Goal: Answer question/provide support: Share knowledge or assist other users

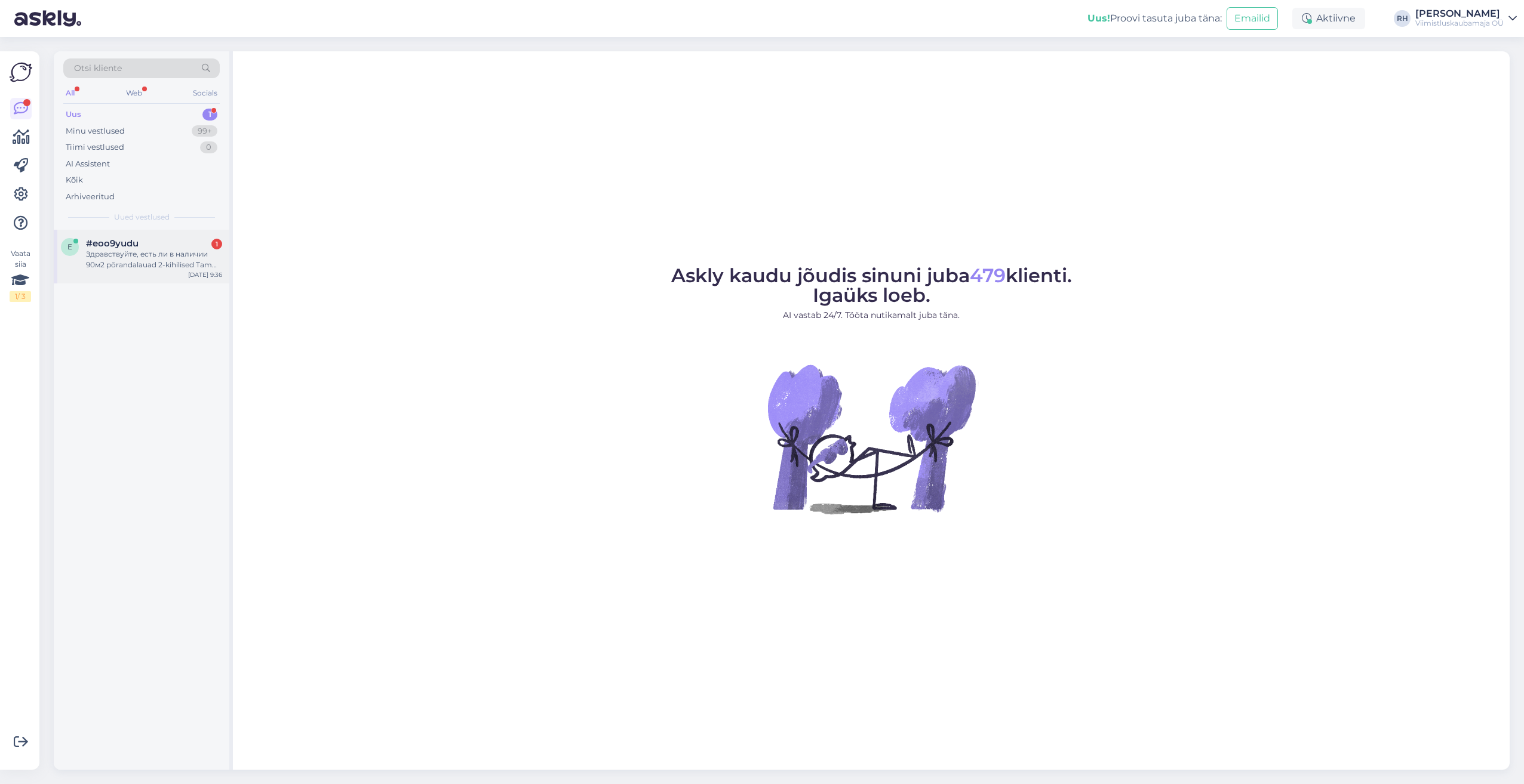
click at [134, 242] on span "#eoo9yudu" at bounding box center [112, 243] width 52 height 11
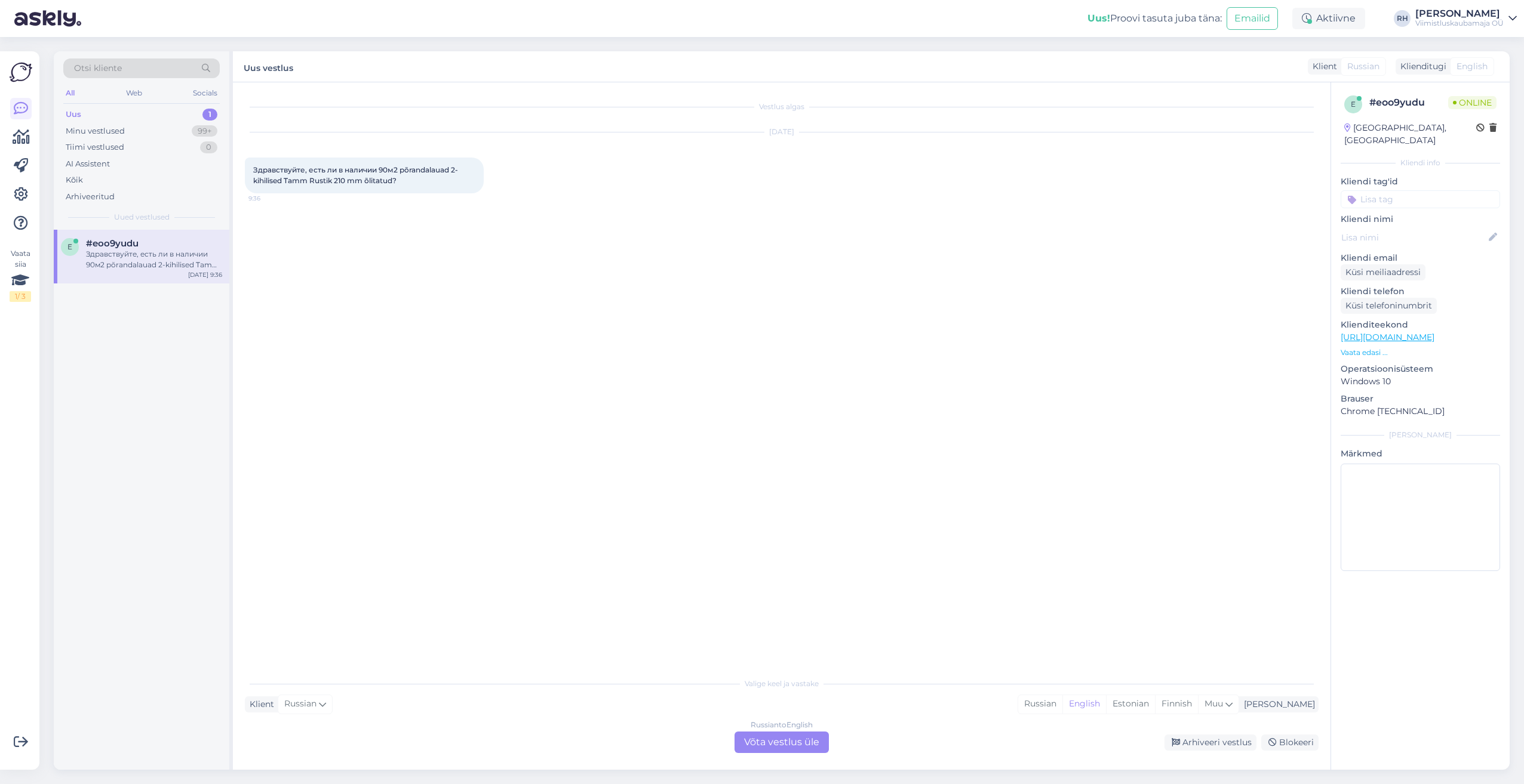
click at [787, 737] on div "Russian to English Võta vestlus üle" at bounding box center [782, 742] width 94 height 21
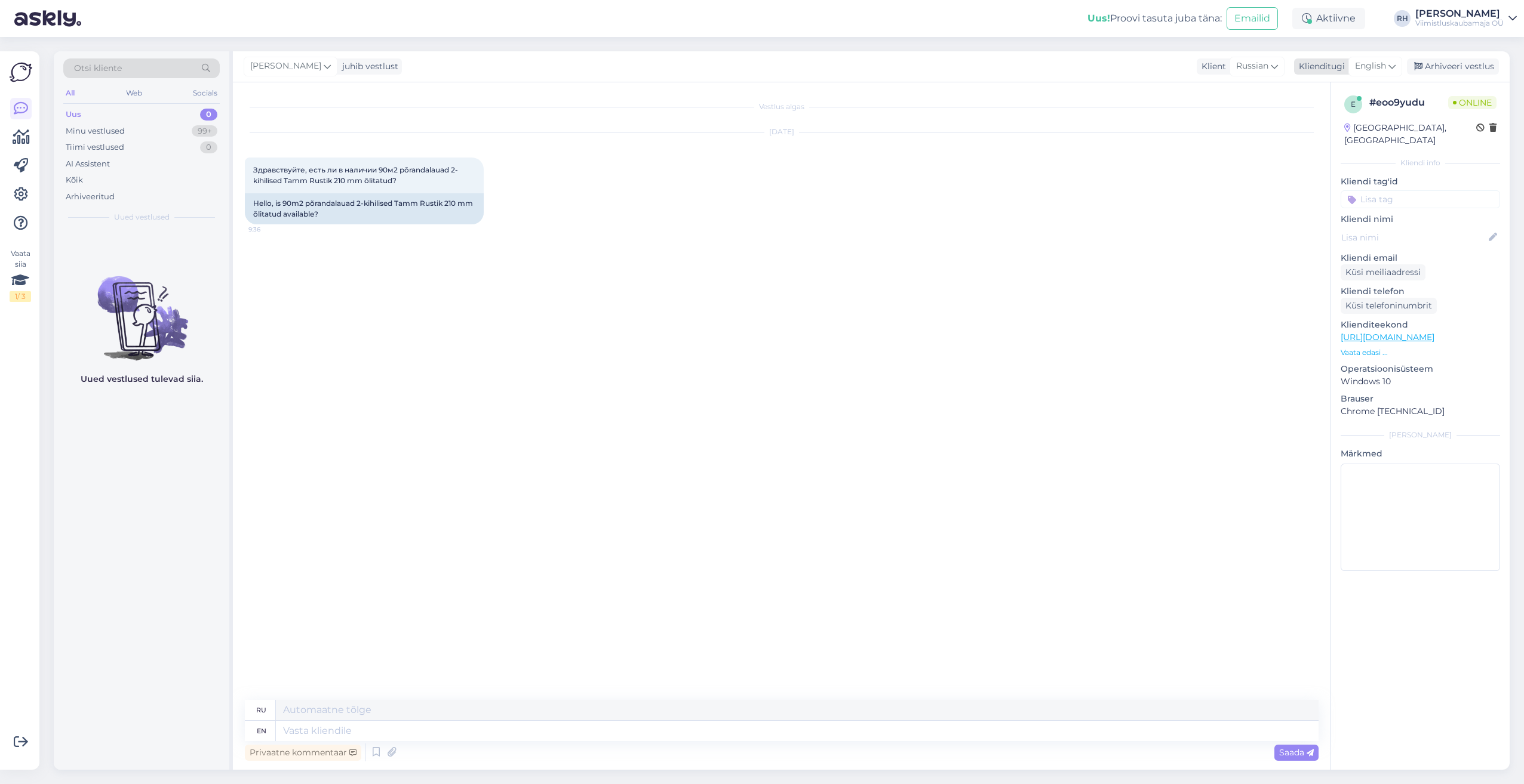
click at [1386, 63] on span "English" at bounding box center [1370, 66] width 31 height 13
type input "est"
click at [1338, 110] on link "Estonian" at bounding box center [1348, 120] width 131 height 19
click at [316, 729] on textarea at bounding box center [797, 731] width 1042 height 20
type textarea "Tere,"
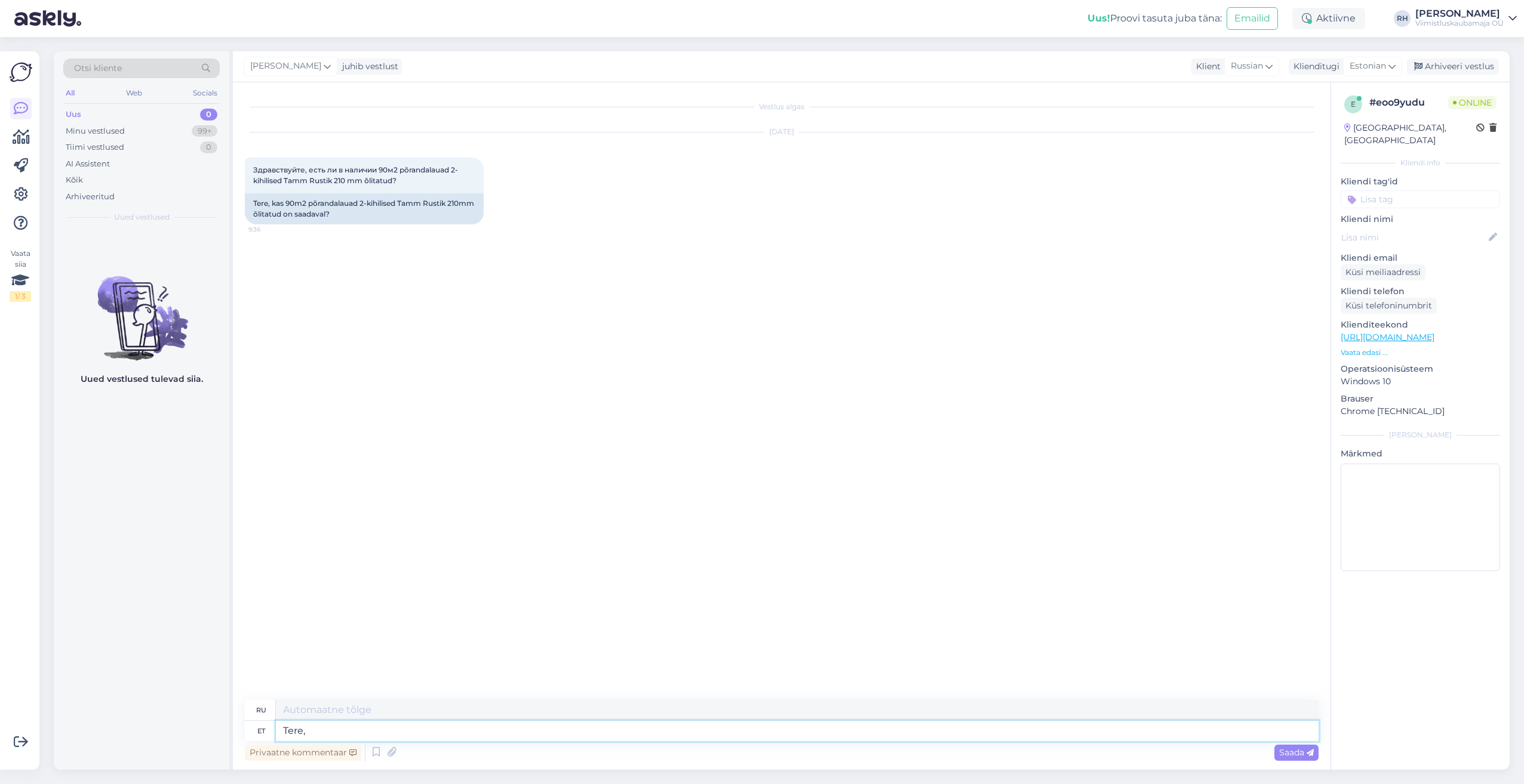
type textarea "Привет,"
type textarea "Tere"
type textarea "Привет"
type textarea "Tere."
type textarea "Привет."
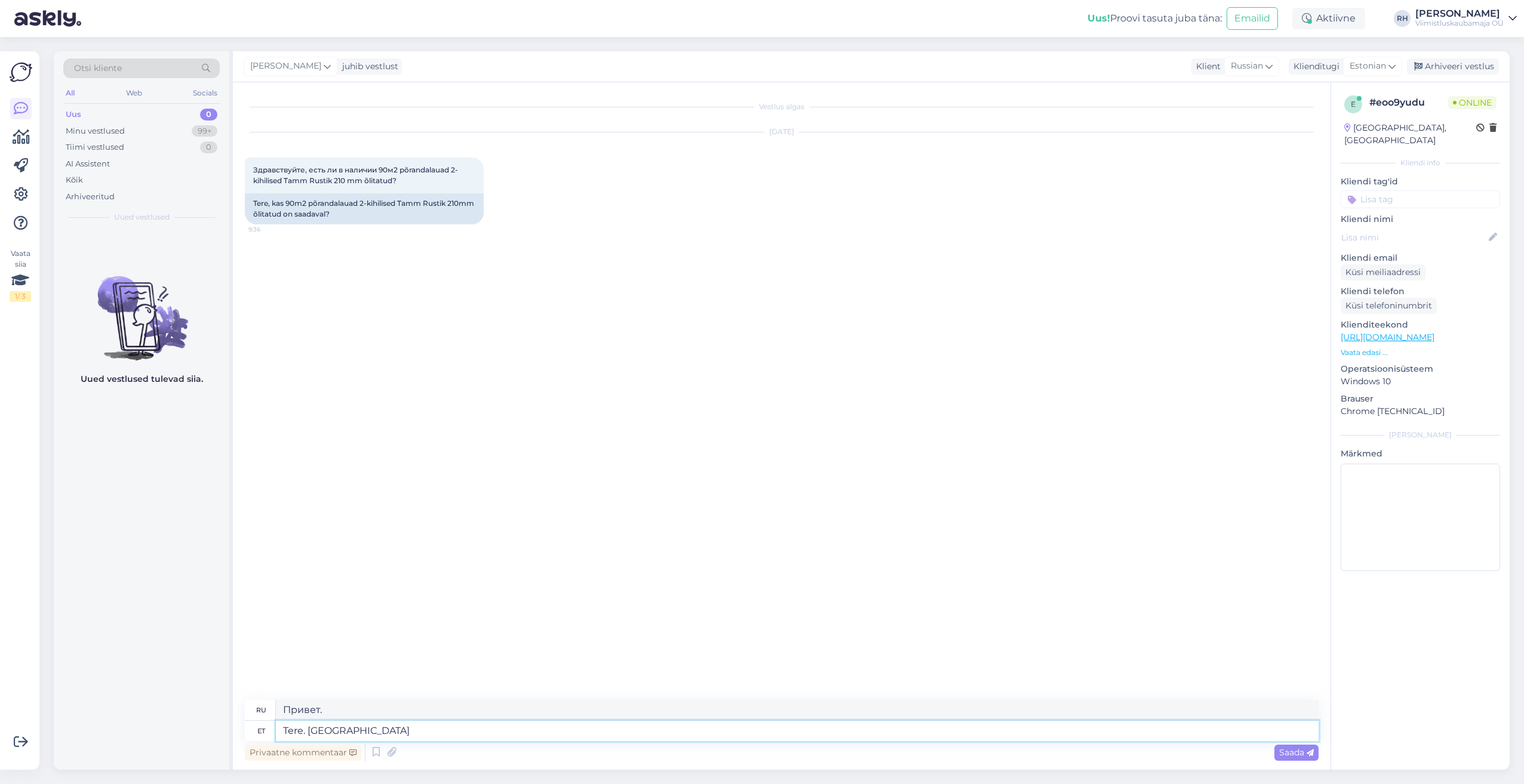
type textarea "Tere. Laos e"
type textarea "Здравствуйте. В наличии."
type textarea "Tere. Laos ei o"
type textarea "Здравствуйте. Нет в наличии."
type textarea "Tere. Laos ei ole aga uurime k"
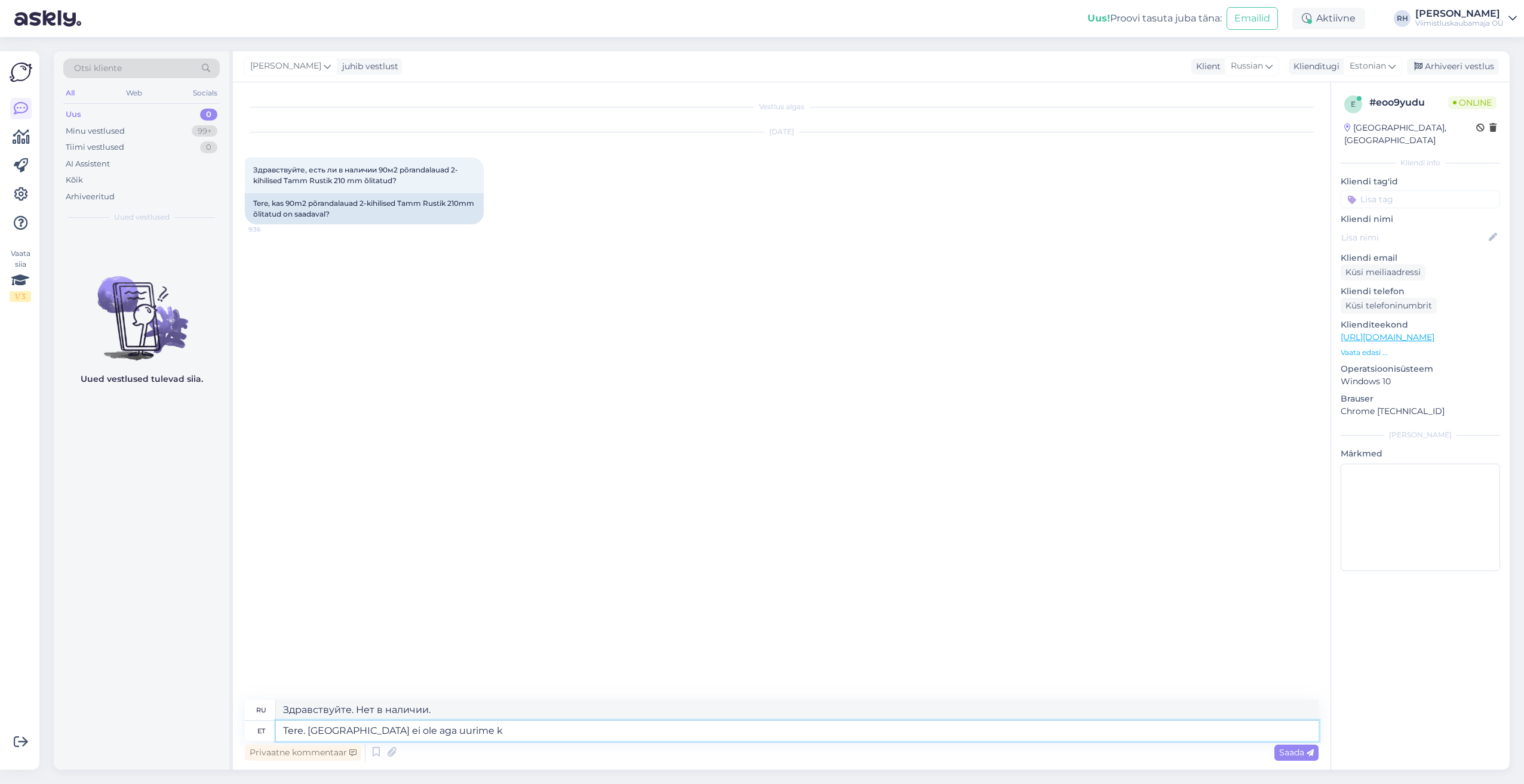
type textarea "Здравствуйте. Нет в наличии, но мы проверим."
type textarea "Tere. Laos ei ole aga uurime kui"
type textarea "Здравствуйте. Нет в наличии, но мы проверим, когда появится."
type textarea "Tere. Laos ei ole aga uurime kui kiiresti s"
type textarea "Здравствуйте. Нет в наличии, но посмотрим, когда появится."
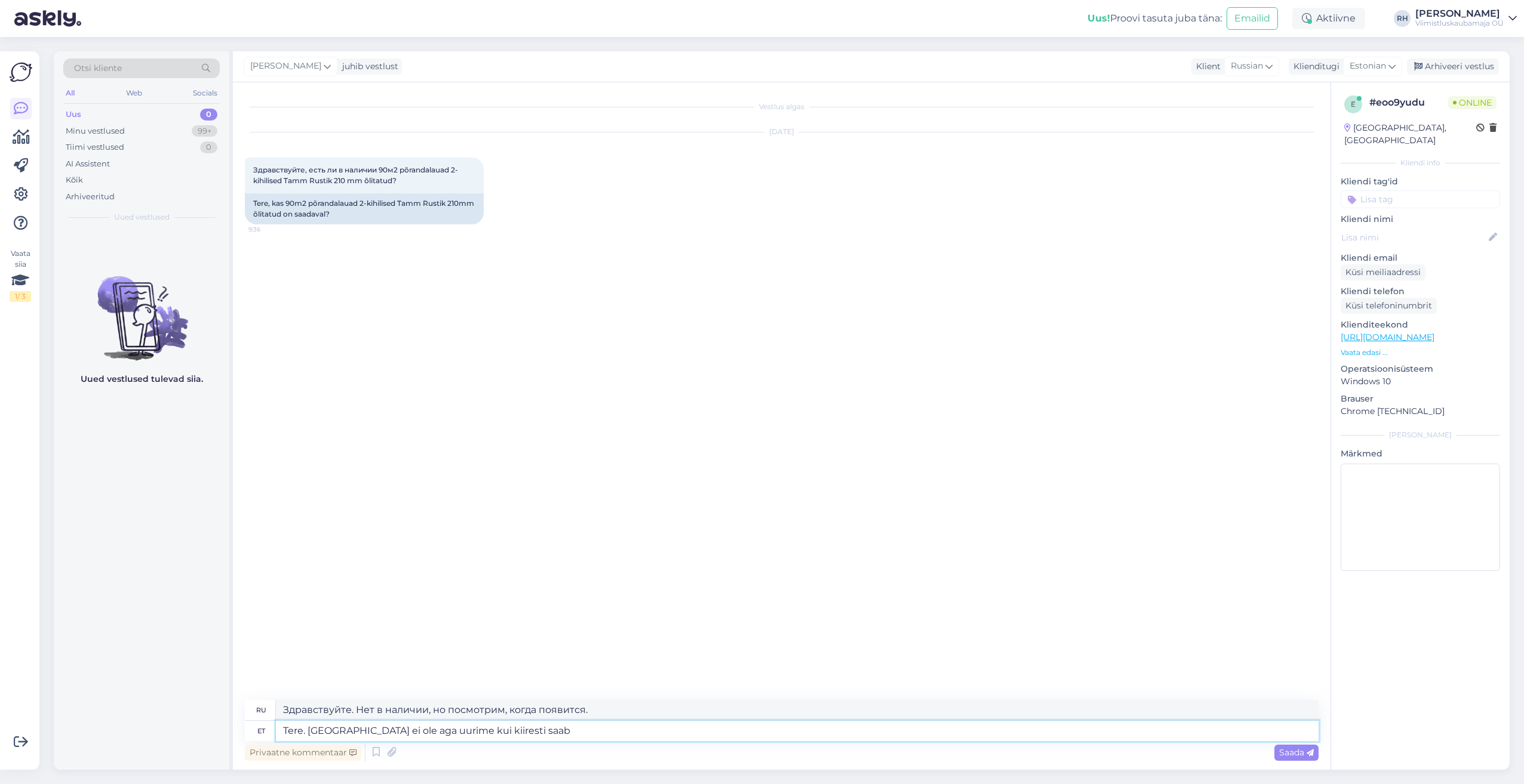
type textarea "Tere. Laos ei ole aga uurime kui kiiresti saab n"
type textarea "Здравствуйте. Товара нет в наличии, но посмотрим, как скоро его доставят."
type textarea "Tere. Laos ei ole aga uurime kui kiiresti saab ning anname"
type textarea "Здравствуйте. Товар закончился, но мы посмотрим, как скоро сможем его получить,…"
type textarea "Tere. Laos ei ole aga uurime kui kiiresti saab ning anname hiljem e"
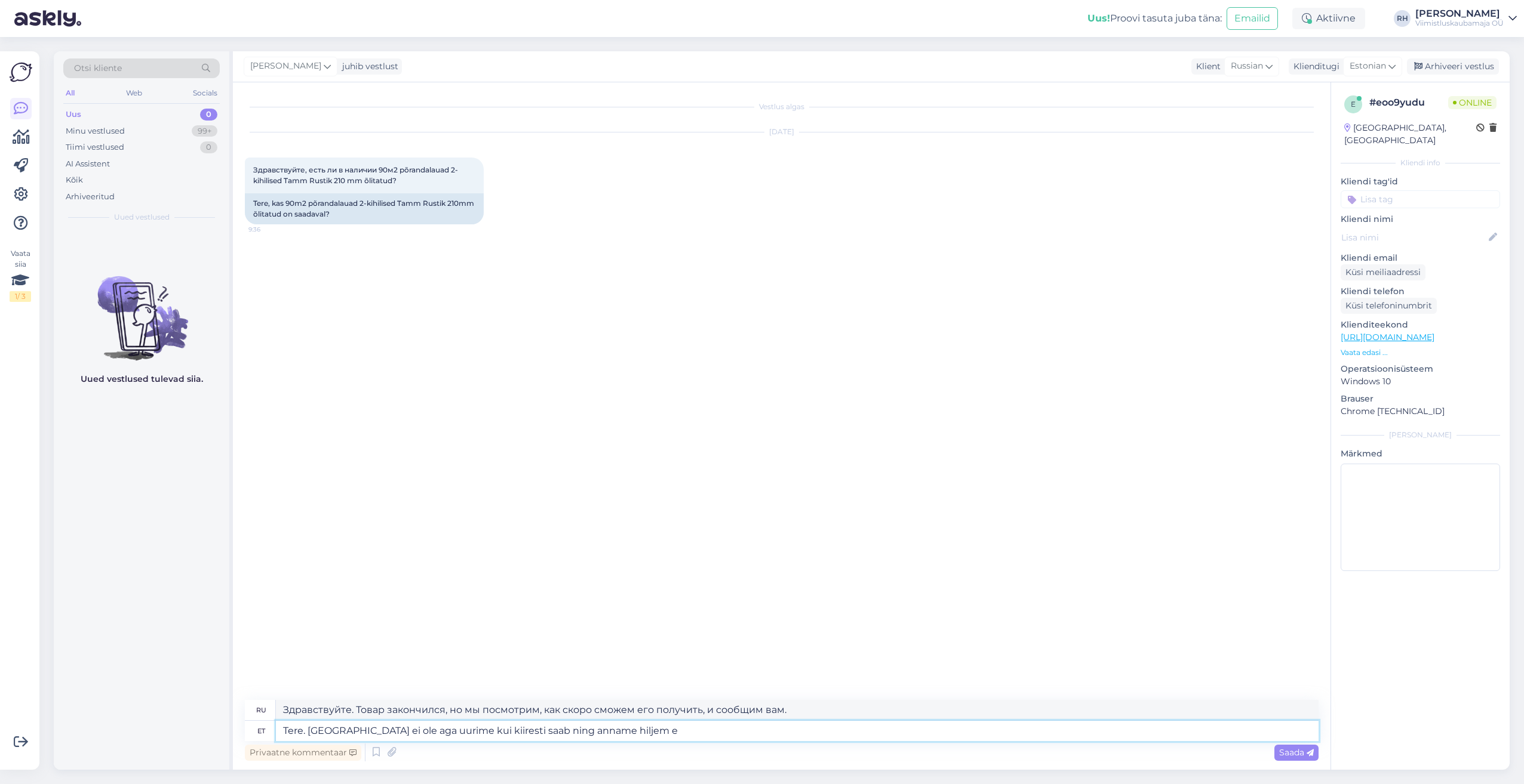
type textarea "Здравствуйте. Товар закончился, но мы посмотрим, как скоро сможем его получить,…"
type textarea "Tere. Laos ei ole aga uurime kui kiiresti saab ning anname hiljem e-mailile t"
type textarea "Здравствуйте. Его нет в наличии, но мы посмотрим, как скоро сможем его получить…"
type textarea "Tere. Laos ei ole aga uurime kui kiiresti saab ning anname hiljem e-mailile tea…"
type textarea "Здравствуйте. Товара нет в наличии, но мы посмотрим, как скоро сможем его получ…"
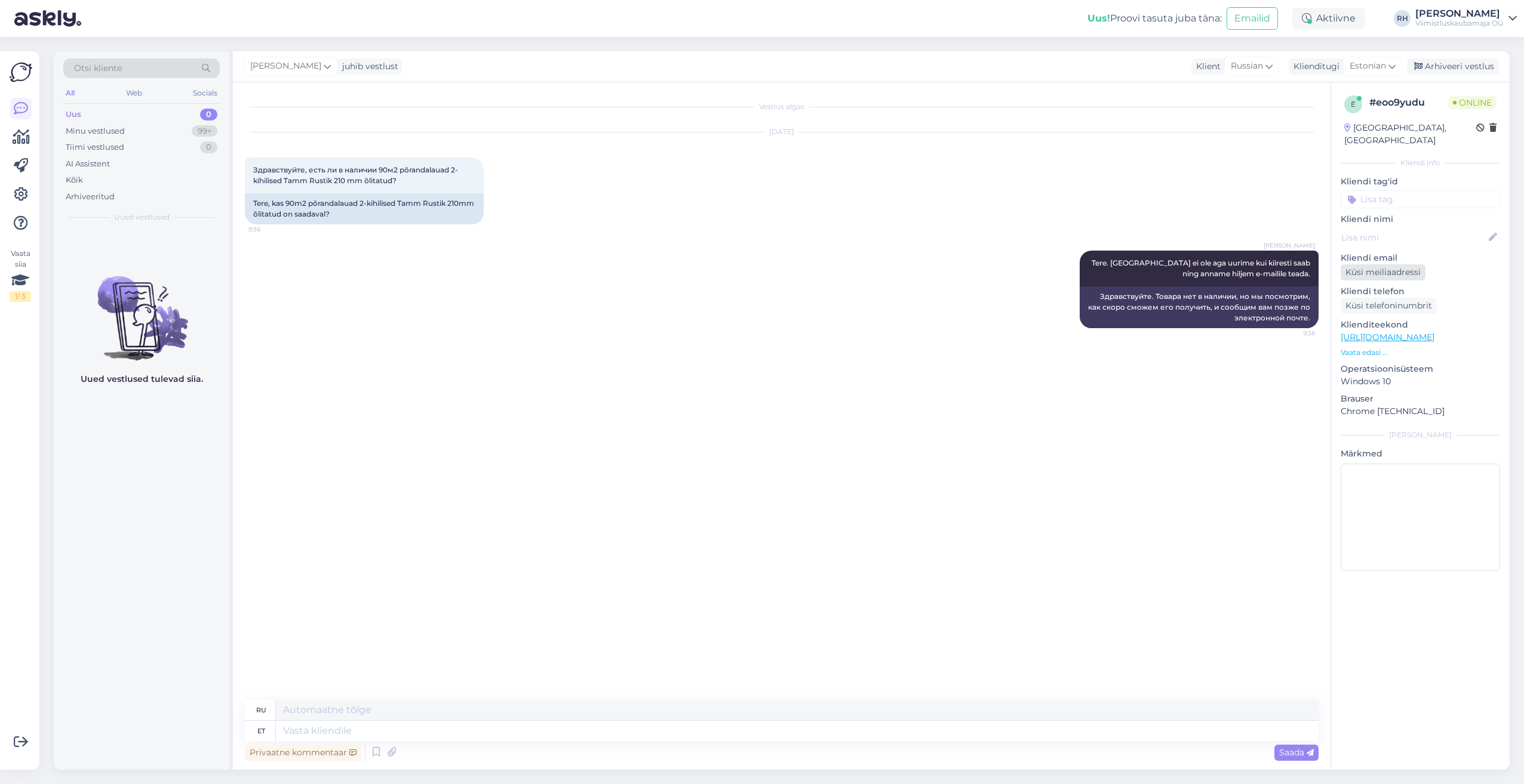
click at [1379, 264] on div "Küsi meiliaadressi" at bounding box center [1382, 272] width 85 height 16
click at [1376, 298] on div "Küsi telefoninumbrit" at bounding box center [1388, 306] width 96 height 16
click at [1434, 332] on link "https://viimistluskaubamaja.ru/" at bounding box center [1387, 337] width 94 height 11
click at [328, 731] on textarea at bounding box center [797, 731] width 1042 height 20
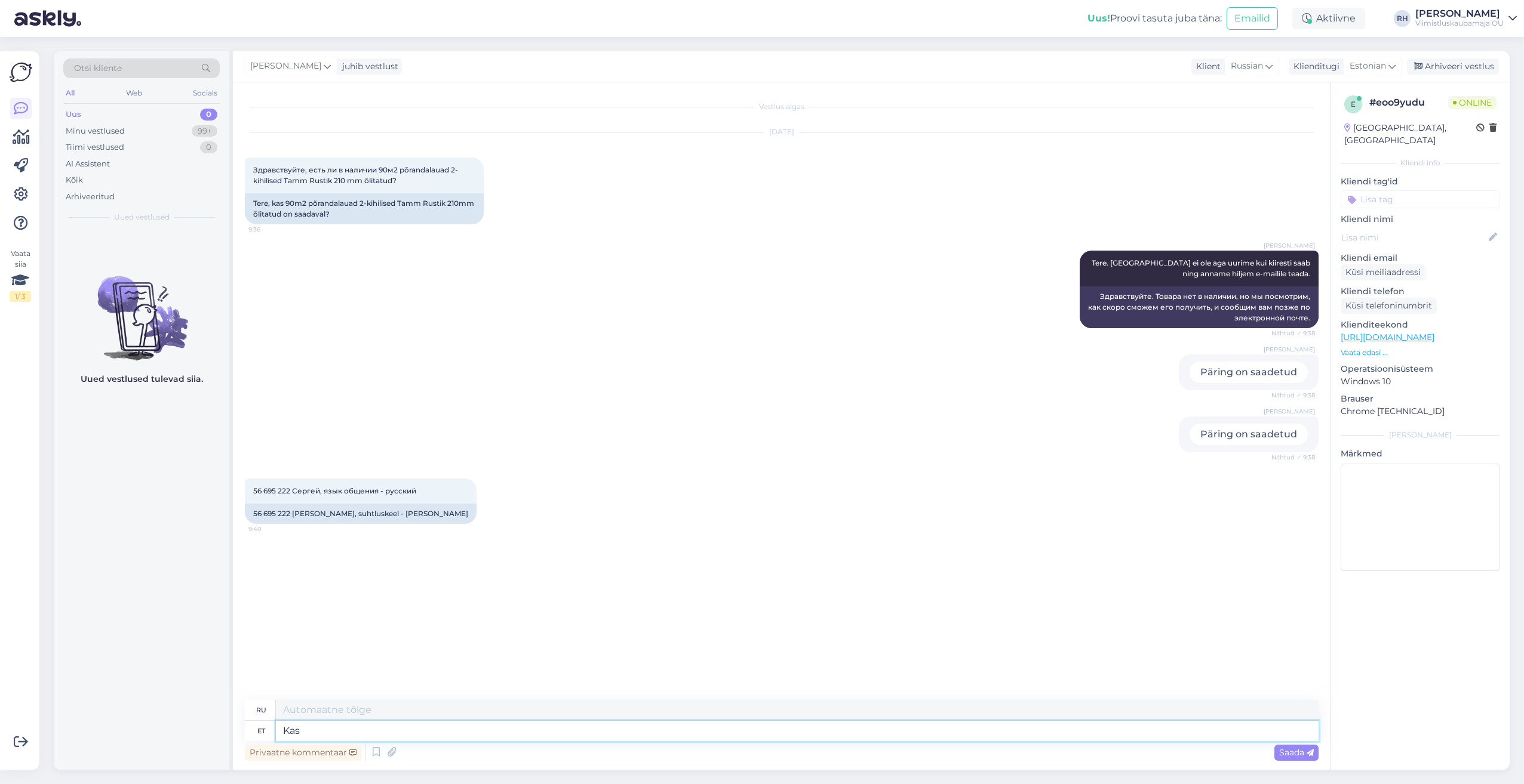
type textarea "Kas t"
type textarea "Является"
type textarea "Kas te"
type textarea "Ты"
type textarea "Kas te peate"
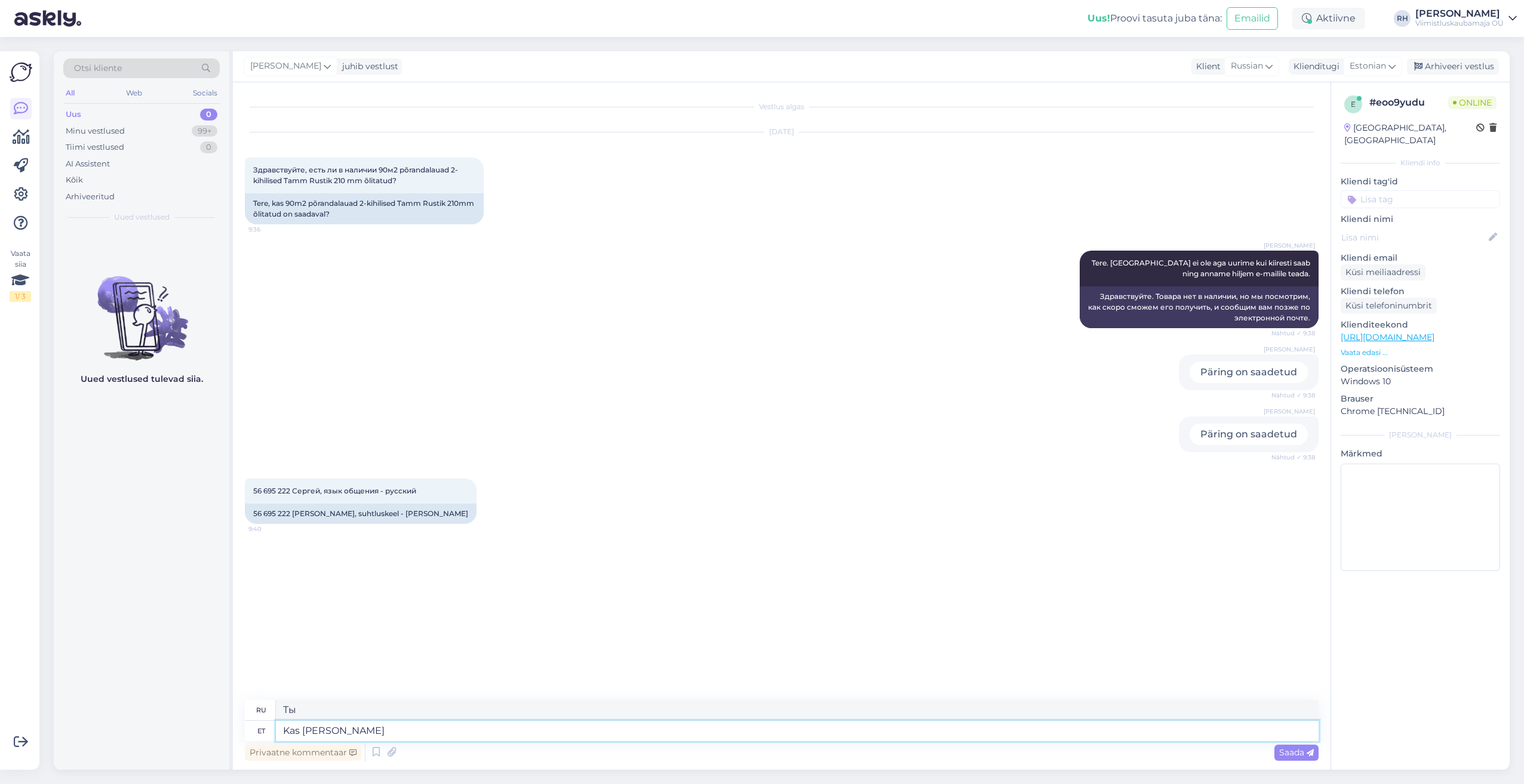
type textarea "Тебе нужно?"
type textarea "Kas te peate silmas"
type textarea "Вы имеете в виду"
type textarea "Kas te peate silmas antud"
type textarea "Вы это имеете в виду?"
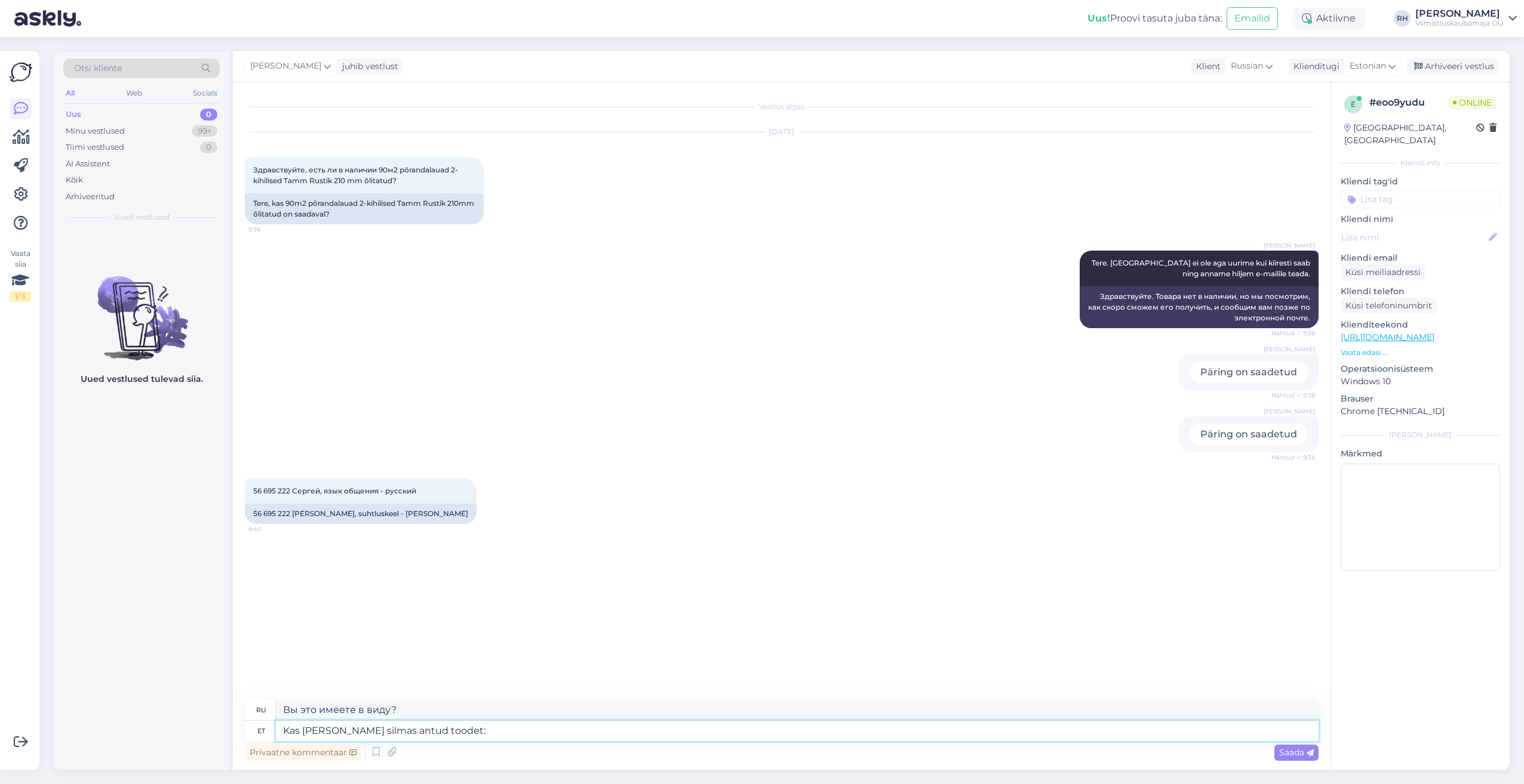
type textarea "Kas te peate silmas antud toodet:"
type textarea "Вы имеете в виду этот продукт:"
paste textarea "https://viimistluskaubamaja.ru/produkt/polovye-doski-2-slojjnye-dub-rustik-210m…"
type textarea "Kas te peate silmas antud toodet: https://viimistluskaubamaja.ru/produkt/polovy…"
type textarea "Вы имеете в виду этот продукт: https://viimistluskaubamaja.ru/produkt/polovye-d…"
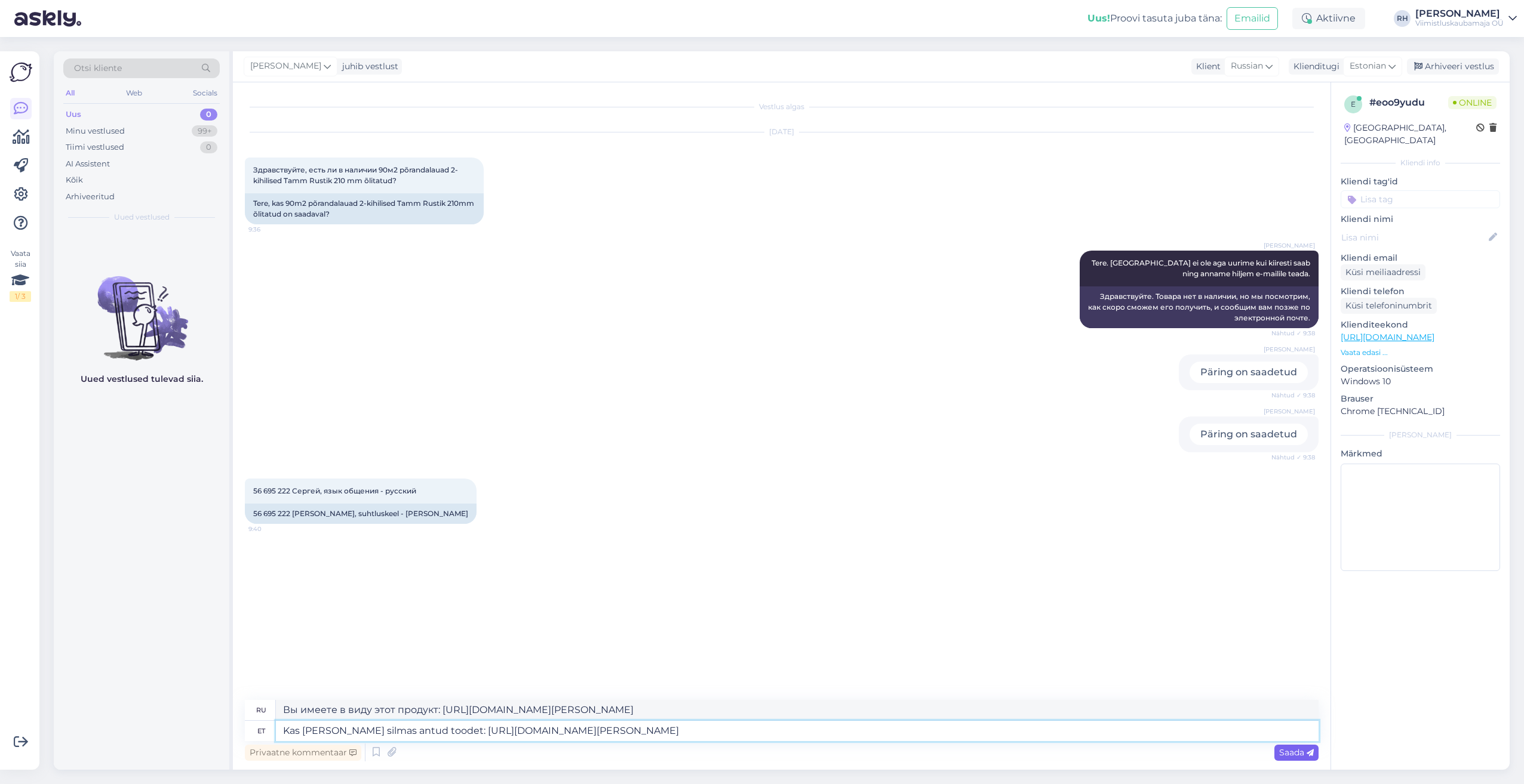
type textarea "Kas te peate silmas antud toodet: https://viimistluskaubamaja.ru/produkt/polovy…"
click at [1307, 748] on span "Saada" at bounding box center [1296, 752] width 35 height 11
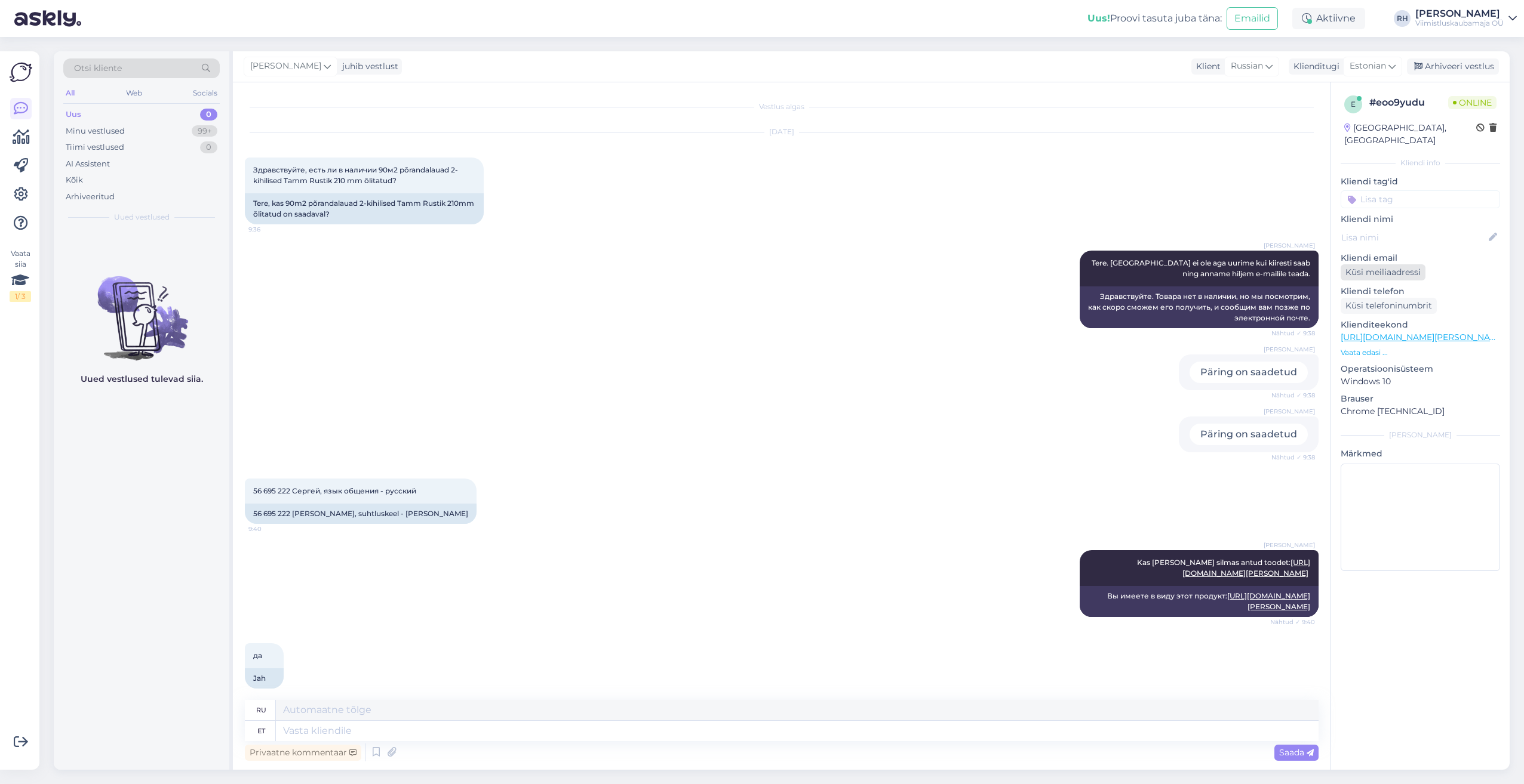
click at [1361, 264] on div "Küsi meiliaadressi" at bounding box center [1382, 272] width 85 height 16
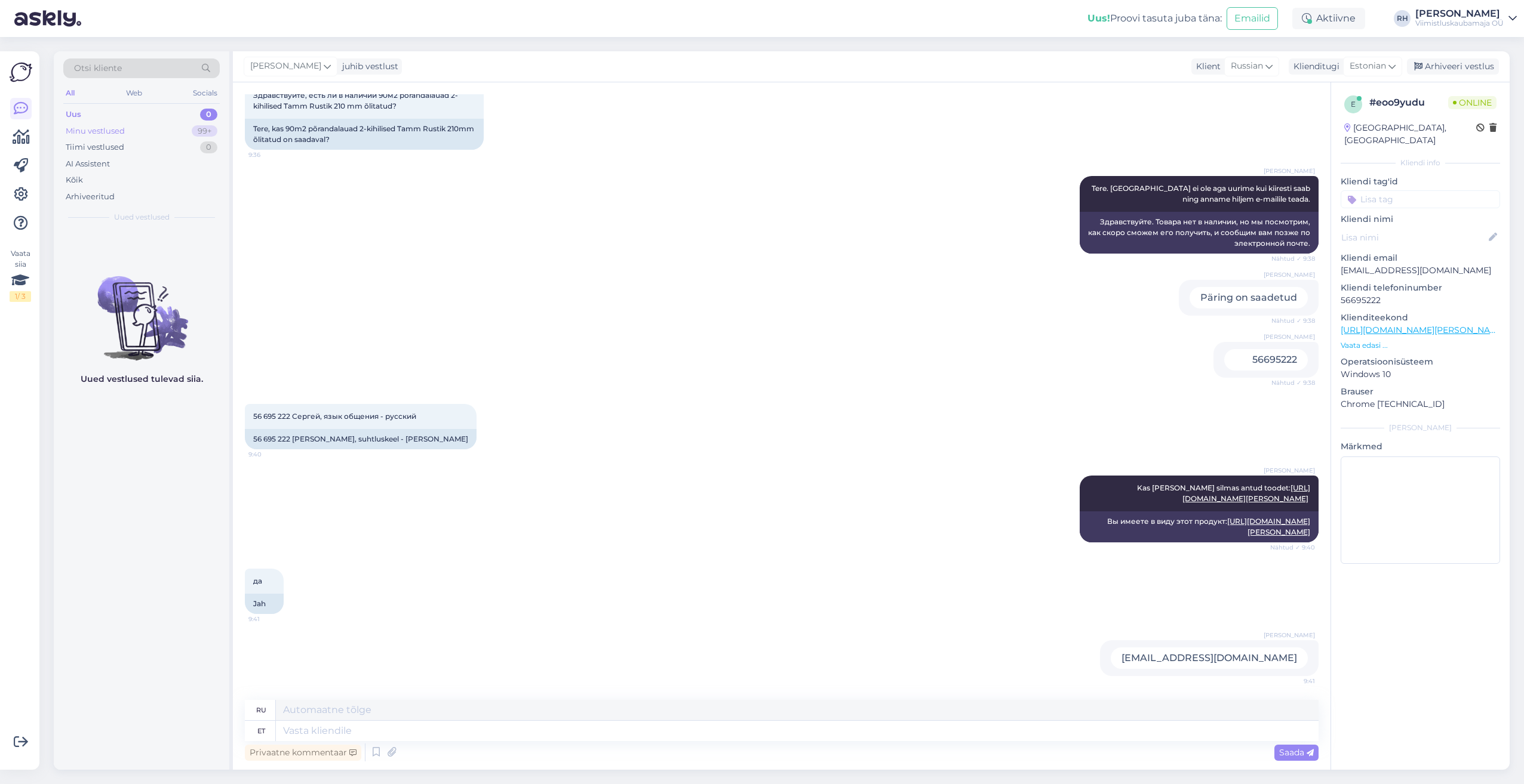
click at [106, 132] on div "Minu vestlused" at bounding box center [95, 131] width 59 height 12
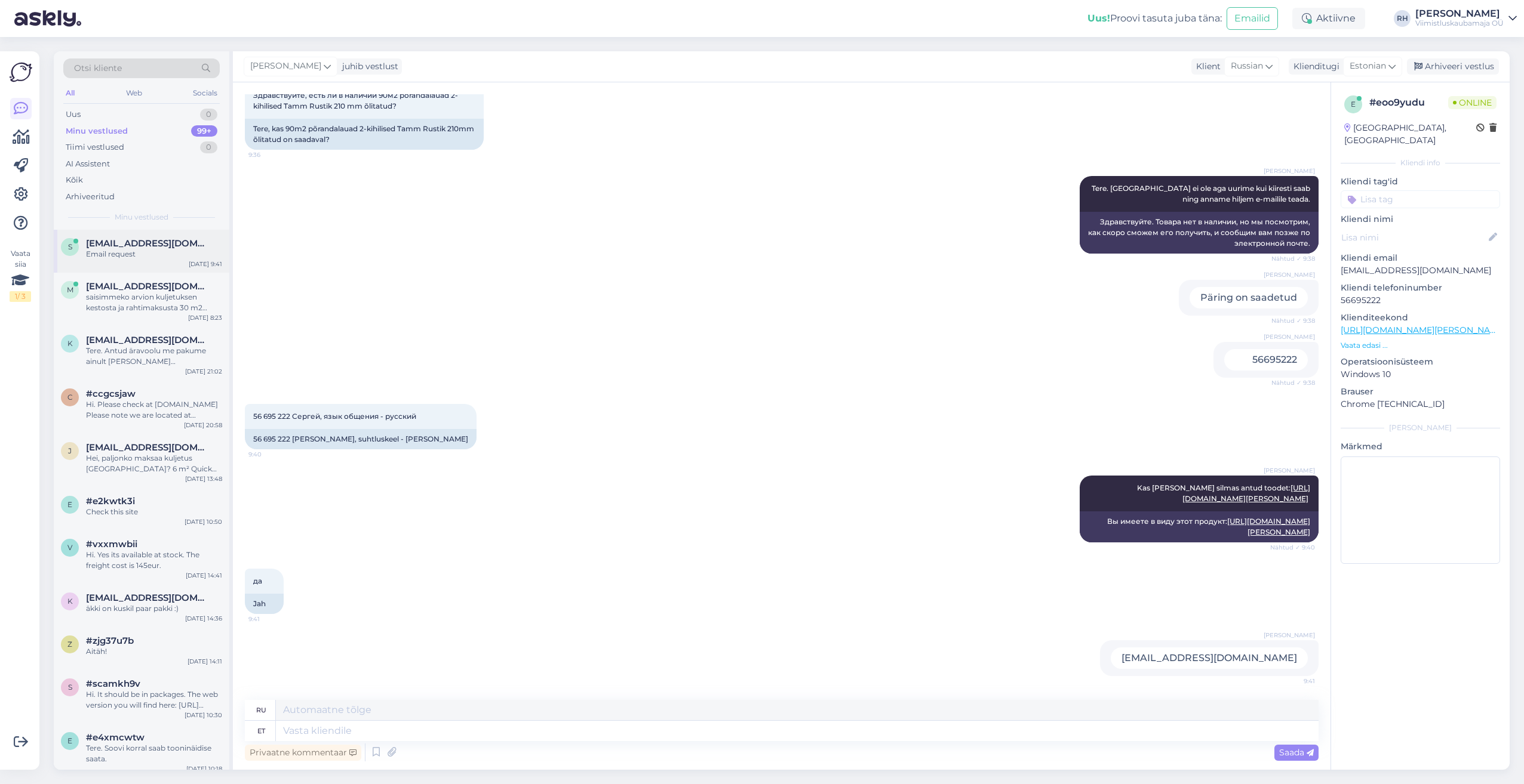
click at [125, 257] on div "Email request" at bounding box center [154, 254] width 136 height 11
click at [96, 319] on div "m mmansoniemi@gmail.com saisimmeko arvion kuljetuksen kestosta ja rahtimaksusta…" at bounding box center [141, 299] width 175 height 54
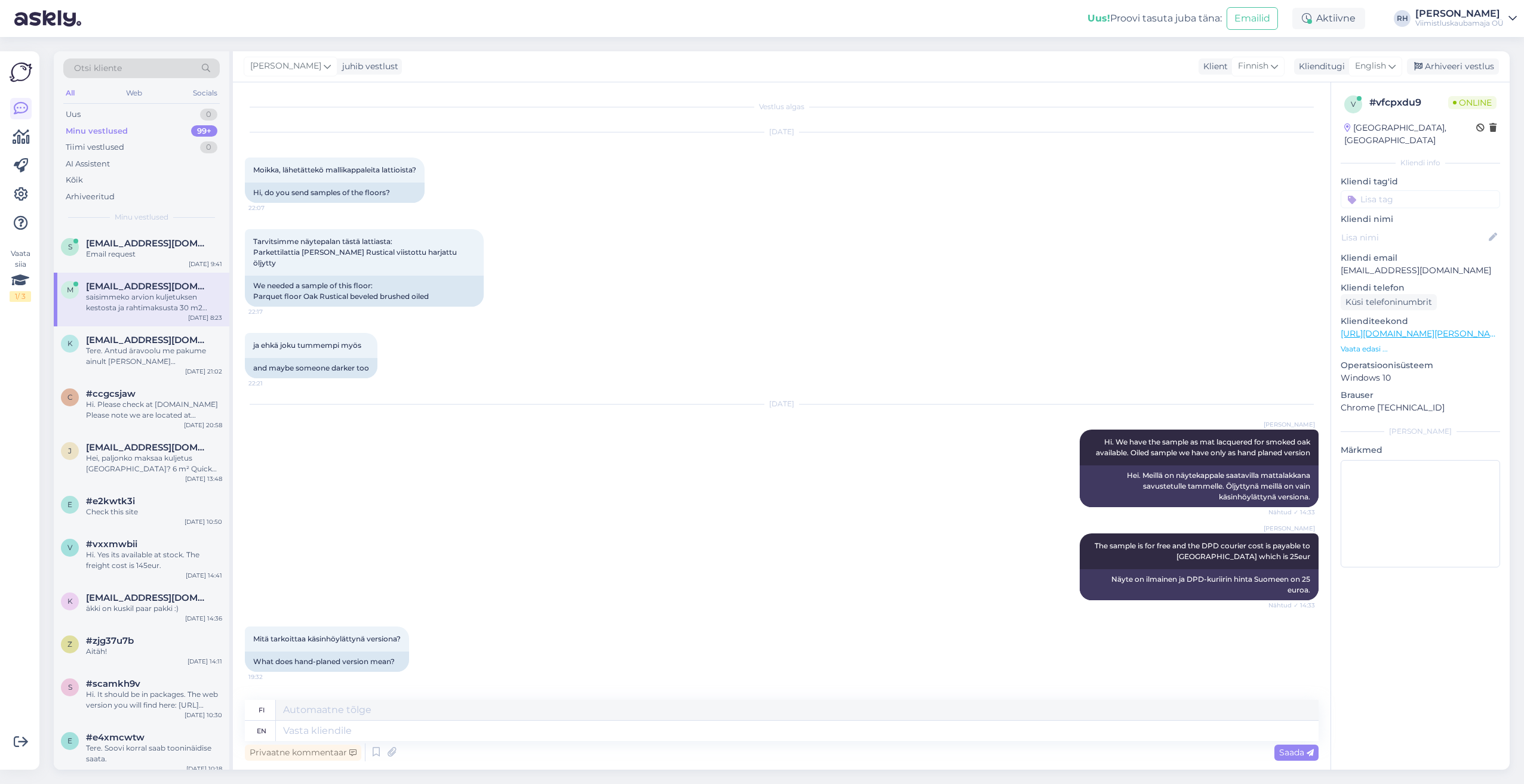
scroll to position [1732, 0]
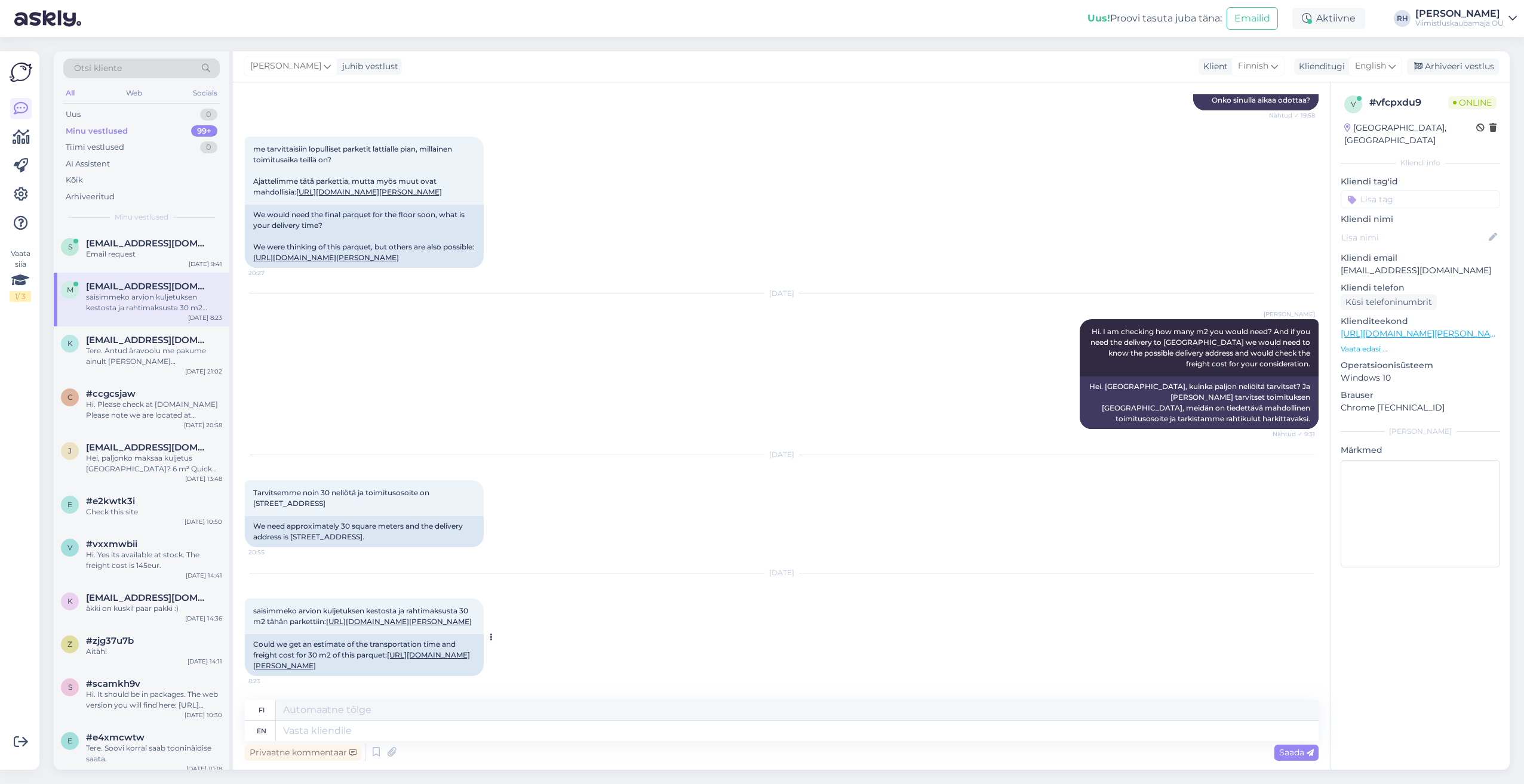
click at [364, 661] on div "Could we get an estimate of the transportation time and freight cost for 30 m2 …" at bounding box center [364, 655] width 239 height 42
click at [349, 660] on div "Could we get an estimate of the transportation time and freight cost for 30 m2 …" at bounding box center [364, 655] width 239 height 42
click at [340, 653] on link "https://viimistluskaubamaja.fi/tuote/parkettilattia-tammi-rustical-viistottu-ha…" at bounding box center [361, 661] width 217 height 19
drag, startPoint x: 394, startPoint y: 476, endPoint x: 255, endPoint y: 471, distance: 139.1
click at [255, 480] on div "Tarvitsemme noin 30 neliötä ja toimitusosoite on Pohjolankatu 4 as 3, 20100 Tur…" at bounding box center [364, 498] width 239 height 36
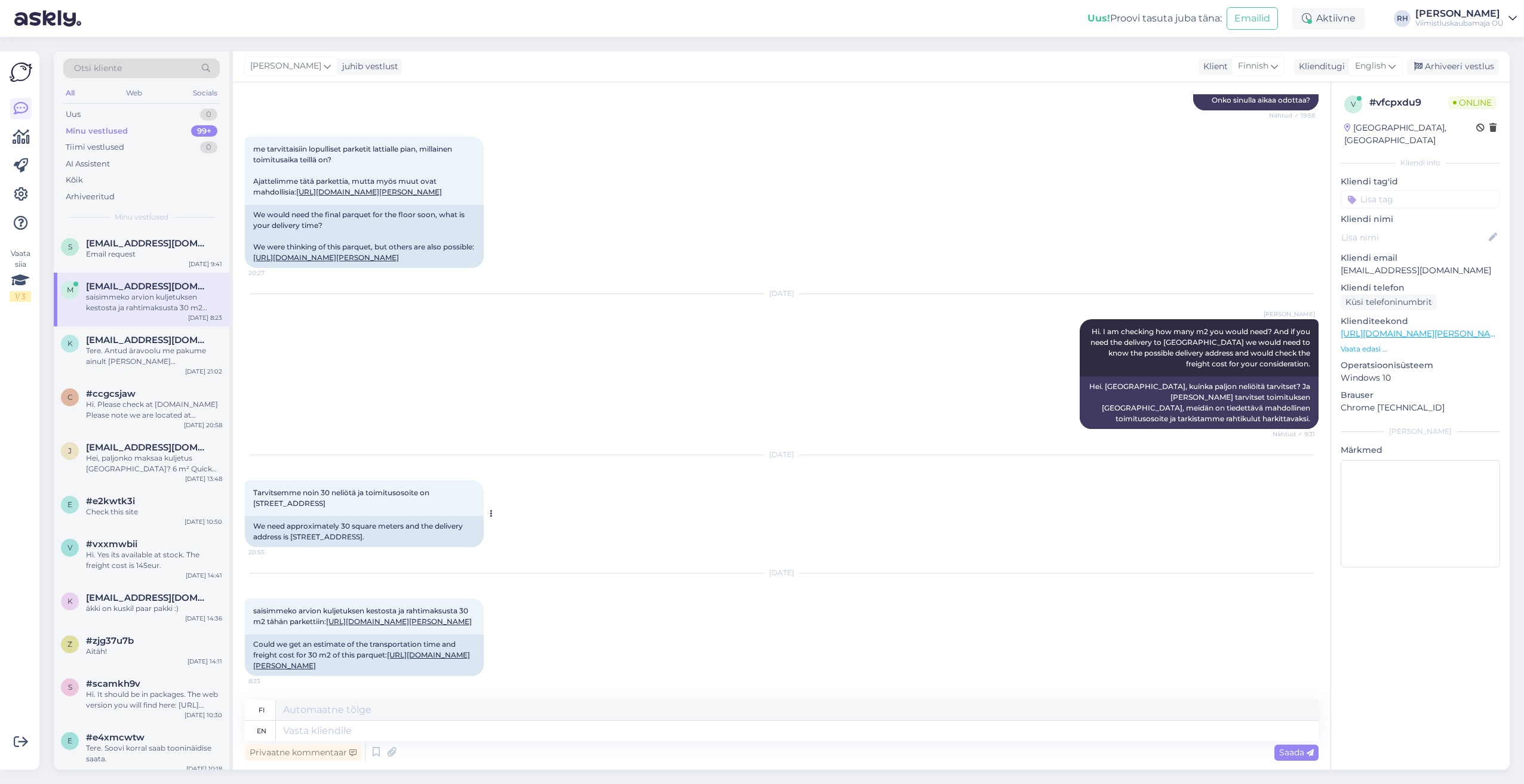
copy span "Pohjolankatu 4 as 3, 20100 Turku"
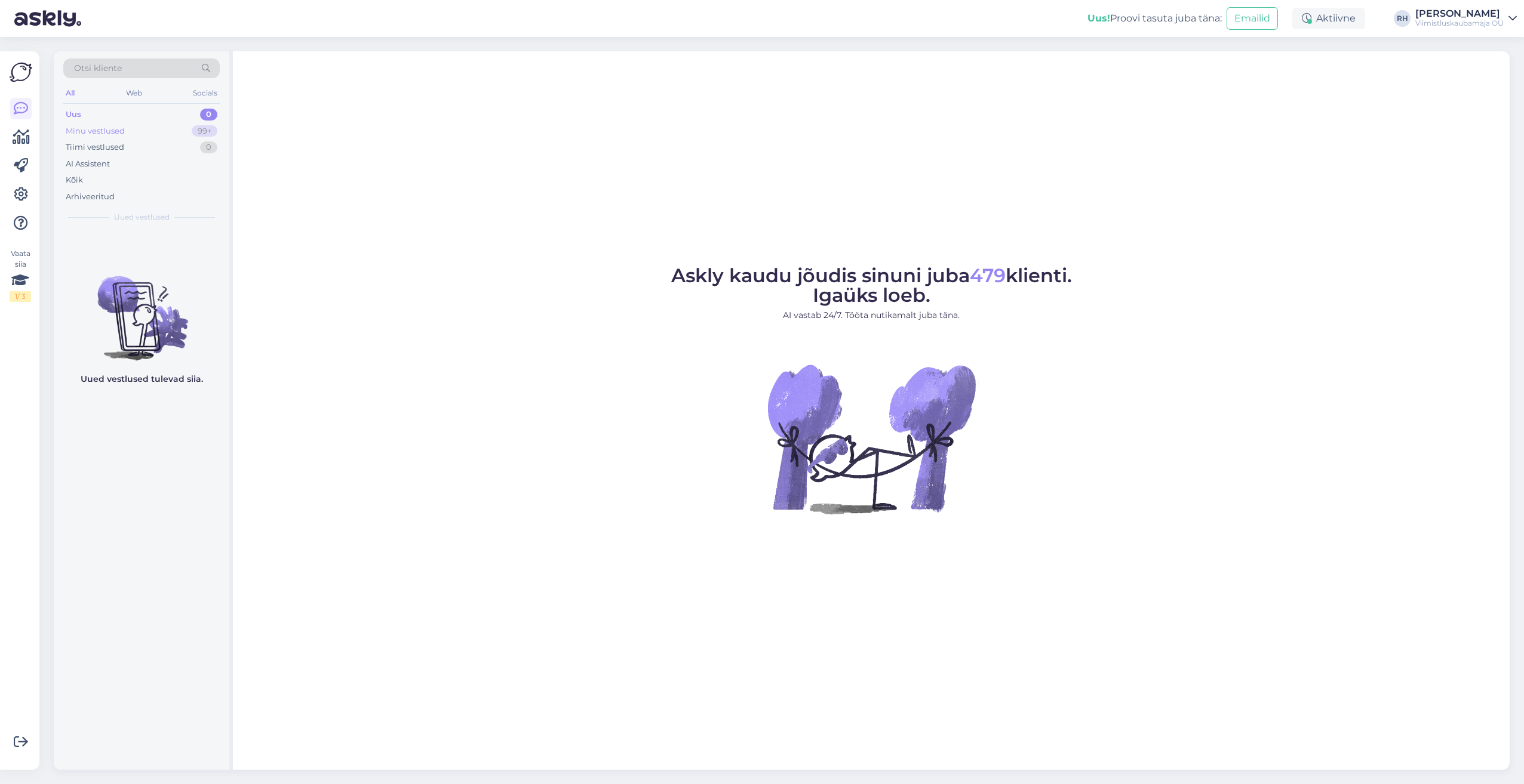
click at [144, 129] on div "Minu vestlused 99+" at bounding box center [142, 131] width 156 height 17
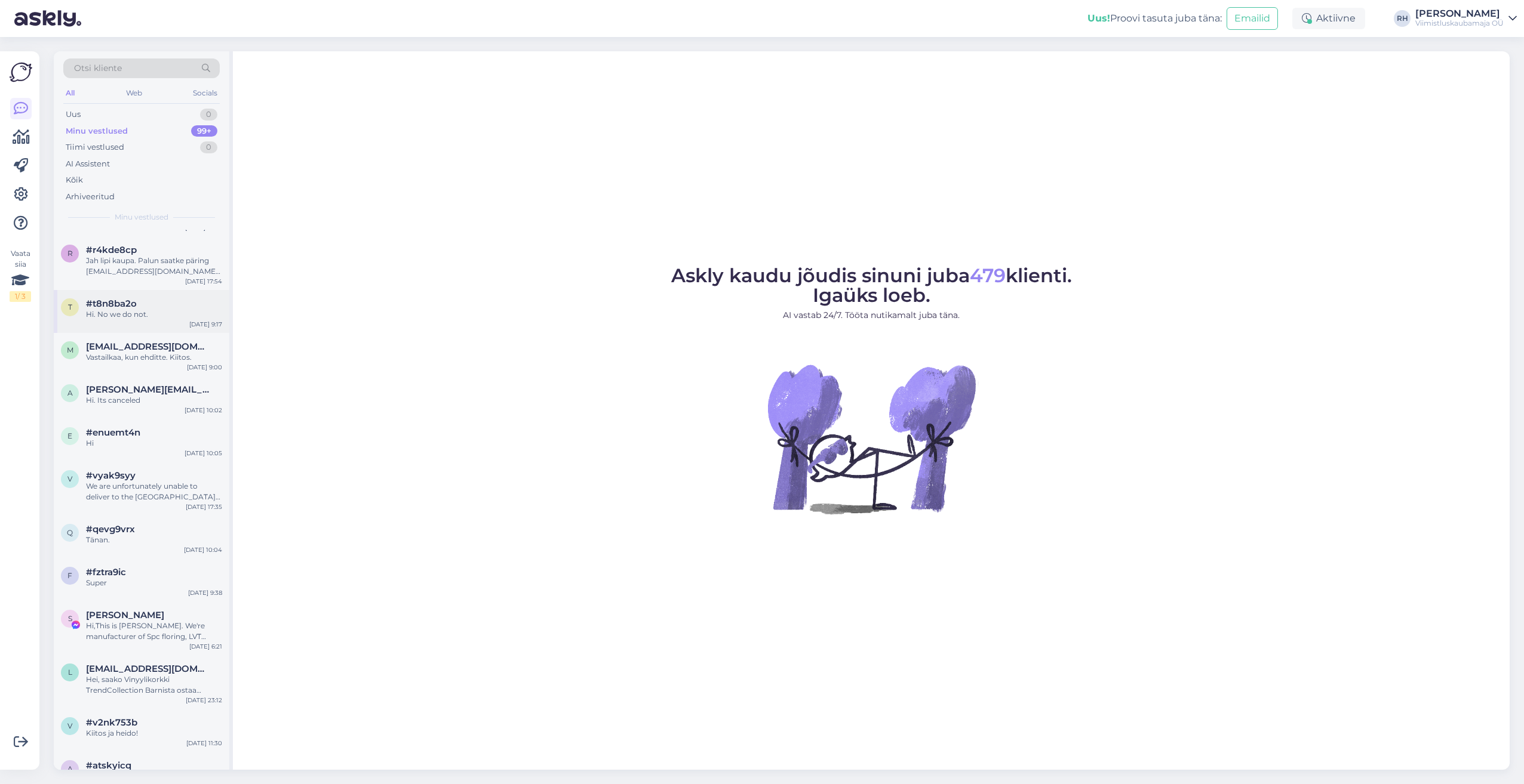
scroll to position [597, 0]
click at [154, 300] on div "#t8n8ba2o" at bounding box center [154, 302] width 136 height 11
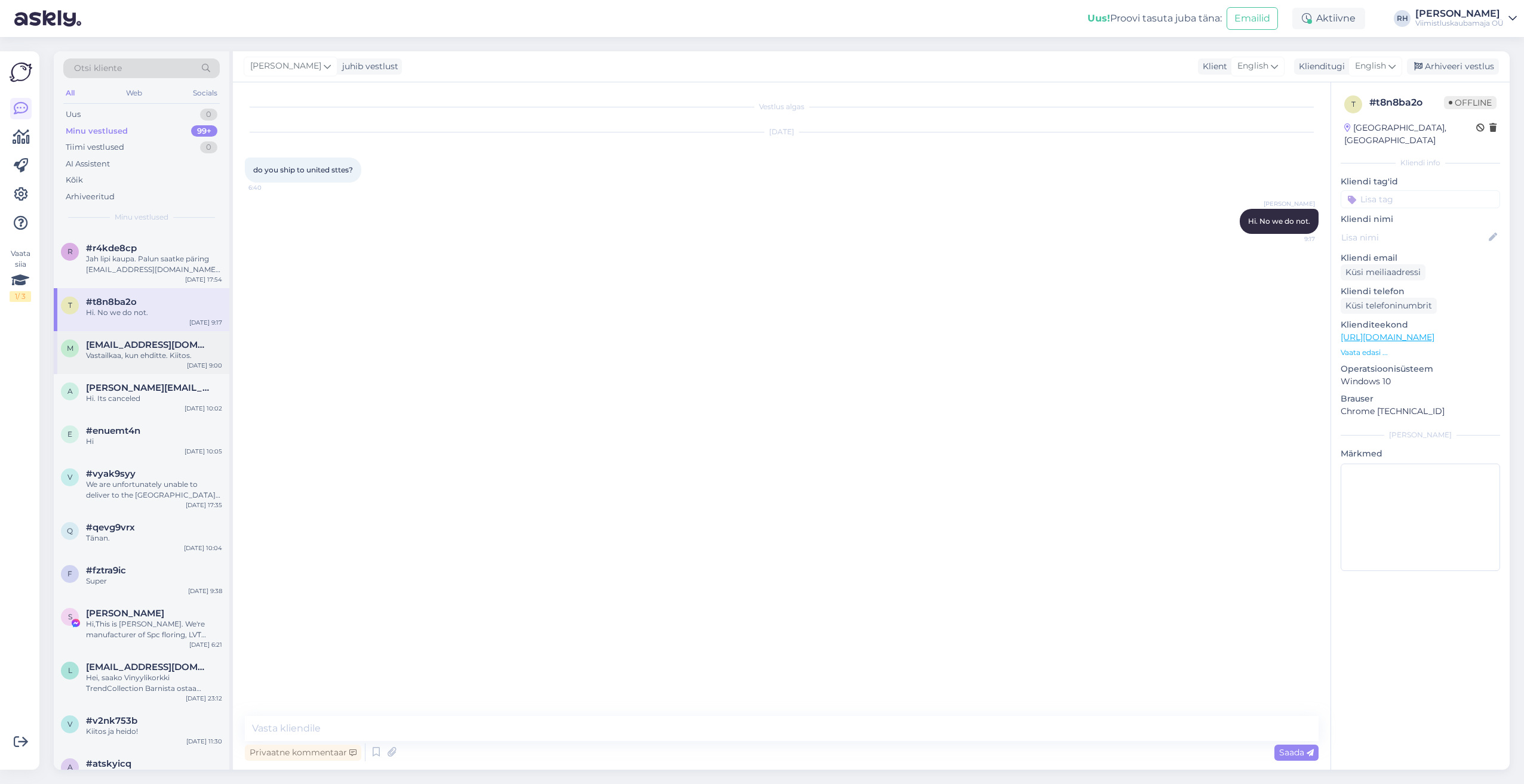
click at [159, 346] on span "[EMAIL_ADDRESS][DOMAIN_NAME]" at bounding box center [148, 344] width 124 height 11
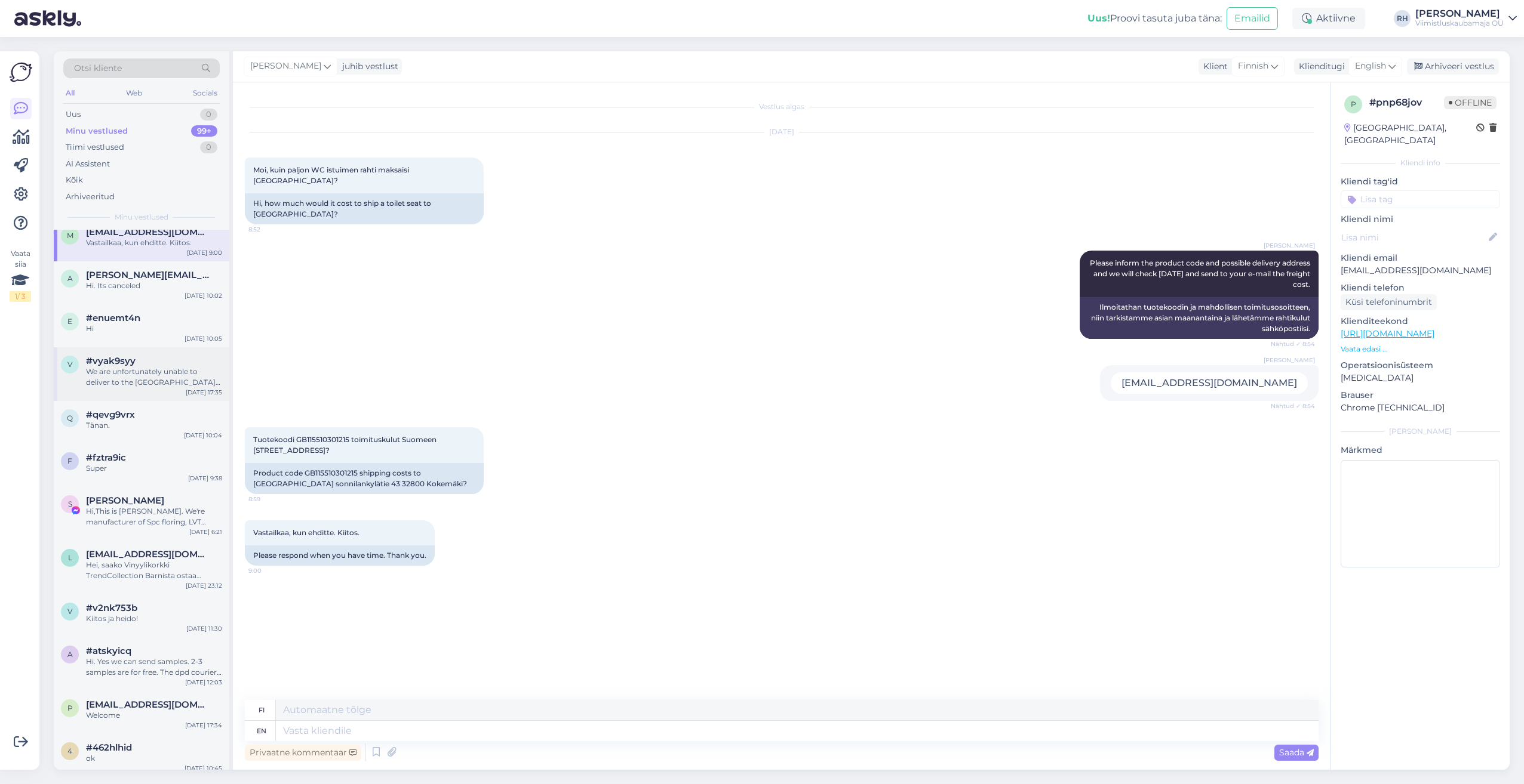
scroll to position [716, 0]
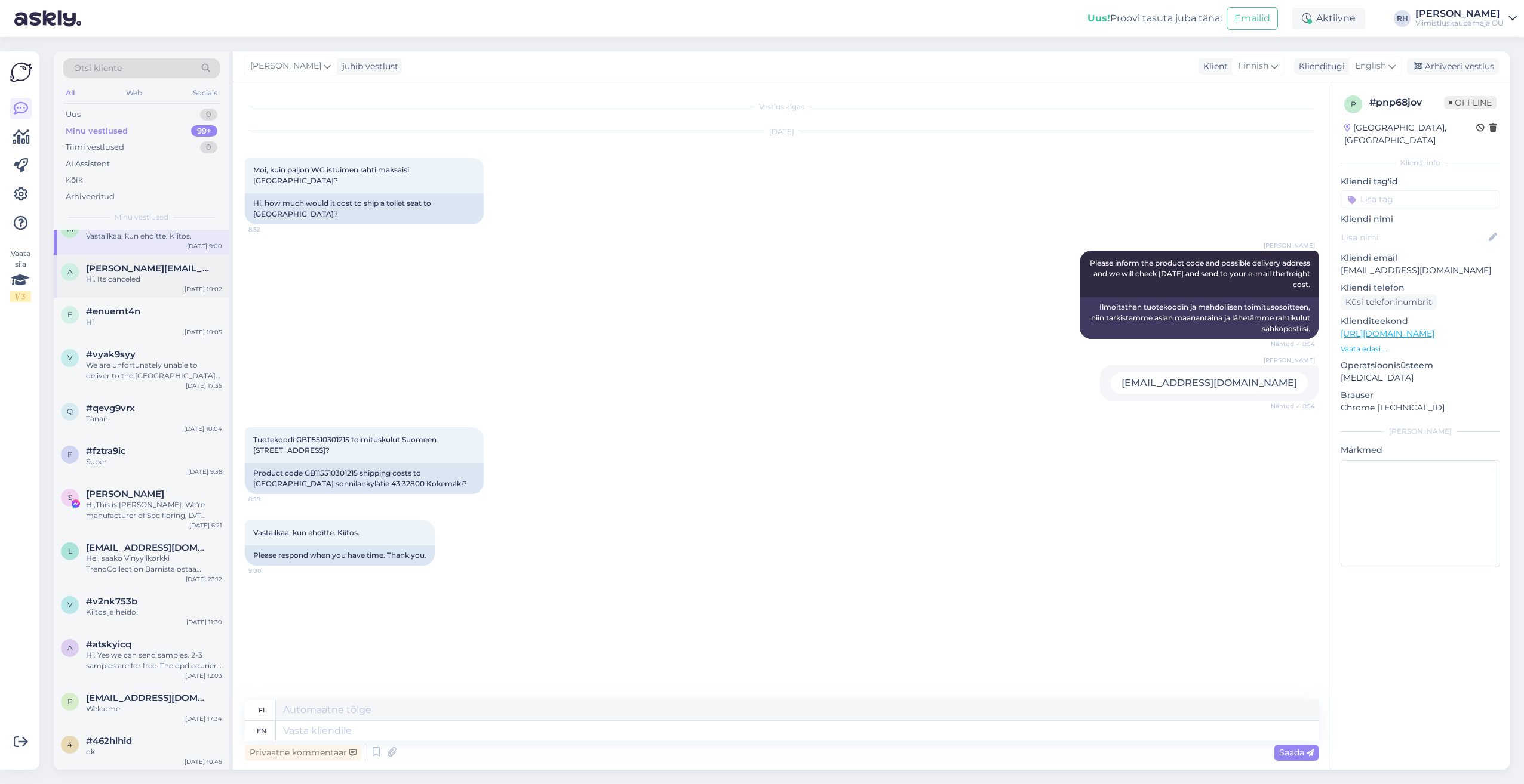
click at [138, 270] on span "[PERSON_NAME][EMAIL_ADDRESS][PERSON_NAME][DOMAIN_NAME]" at bounding box center [148, 268] width 124 height 11
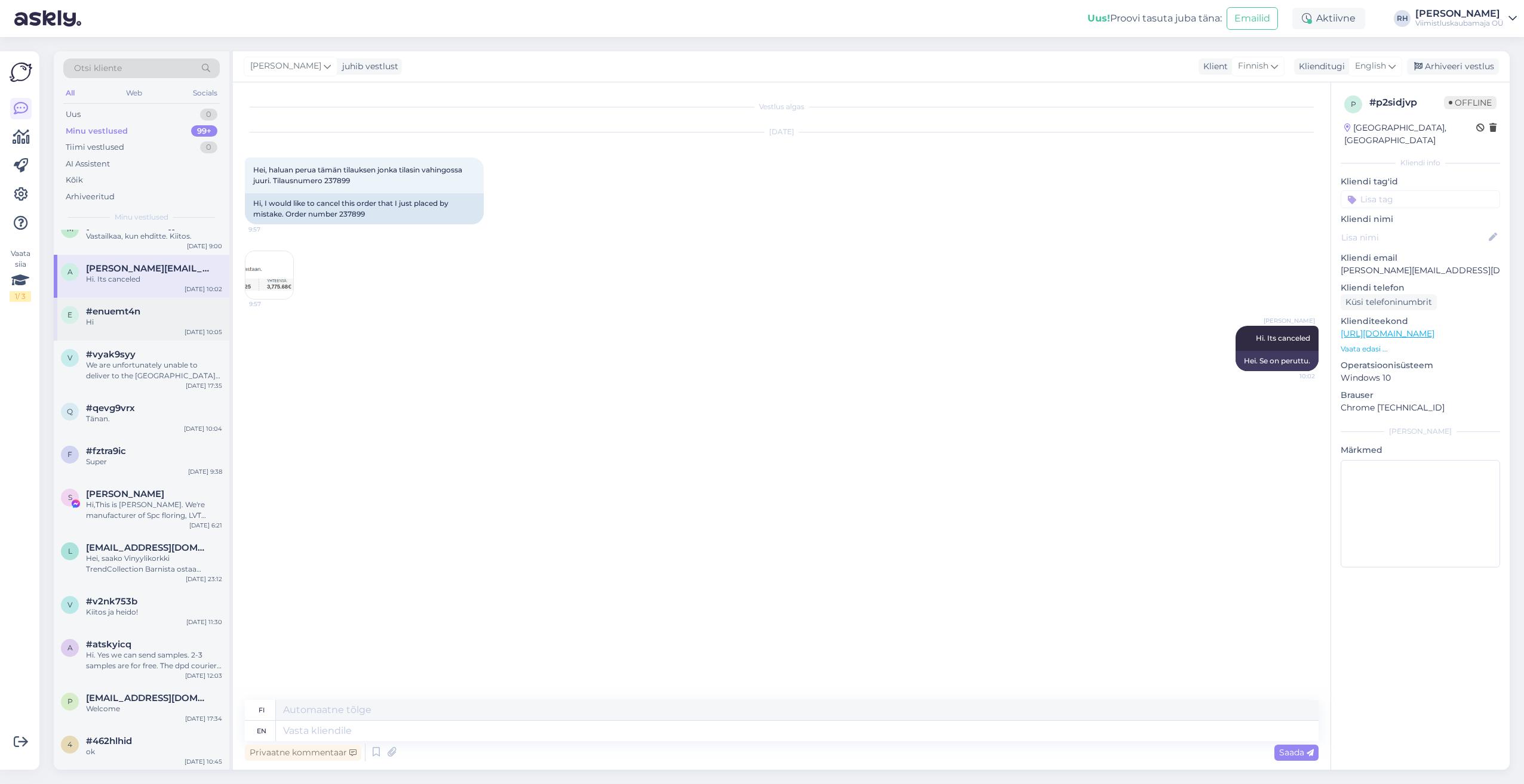
click at [139, 310] on span "#enuemt4n" at bounding box center [113, 312] width 54 height 11
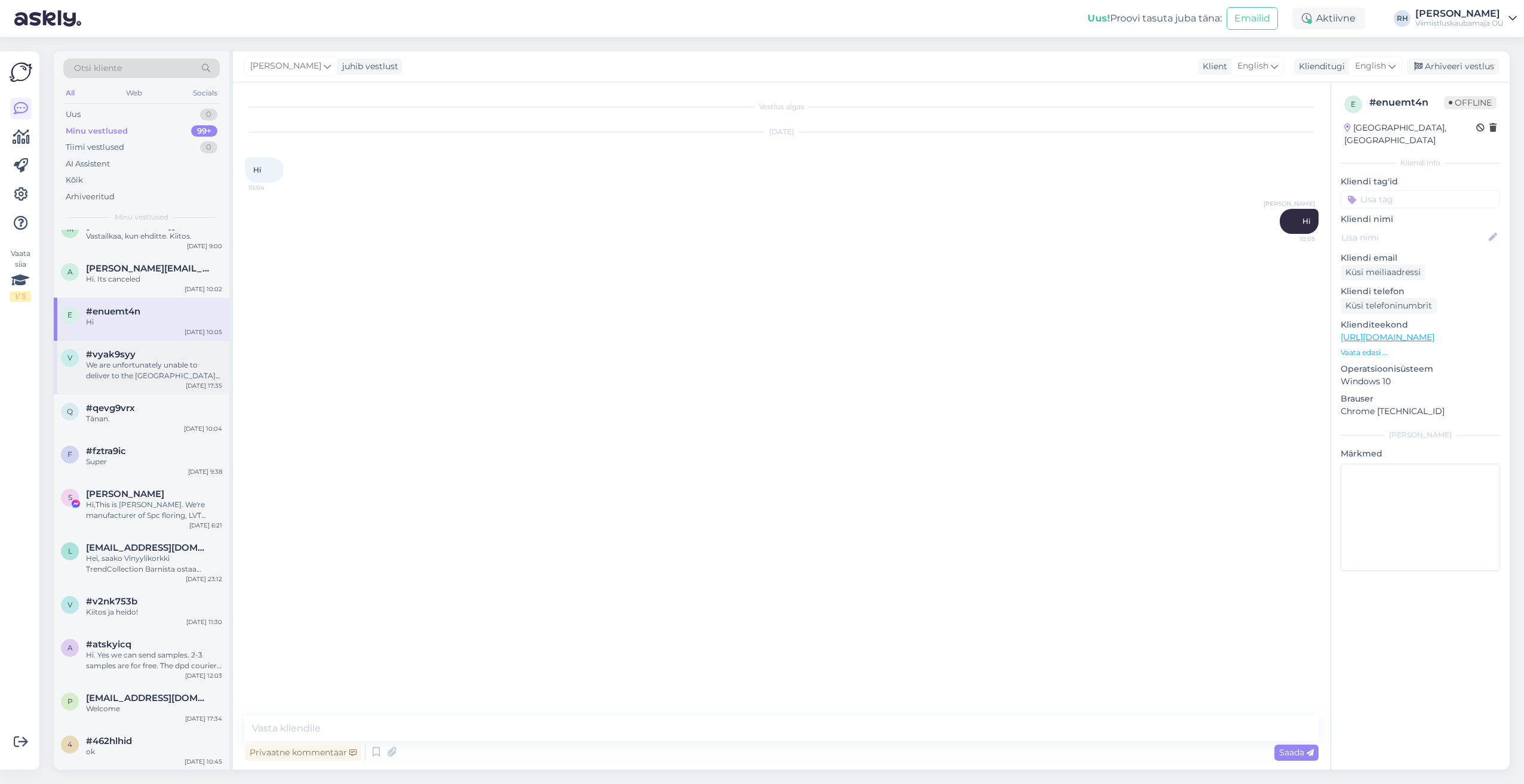
click at [152, 374] on div "We are unfortunately unable to deliver to the [GEOGRAPHIC_DATA] due tot the cus…" at bounding box center [154, 370] width 136 height 21
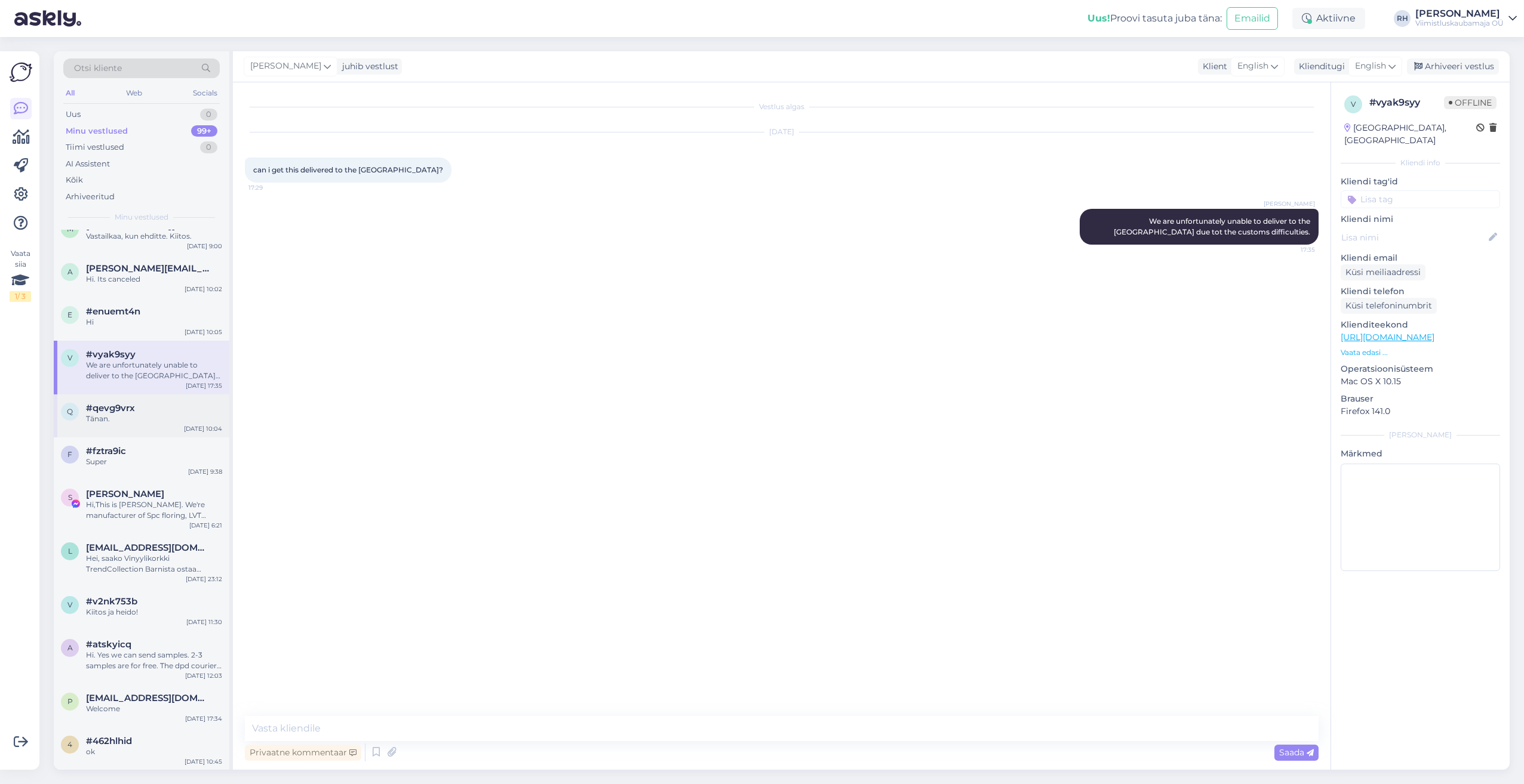
click at [140, 421] on div "Tänan." at bounding box center [154, 419] width 136 height 11
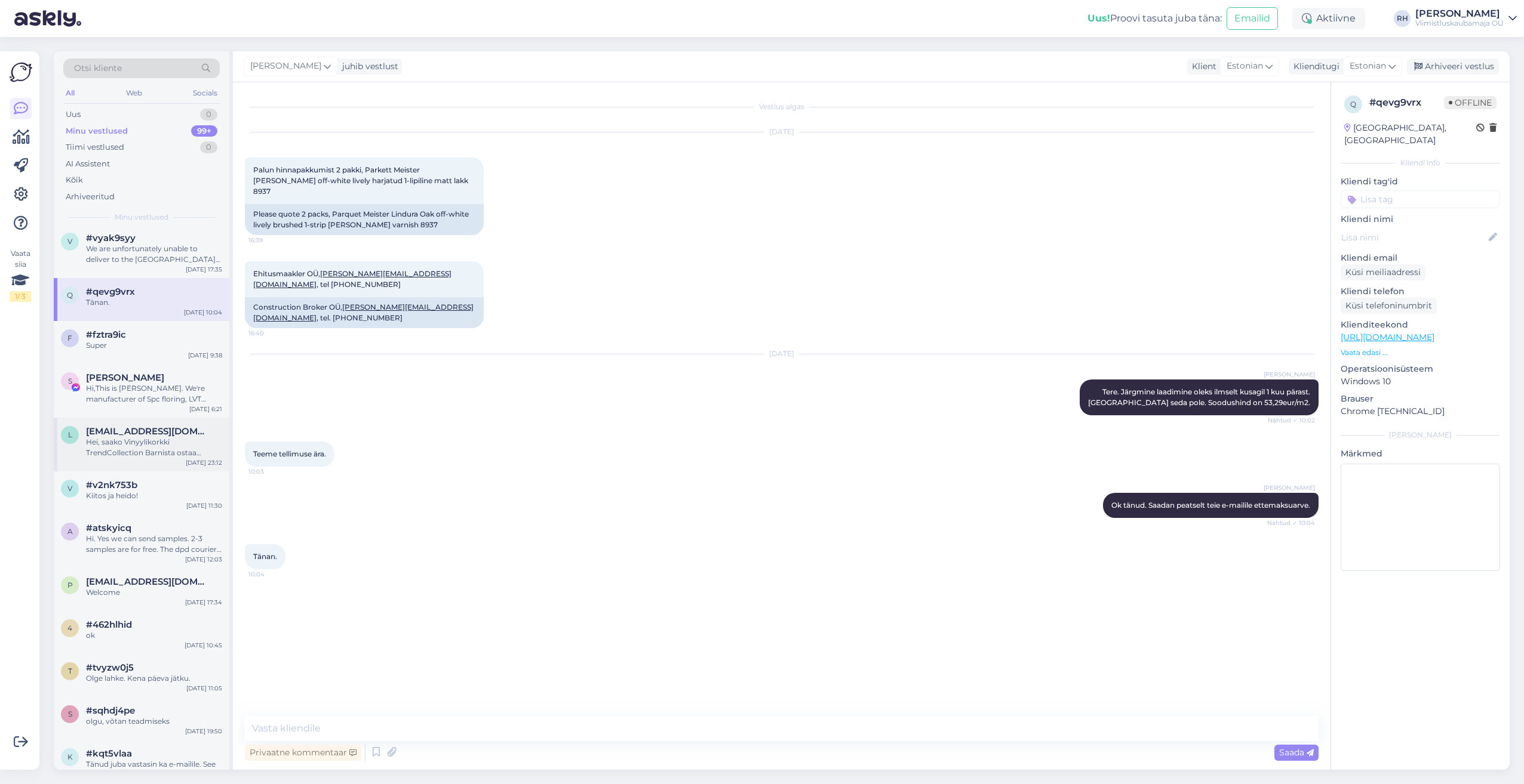
scroll to position [836, 0]
click at [140, 333] on div "#fztra9ic" at bounding box center [154, 332] width 136 height 11
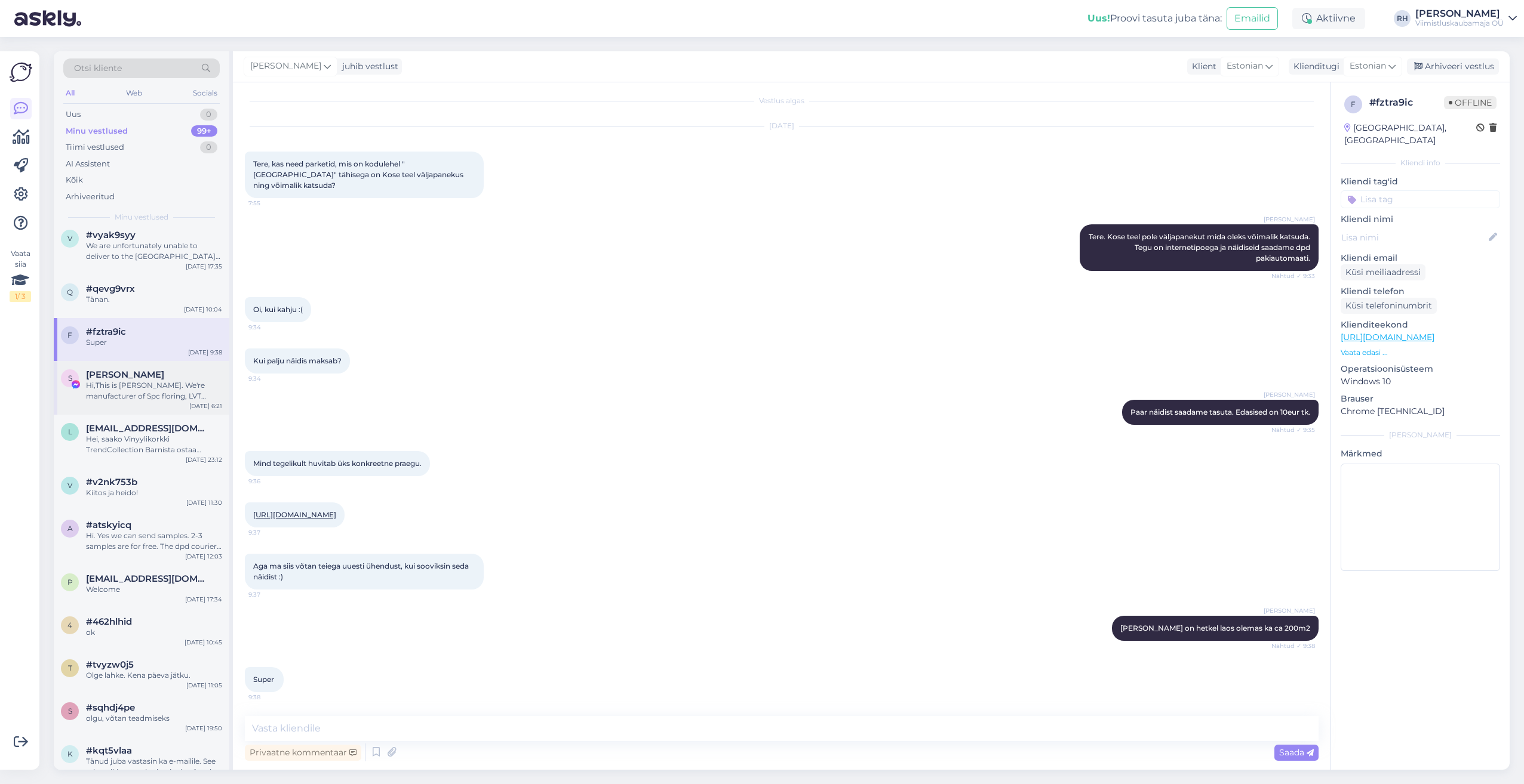
click at [132, 376] on span "[PERSON_NAME]" at bounding box center [125, 375] width 78 height 11
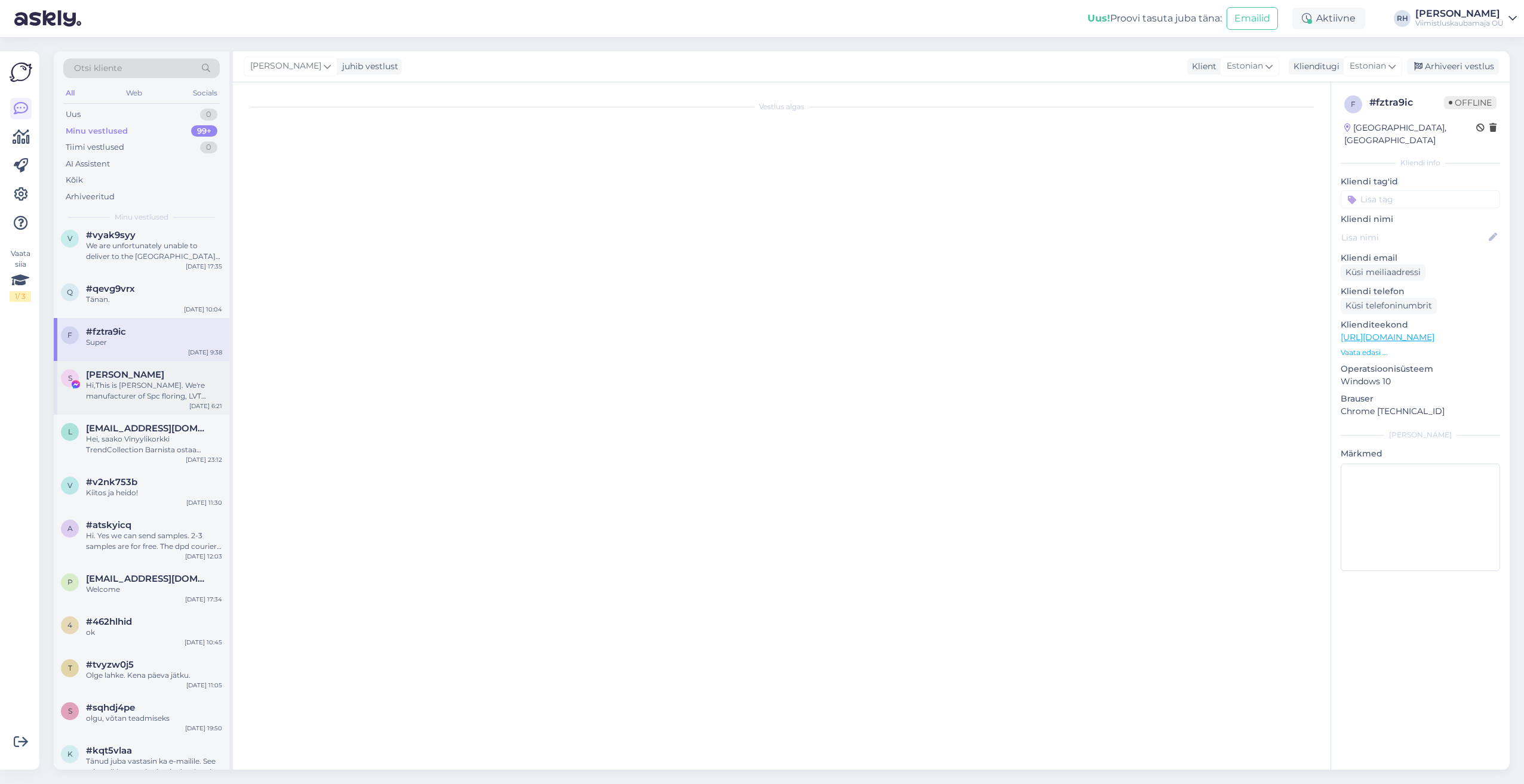
scroll to position [0, 0]
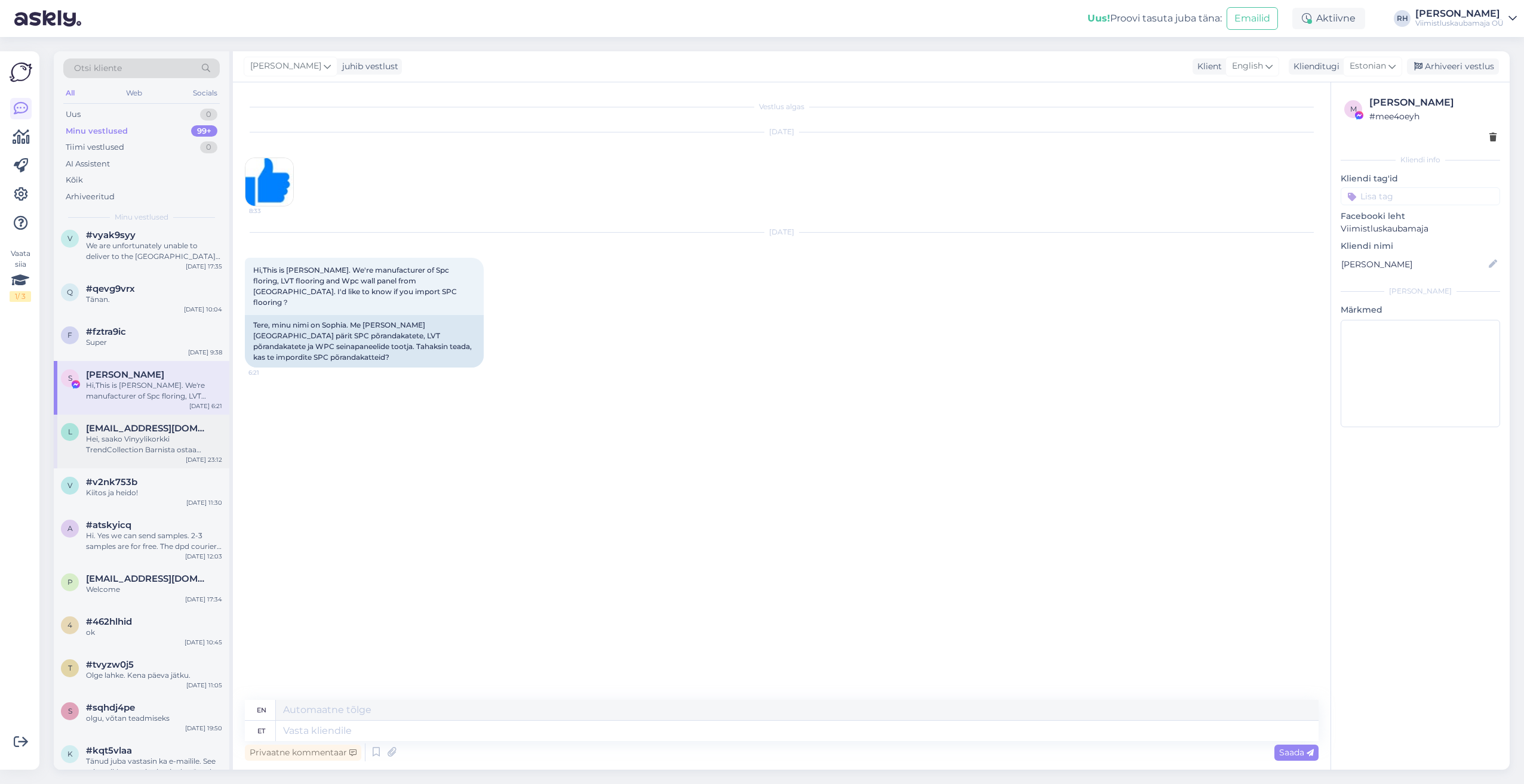
click at [136, 440] on div "Hei, saako Vinyylikorkki TrendCollection Barnista ostaa mallipalan?" at bounding box center [154, 444] width 136 height 21
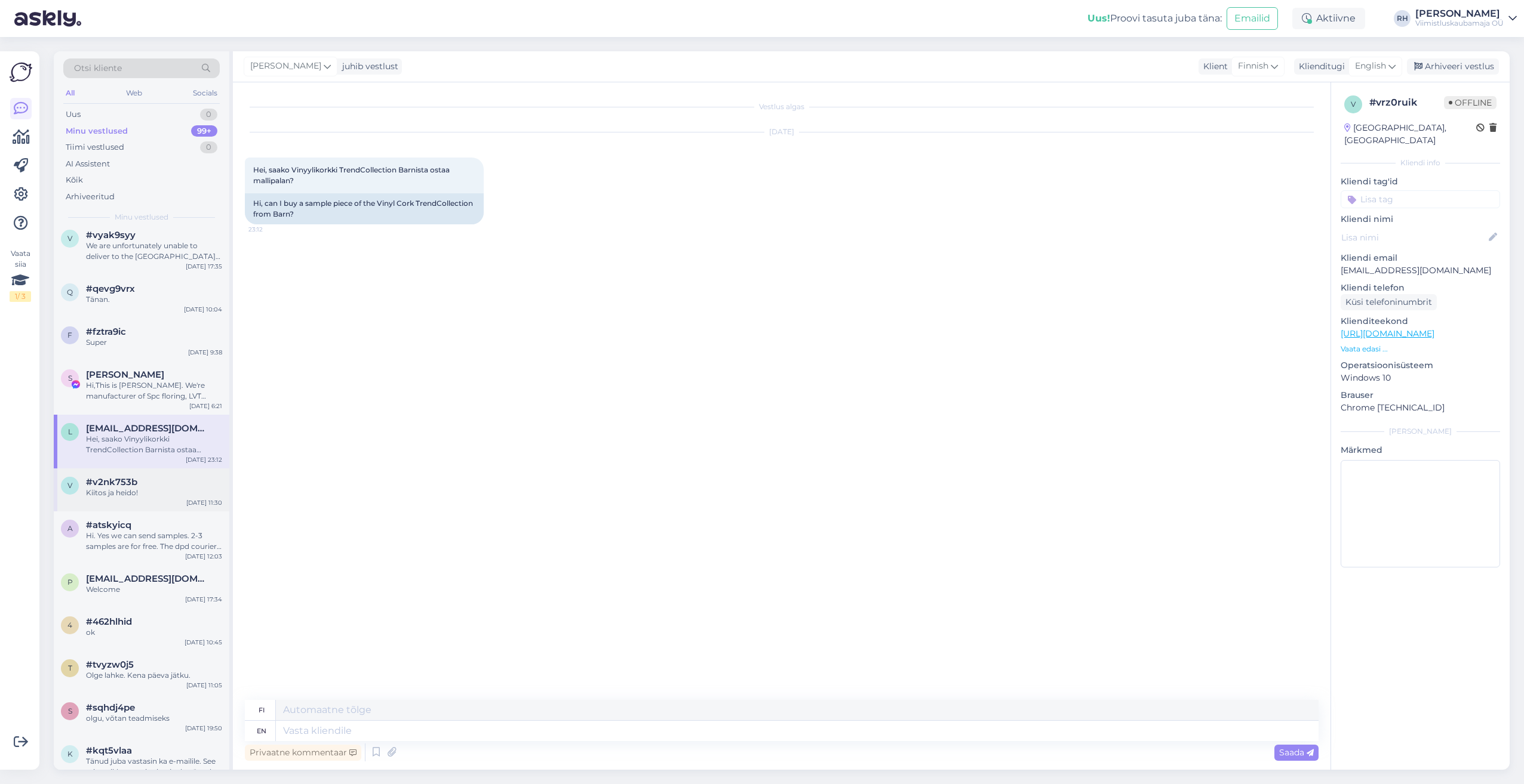
click at [131, 478] on span "#v2nk753b" at bounding box center [111, 482] width 51 height 11
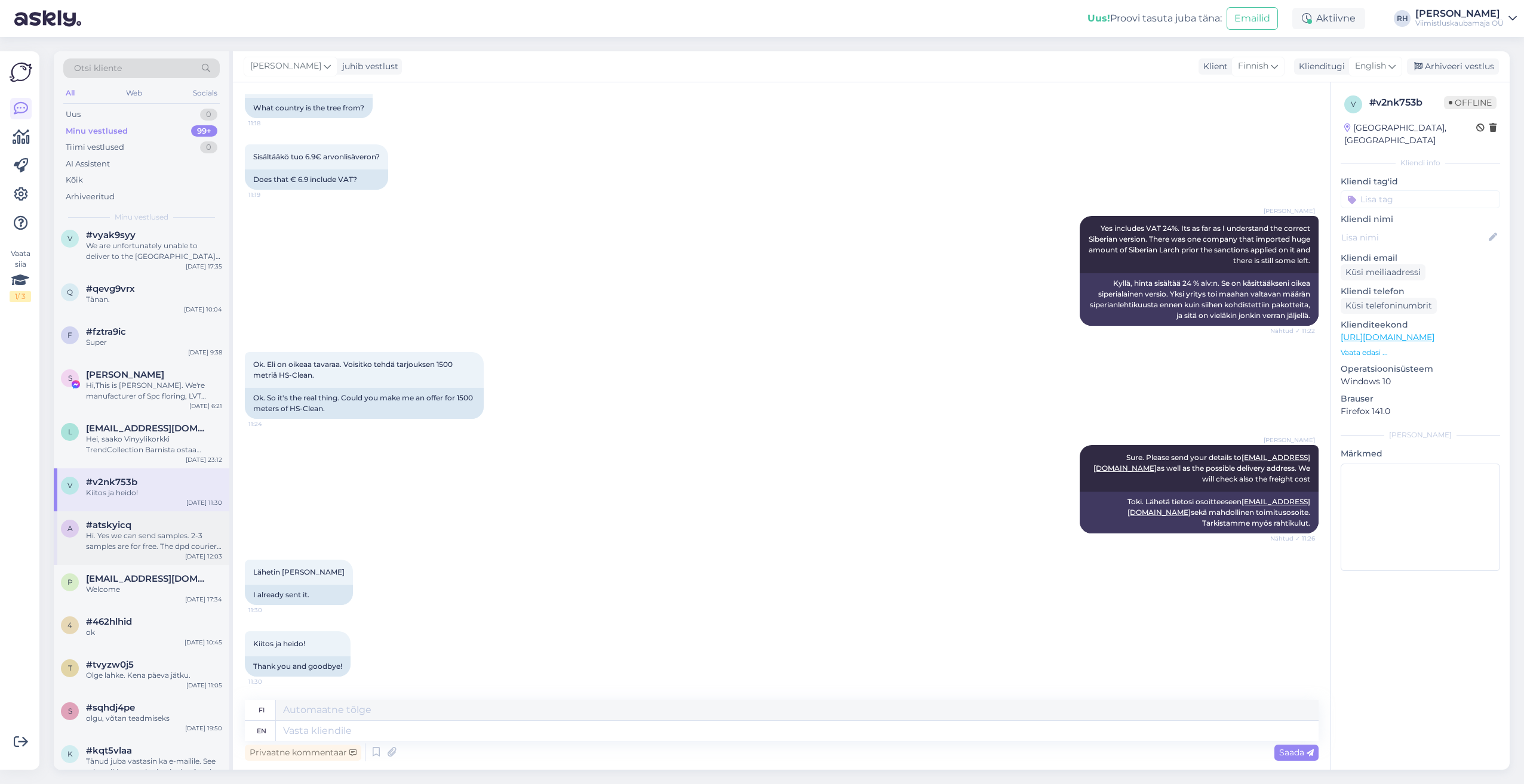
click at [114, 533] on div "Hi. Yes we can send samples. 2-3 samples are for free. The dpd courier cost to …" at bounding box center [154, 541] width 136 height 21
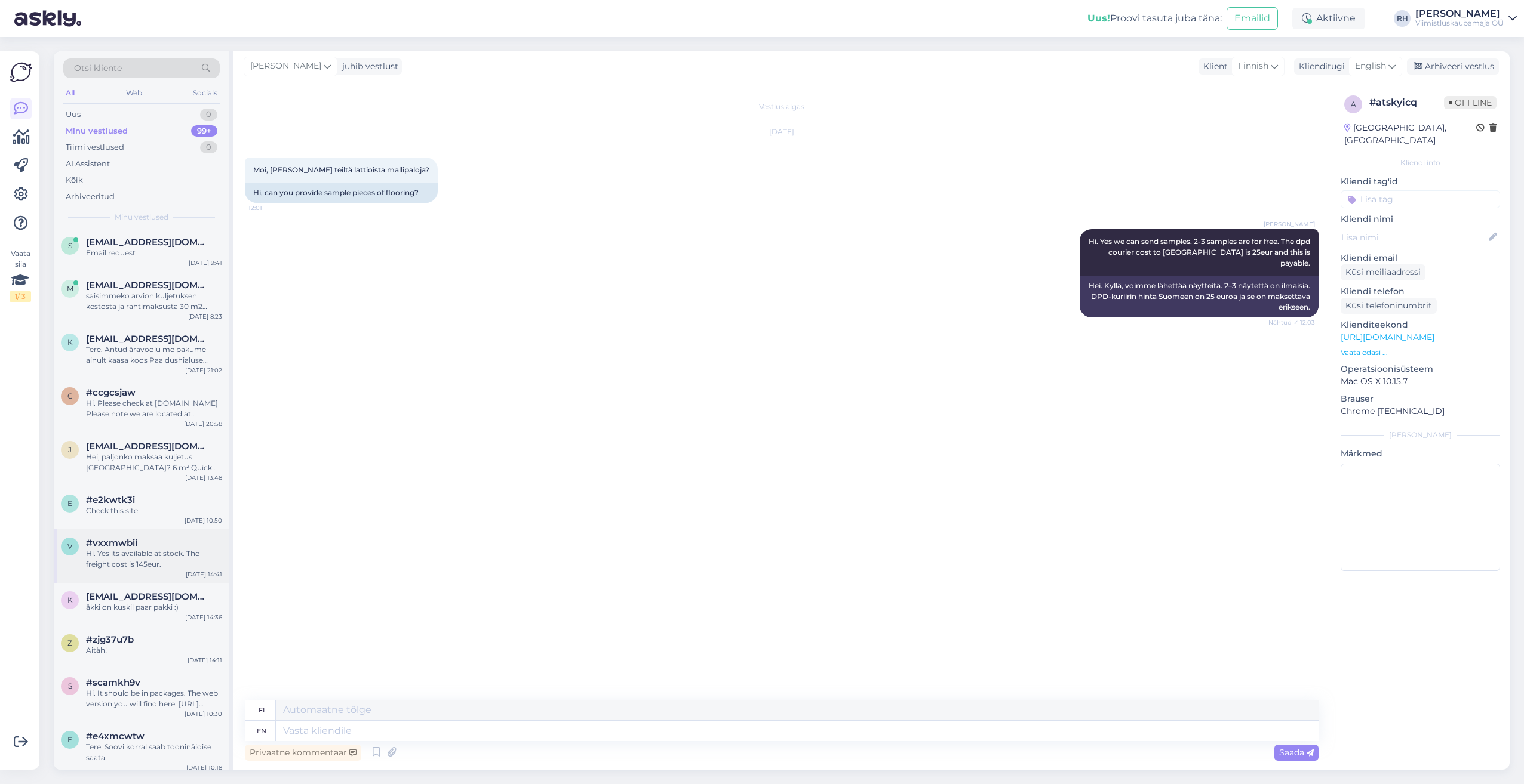
scroll to position [0, 0]
click at [113, 250] on div "Email request" at bounding box center [154, 254] width 136 height 11
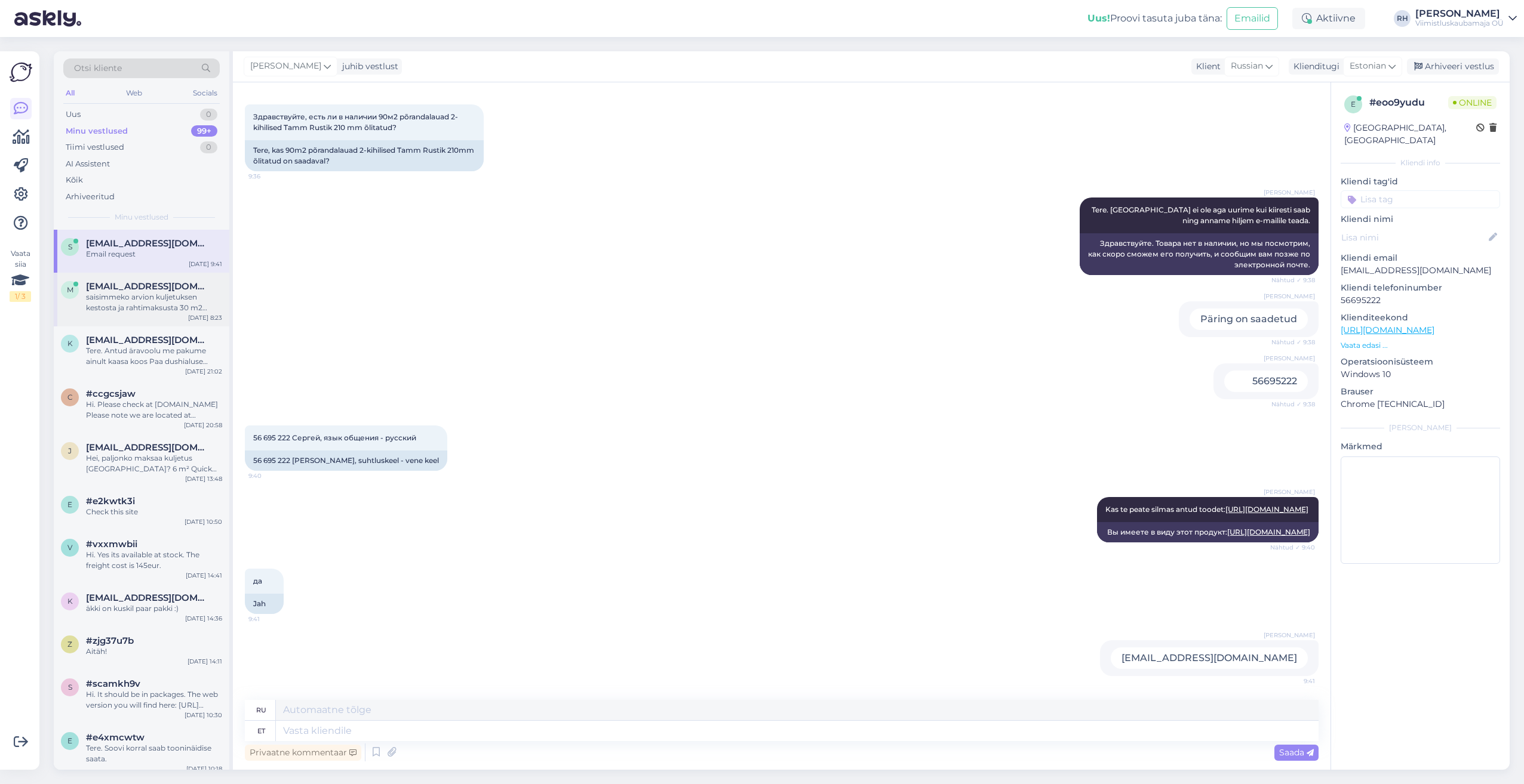
click at [133, 292] on div "saisimmeko arvion kuljetuksen kestosta ja rahtimaksusta 30 m2 tähän parkettiin:…" at bounding box center [154, 302] width 136 height 21
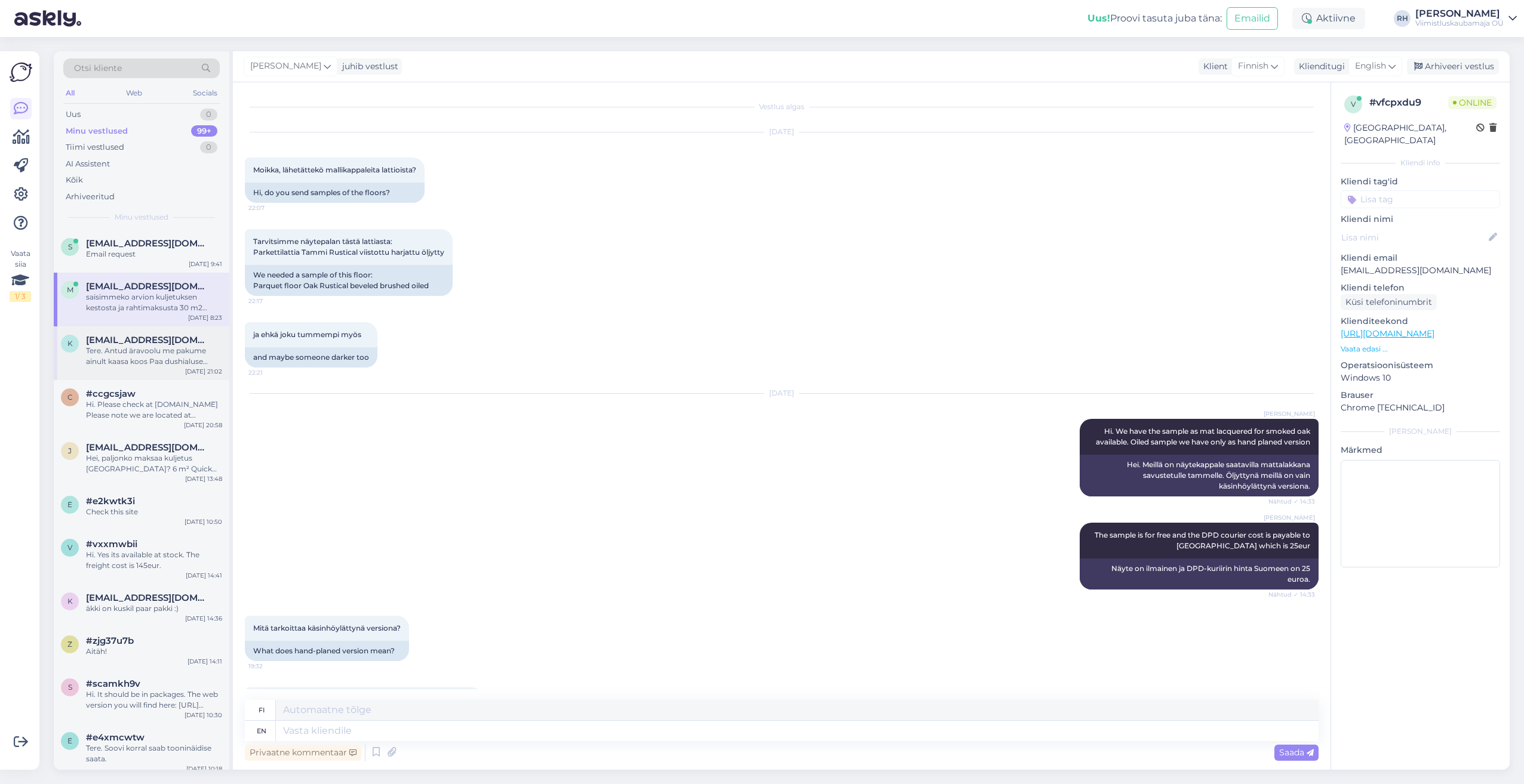
scroll to position [1732, 0]
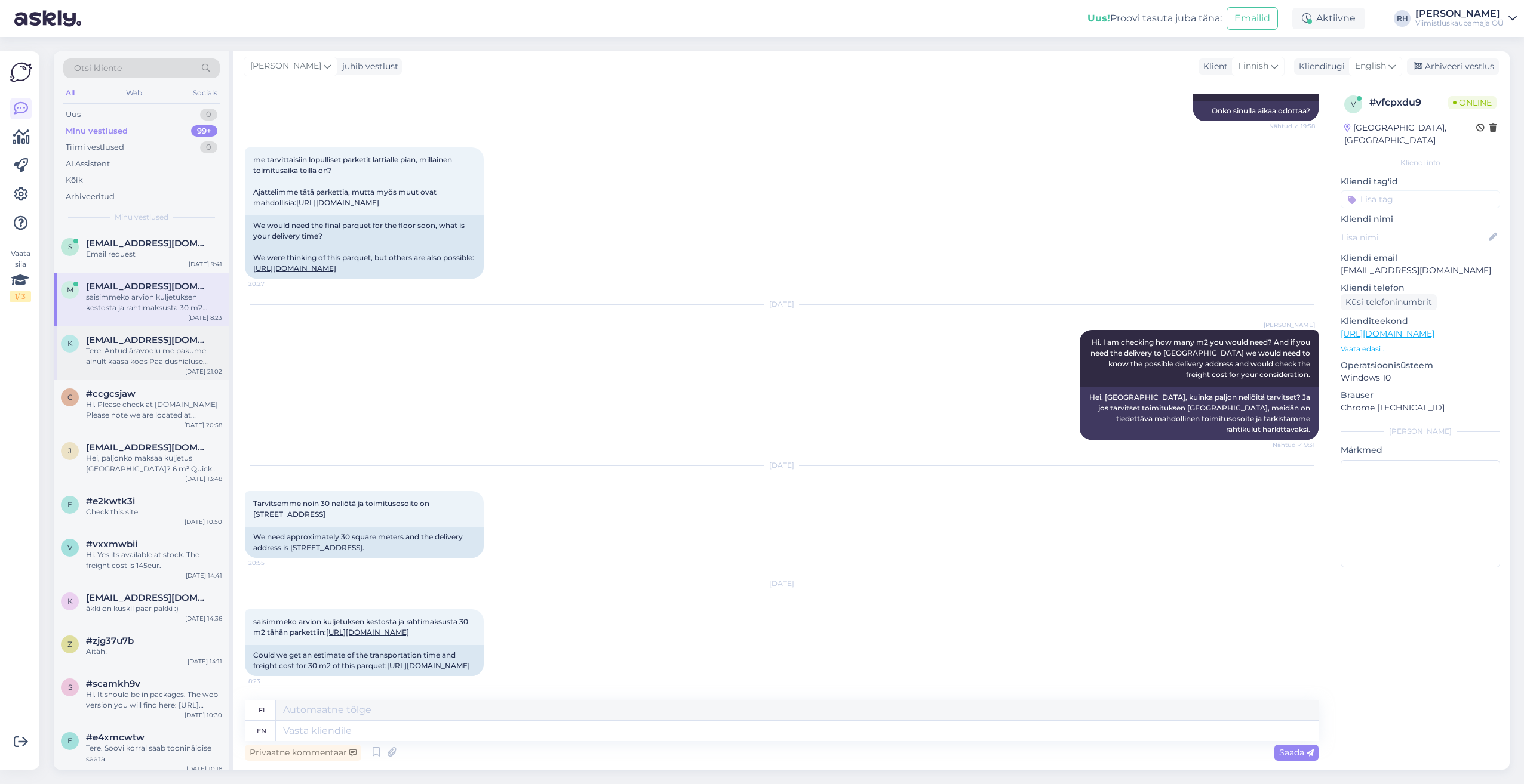
click at [144, 344] on span "[EMAIL_ADDRESS][DOMAIN_NAME]" at bounding box center [148, 340] width 124 height 11
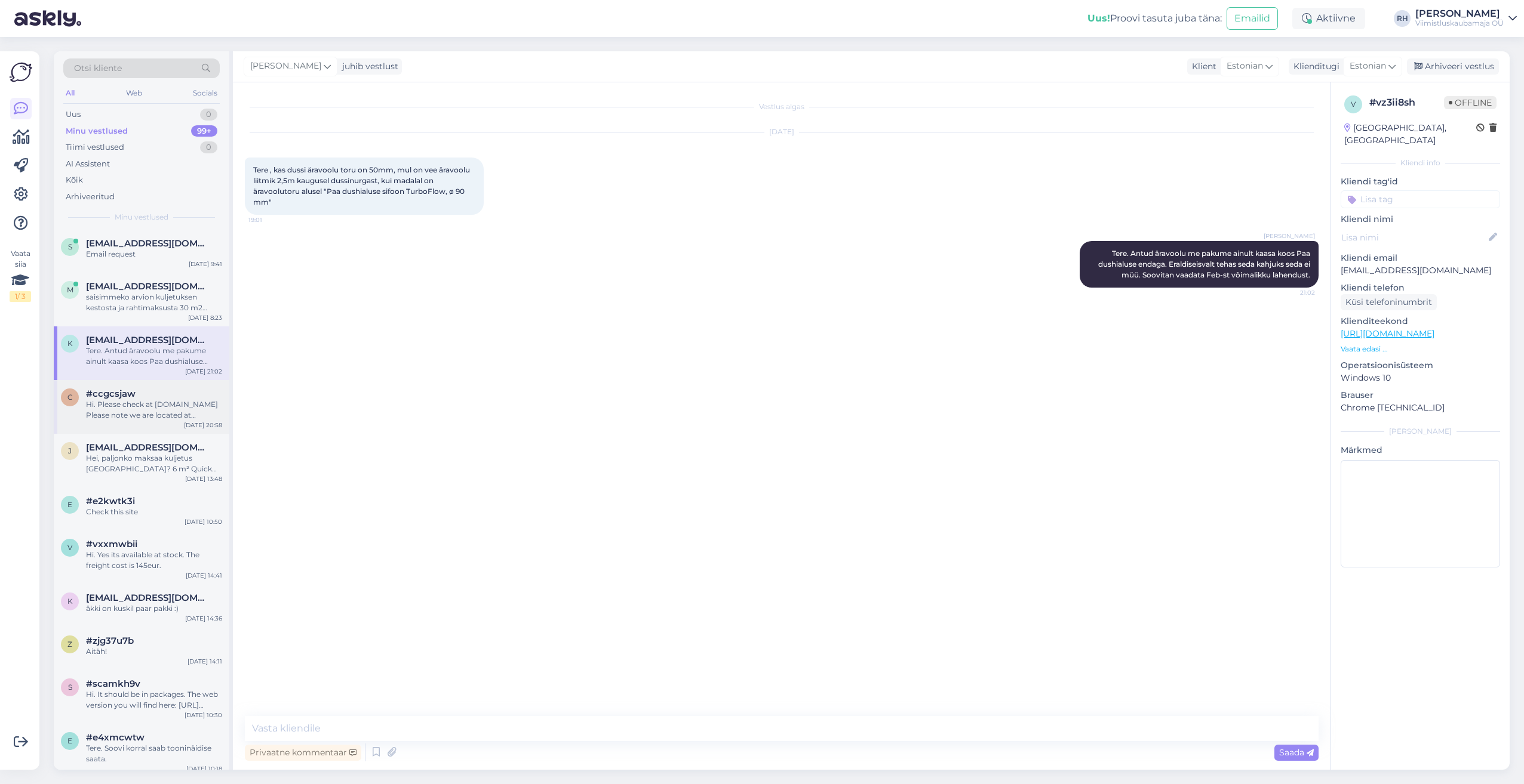
click at [142, 419] on div "Hi. Please check at [DOMAIN_NAME] Please note we are located at [GEOGRAPHIC_DAT…" at bounding box center [154, 410] width 136 height 21
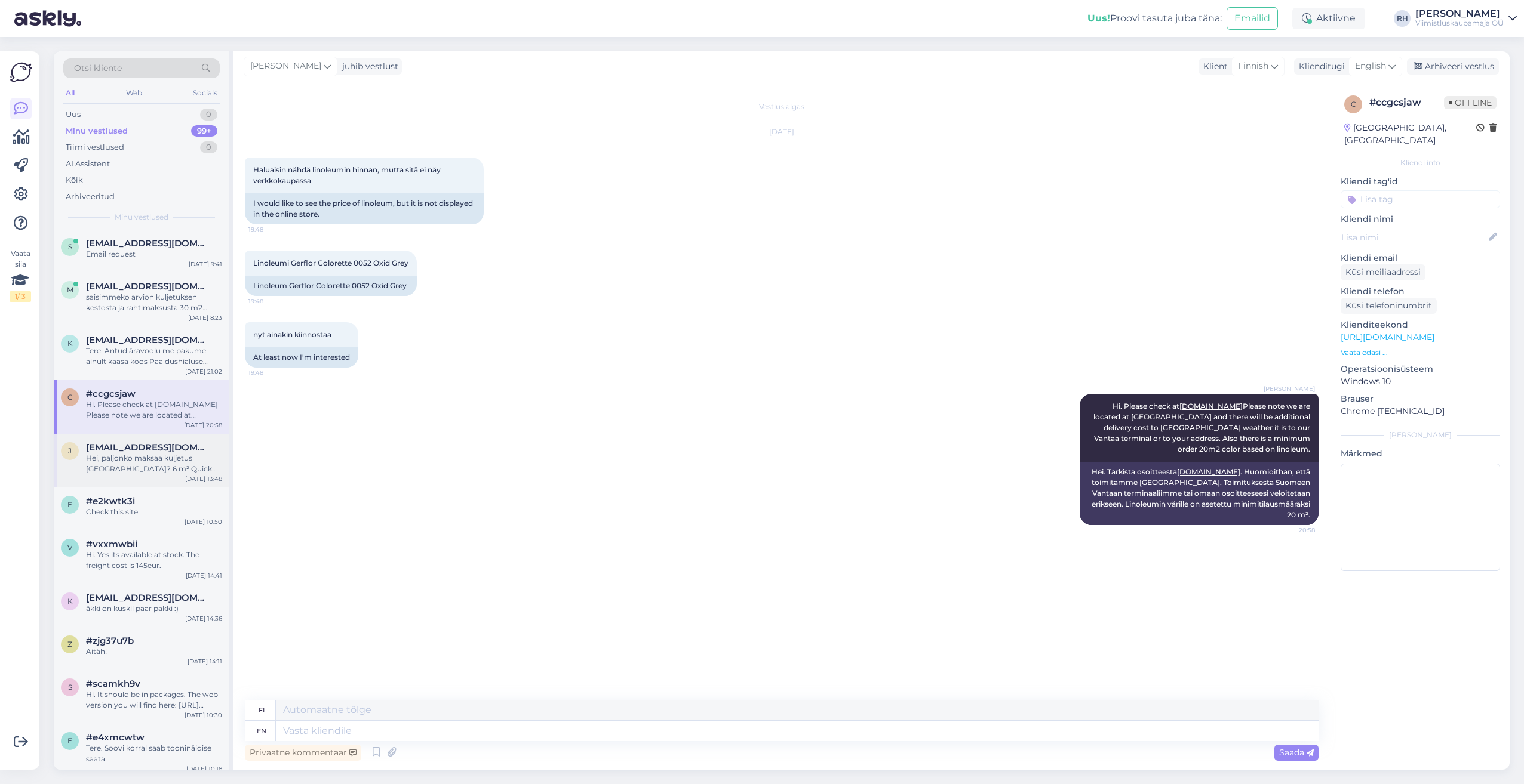
click at [152, 459] on div "Hei, paljonko maksaa kuljetus [GEOGRAPHIC_DATA]? 6 m² Quick step BACL 40031" at bounding box center [154, 463] width 136 height 21
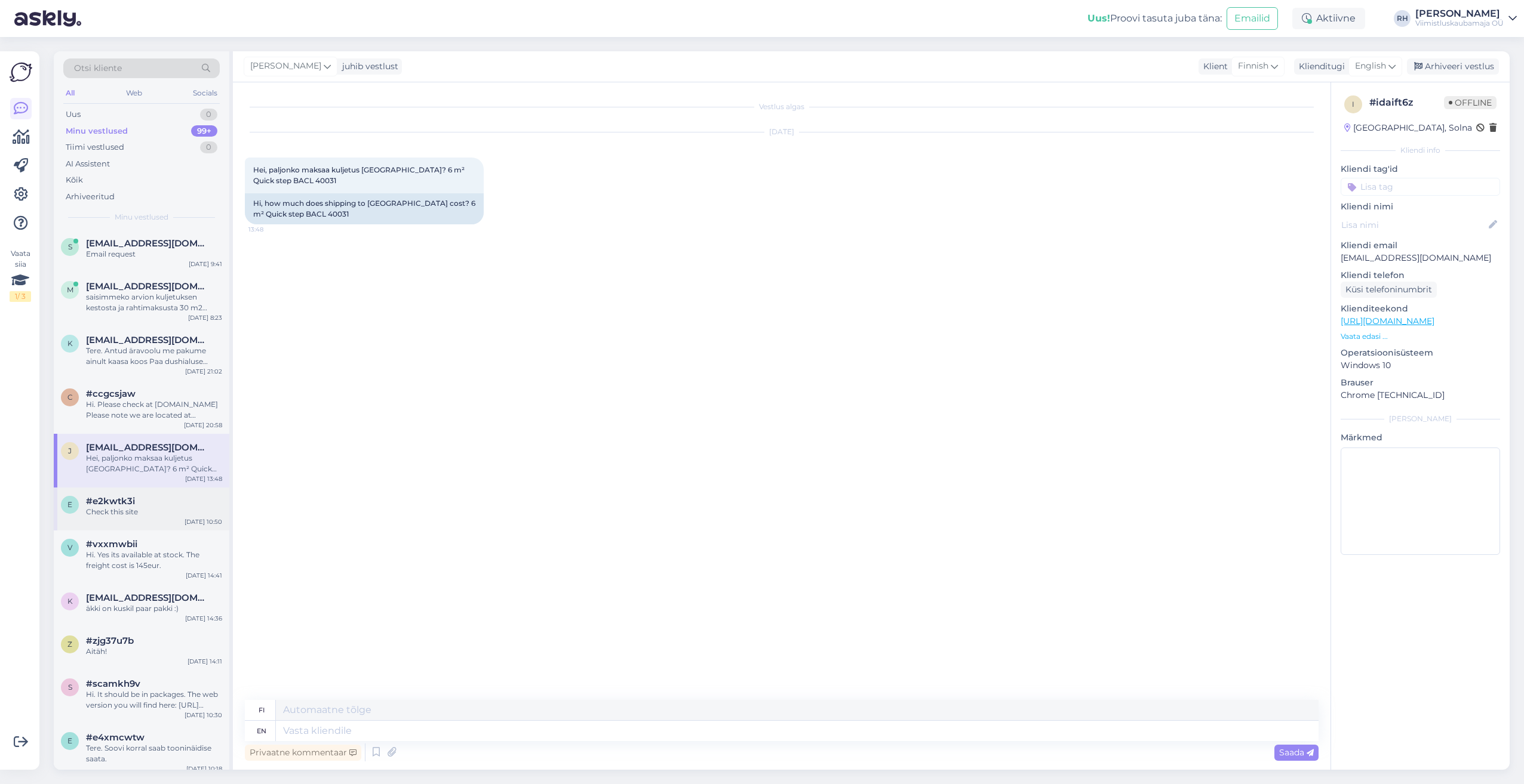
click at [156, 500] on div "#e2kwtk3i" at bounding box center [154, 501] width 136 height 11
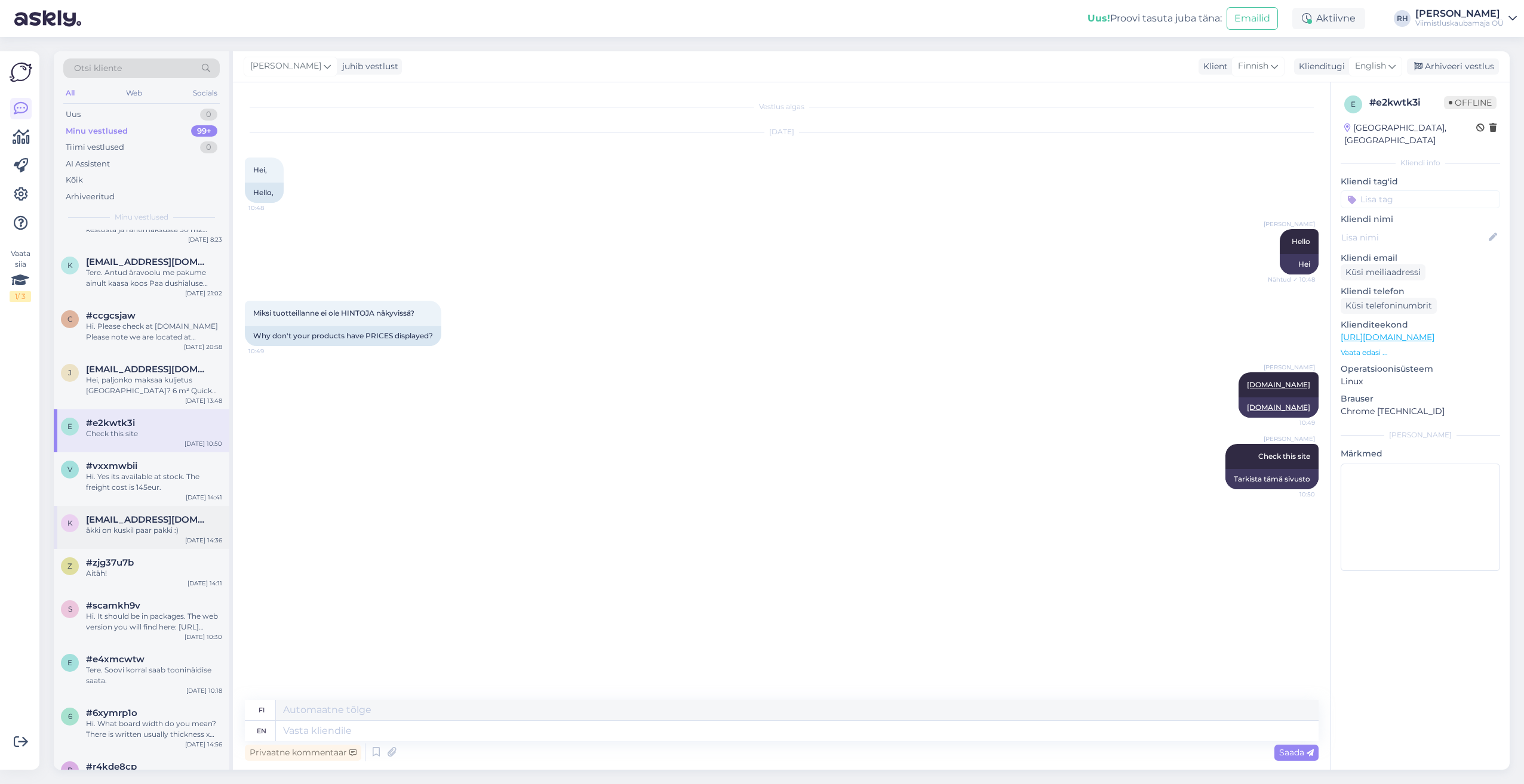
scroll to position [120, 0]
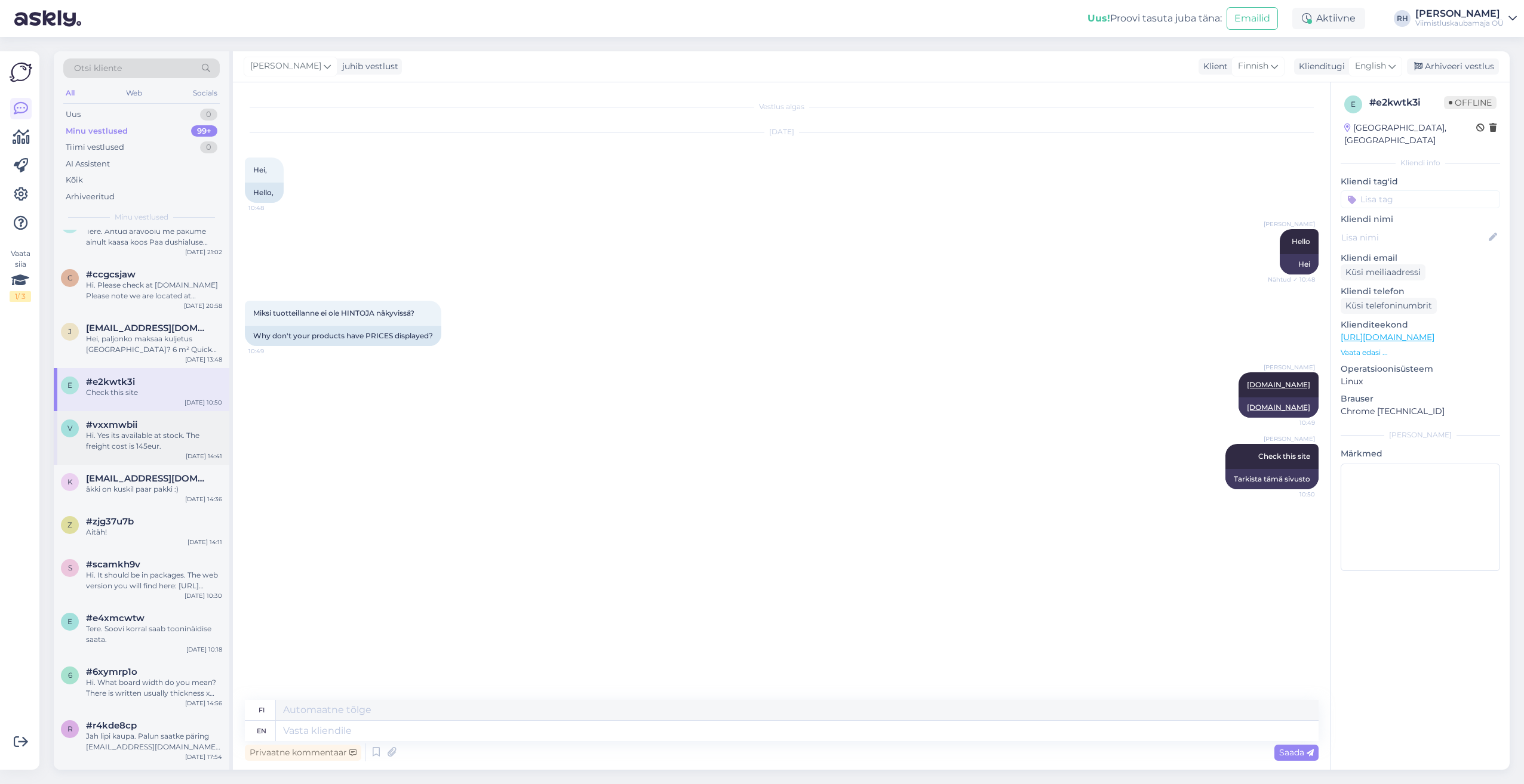
click at [161, 440] on div "Hi. Yes its available at stock. The freight cost is 145eur." at bounding box center [154, 441] width 136 height 21
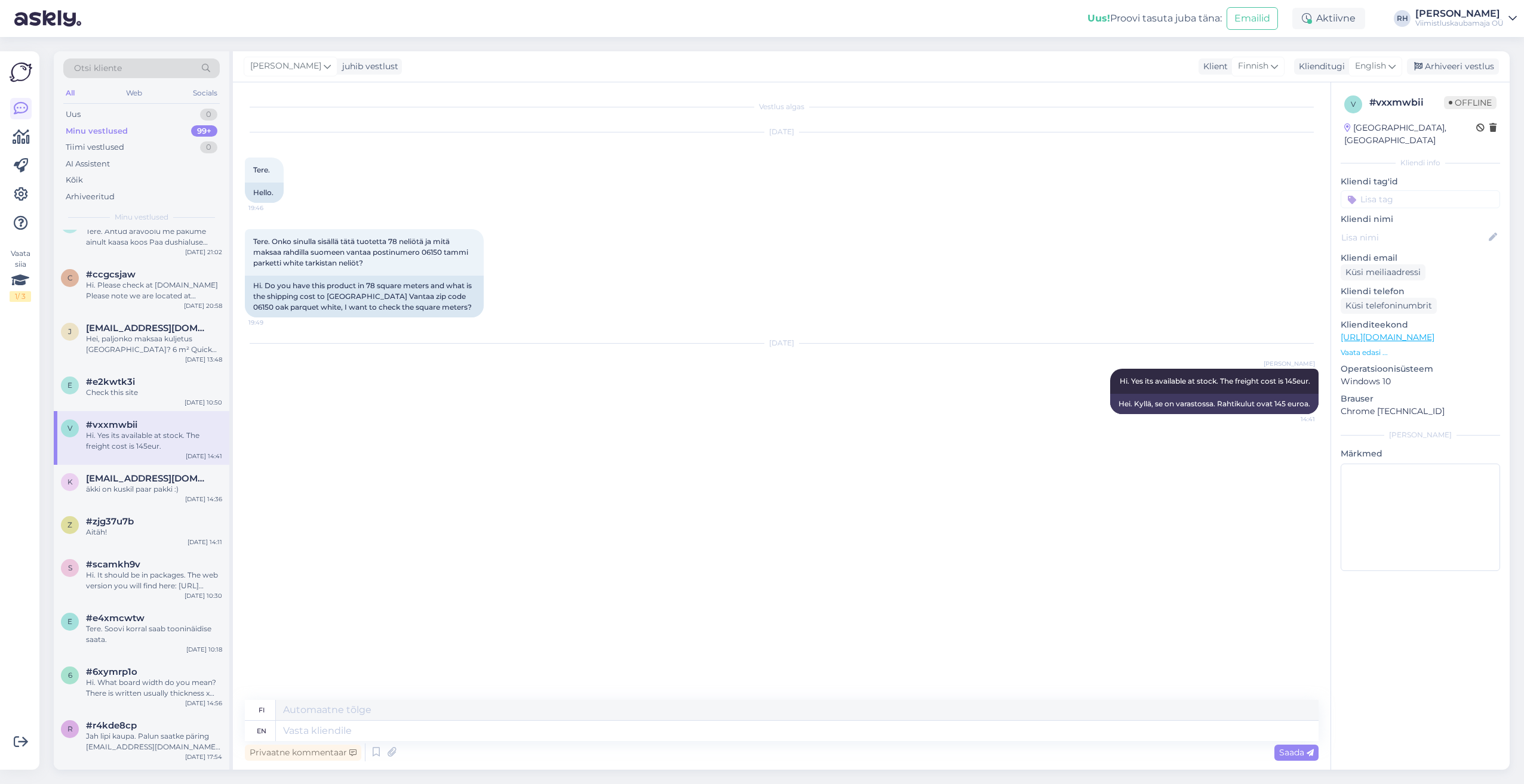
click at [157, 445] on div "Hi. Yes its available at stock. The freight cost is 145eur." at bounding box center [154, 441] width 136 height 21
click at [145, 489] on div "äkki on kuskil paar pakki :)" at bounding box center [154, 489] width 136 height 11
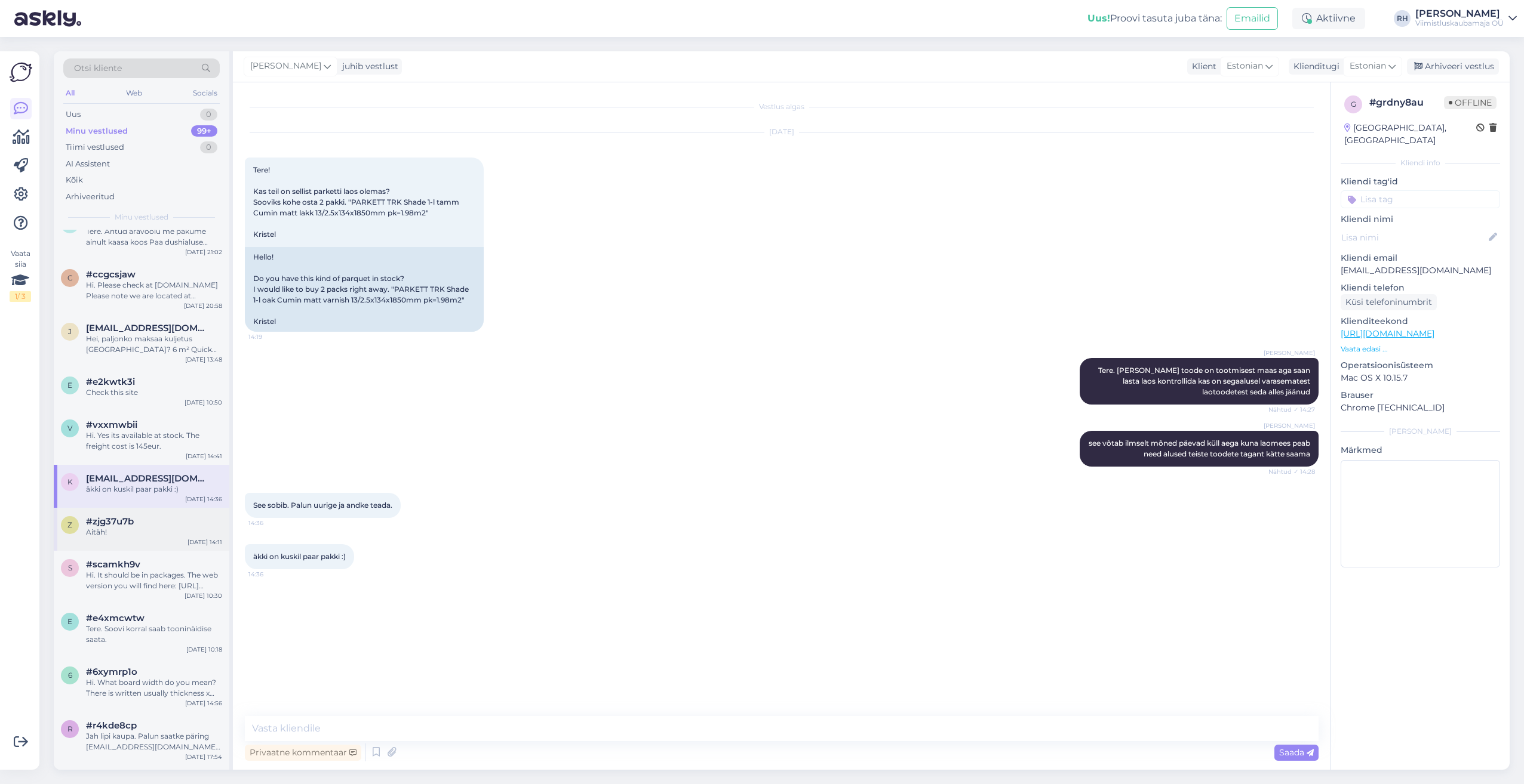
click at [144, 516] on div "#zjg37u7b" at bounding box center [154, 522] width 136 height 11
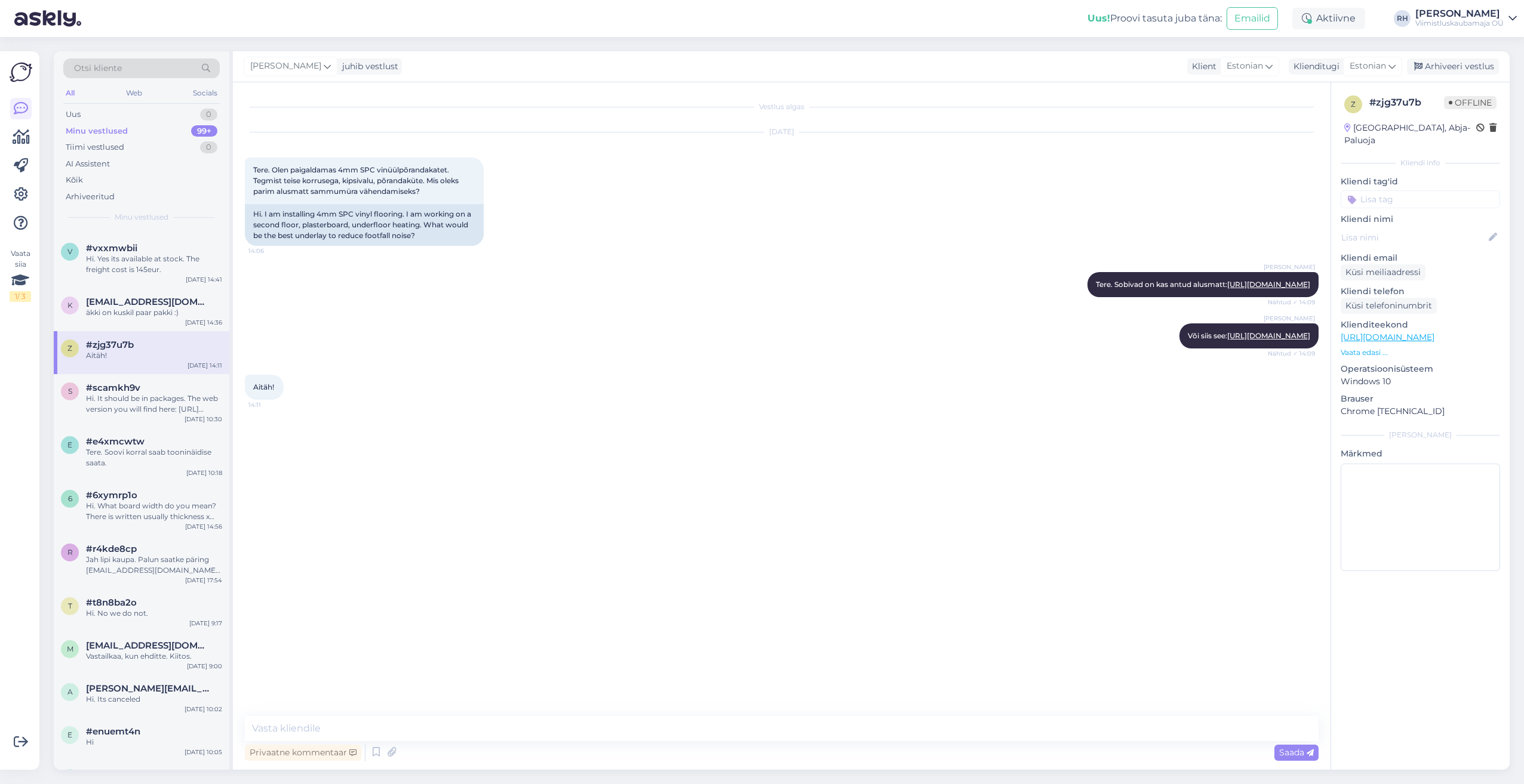
scroll to position [299, 0]
click at [159, 386] on div "#scamkh9v" at bounding box center [154, 385] width 136 height 11
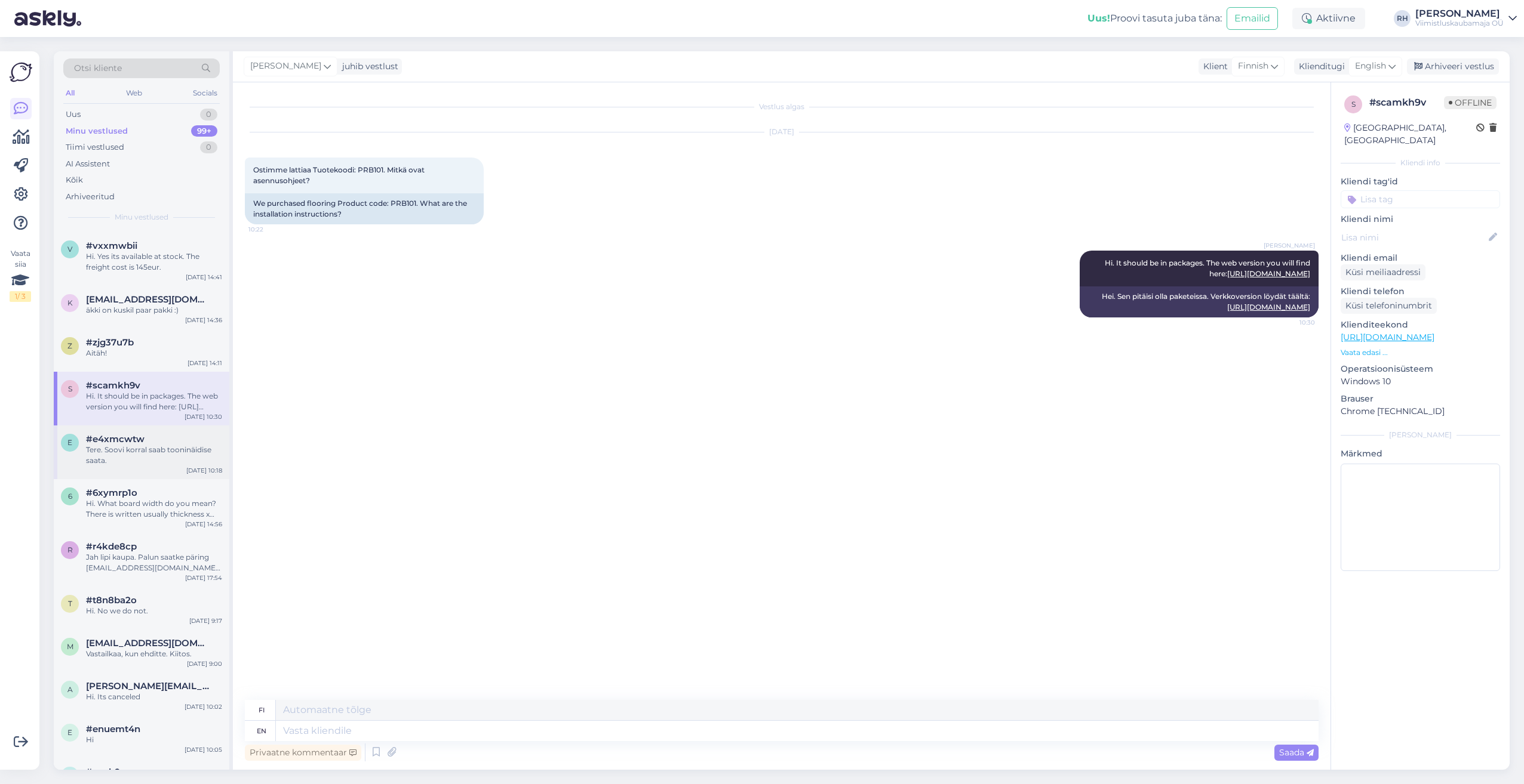
click at [140, 445] on div "Tere. Soovi korral saab tooninäidise saata." at bounding box center [154, 455] width 136 height 21
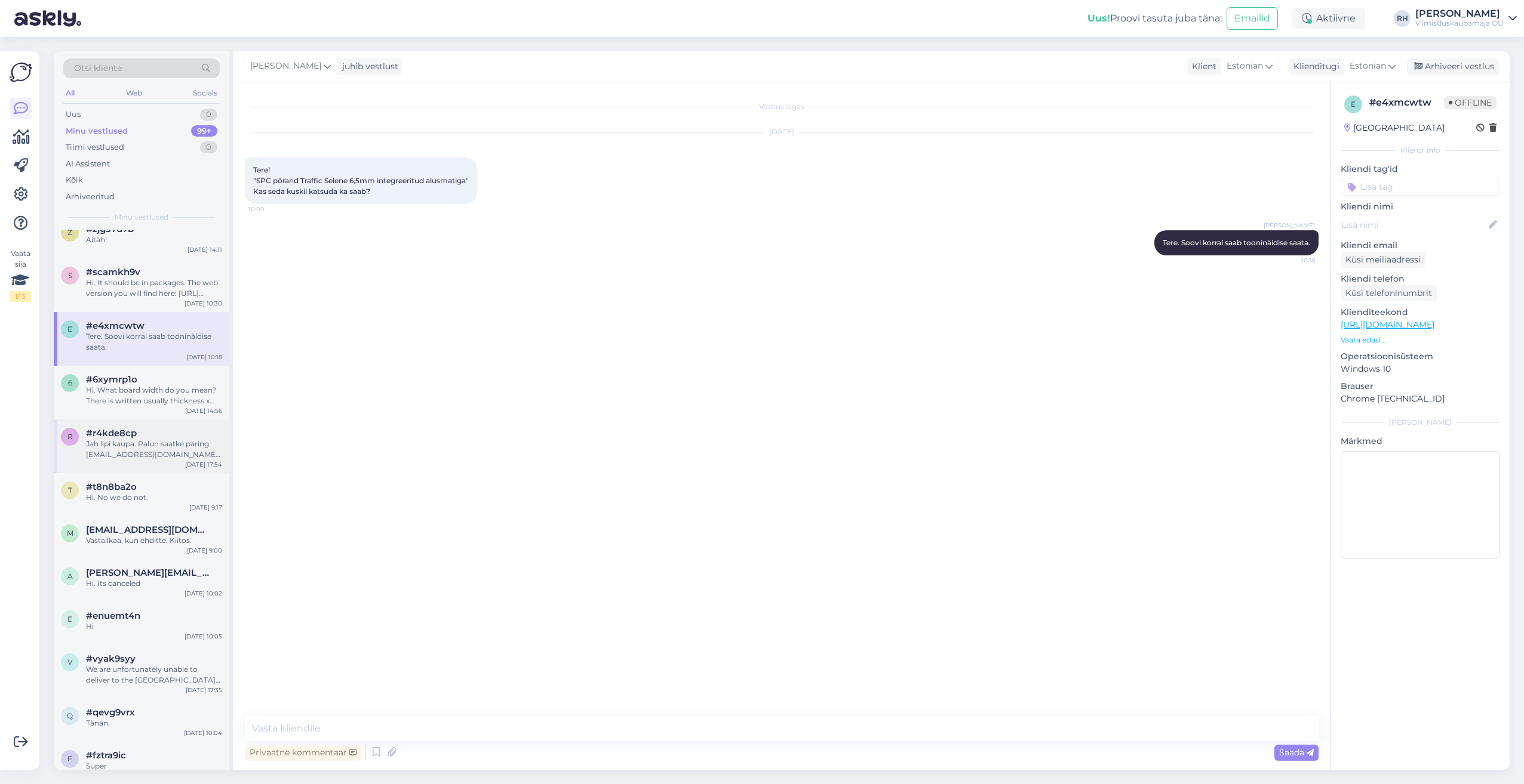
scroll to position [418, 0]
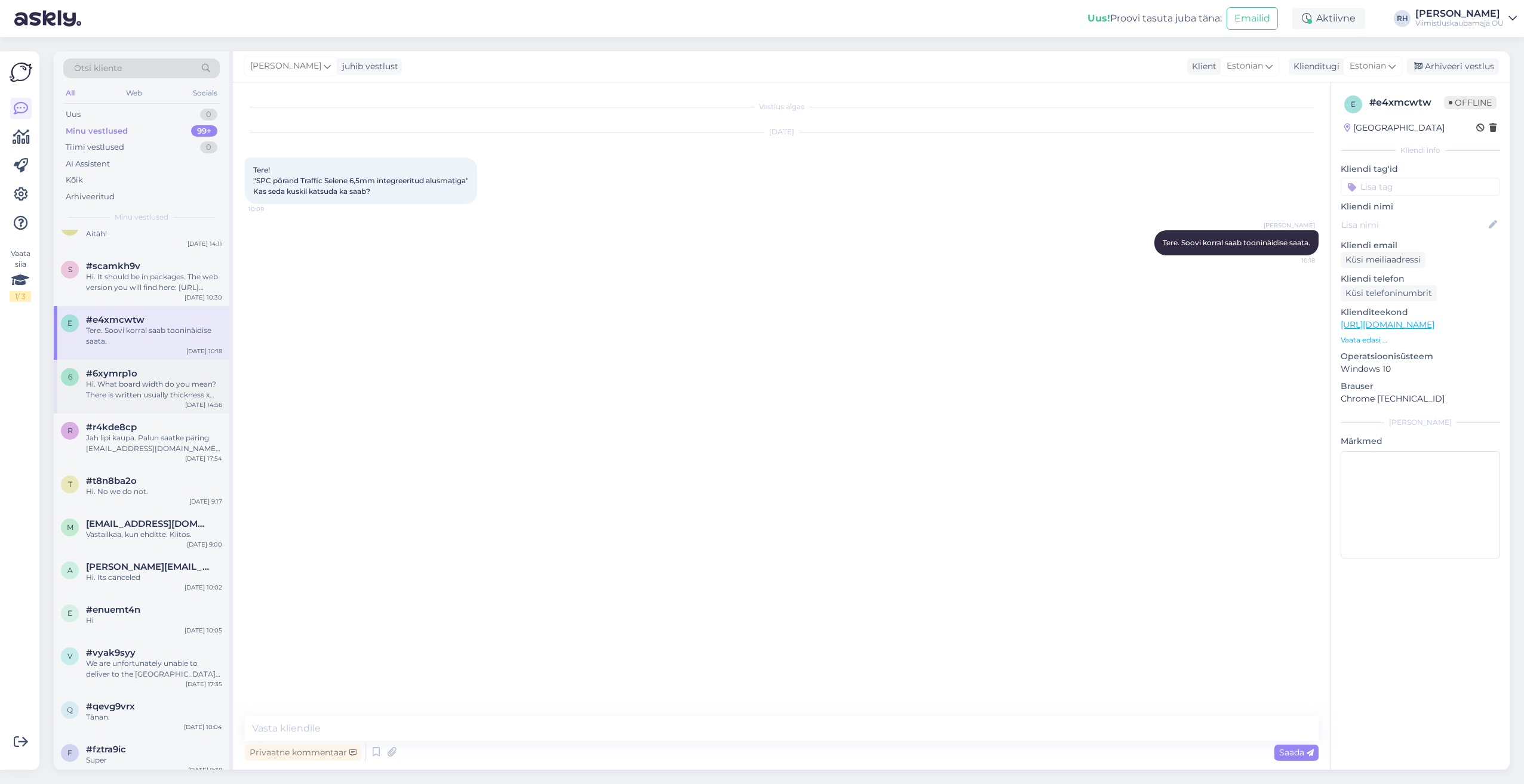
click at [130, 381] on div "Hi. What board width do you mean? There is written usually thickness x width x …" at bounding box center [154, 389] width 136 height 21
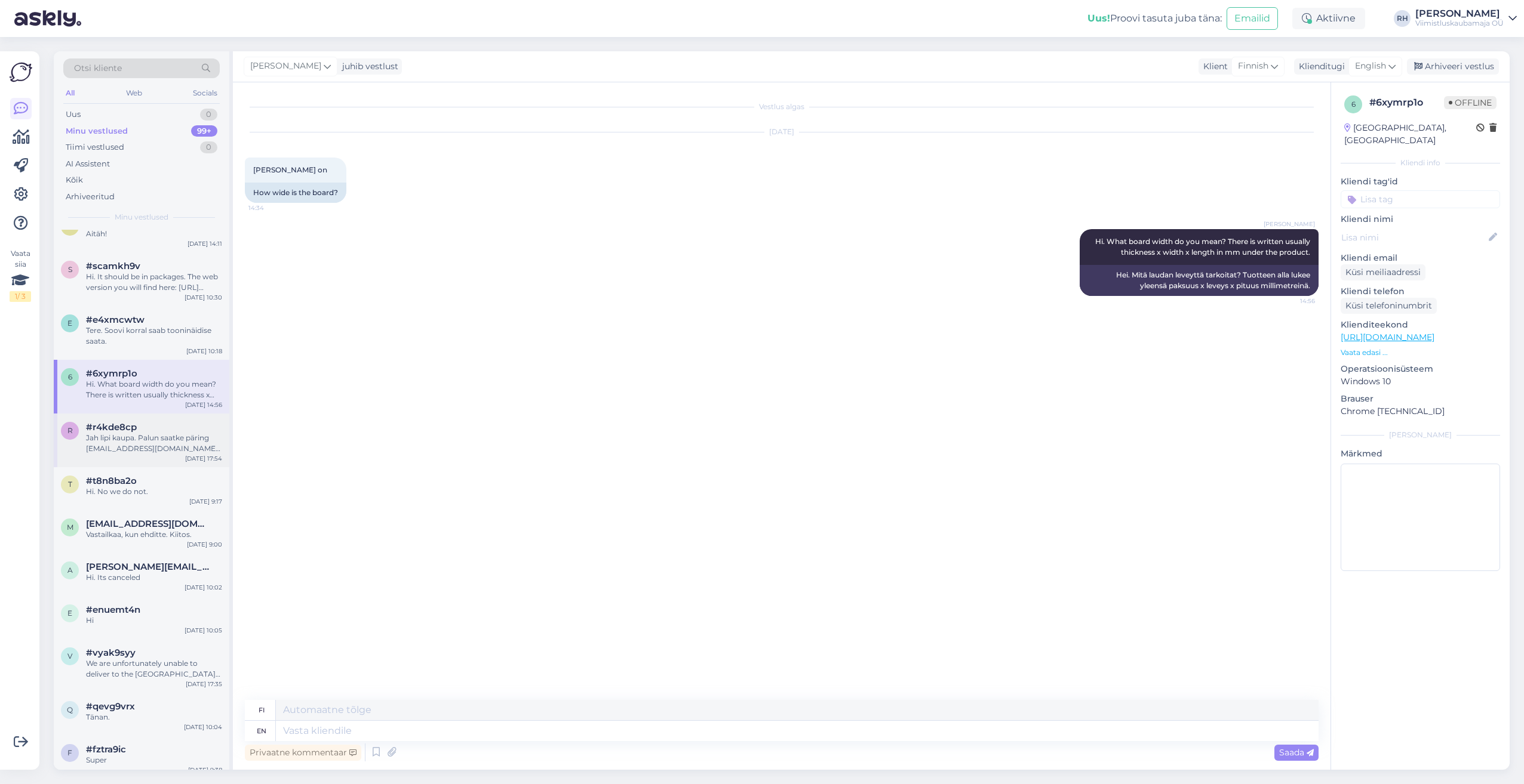
click at [145, 433] on div "Jah [PERSON_NAME]. Palun saatke päring [EMAIL_ADDRESS][DOMAIN_NAME] koos koguse…" at bounding box center [154, 443] width 136 height 21
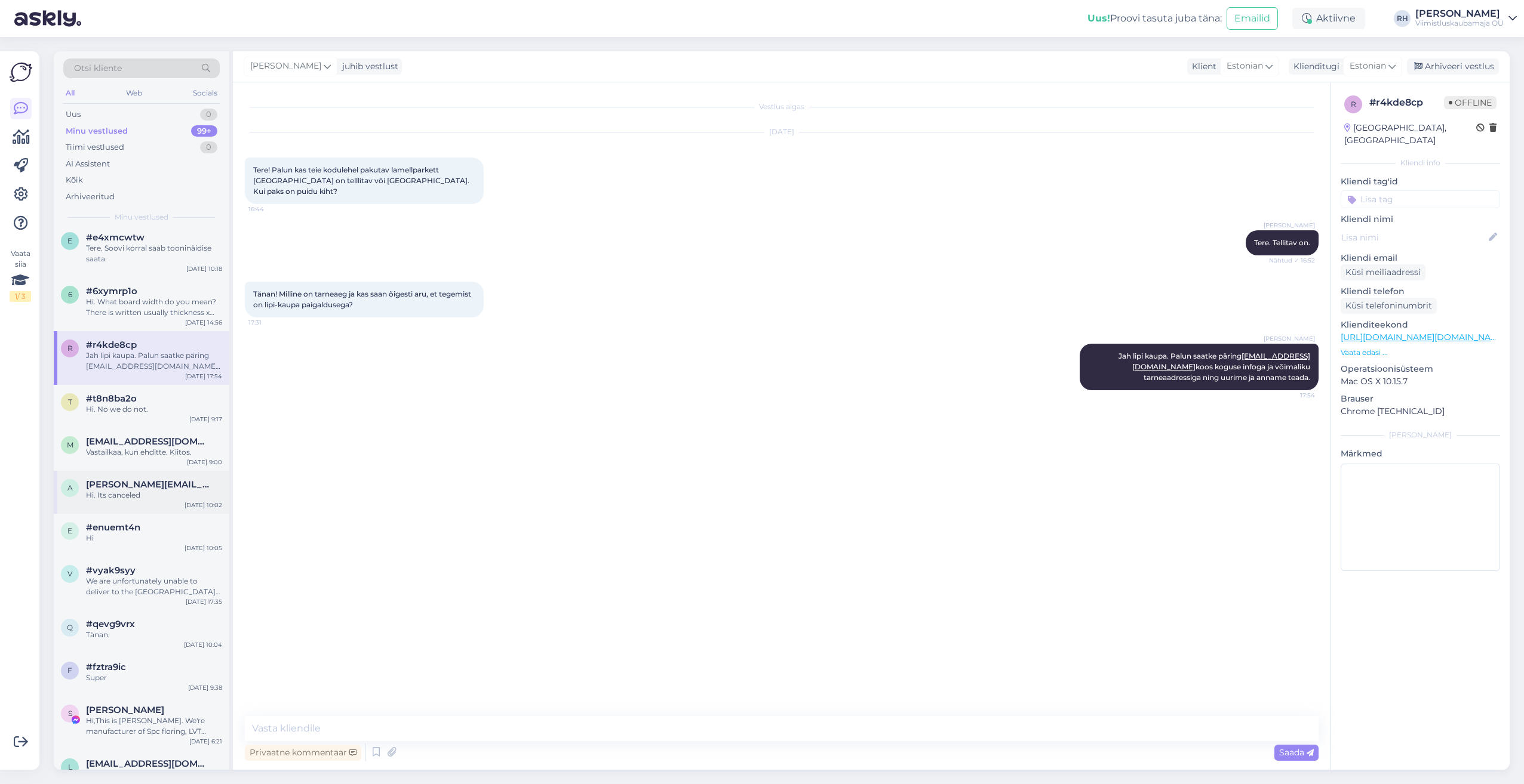
scroll to position [537, 0]
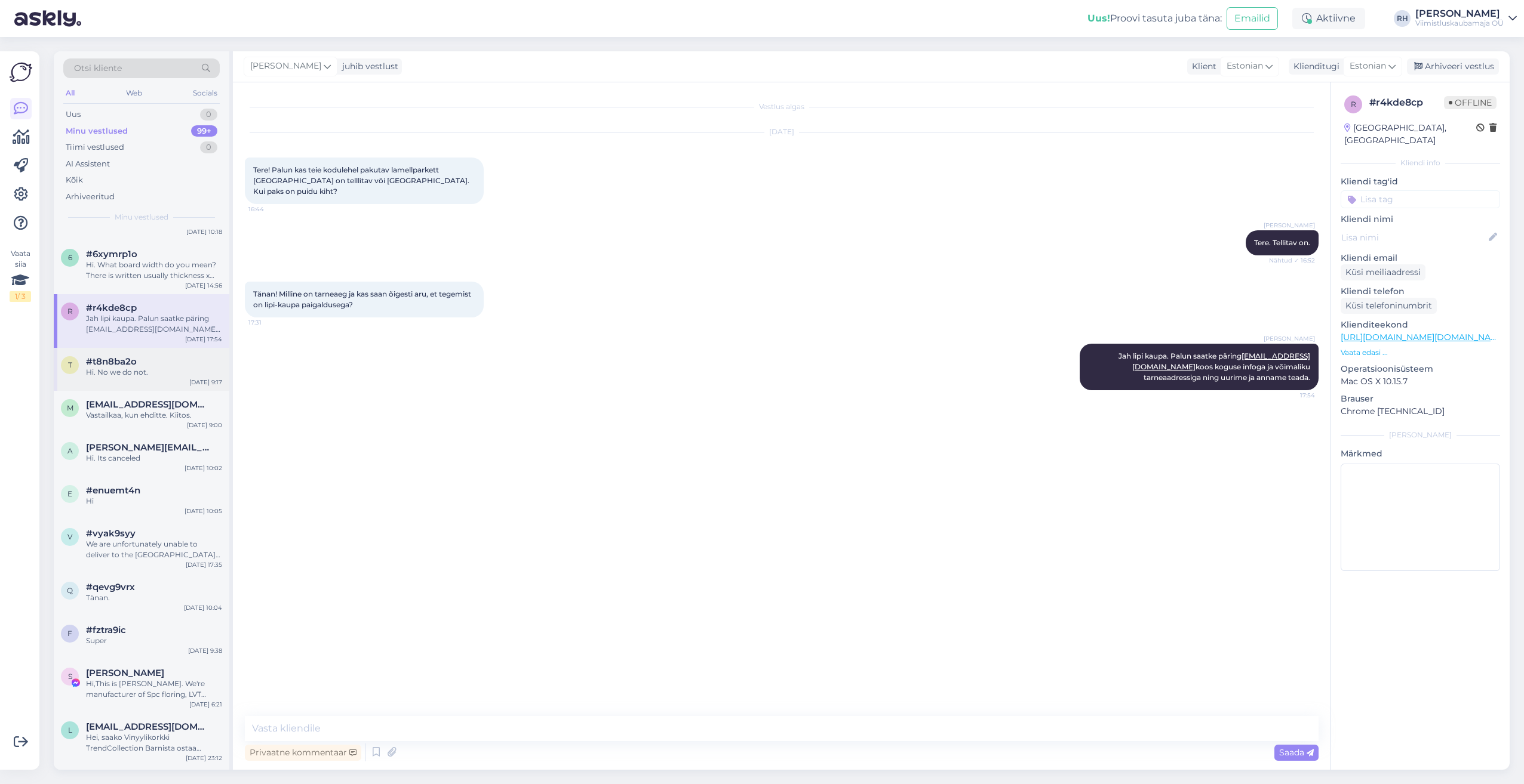
click at [127, 371] on div "Hi. No we do not." at bounding box center [154, 372] width 136 height 11
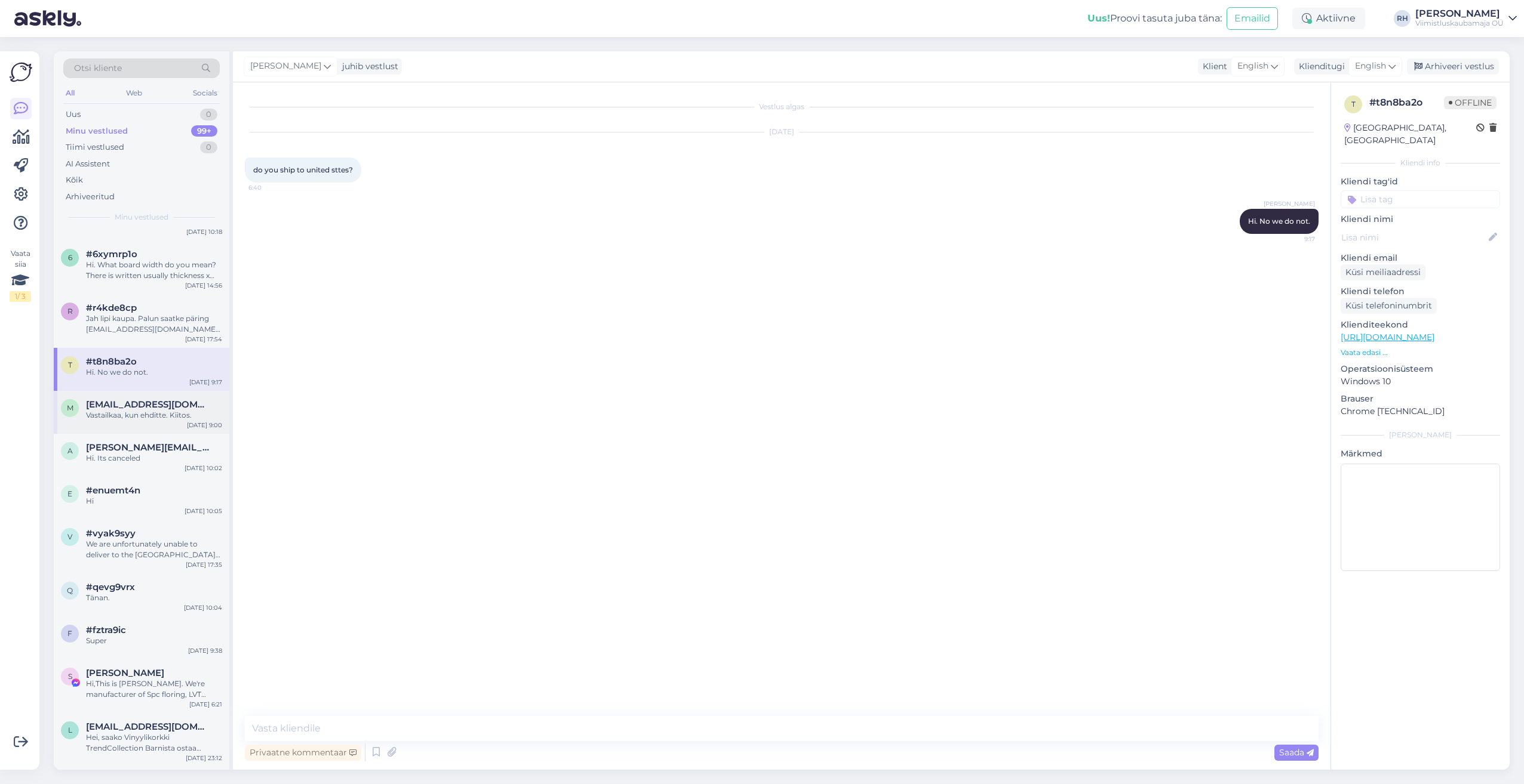
click at [131, 405] on span "[EMAIL_ADDRESS][DOMAIN_NAME]" at bounding box center [148, 405] width 124 height 11
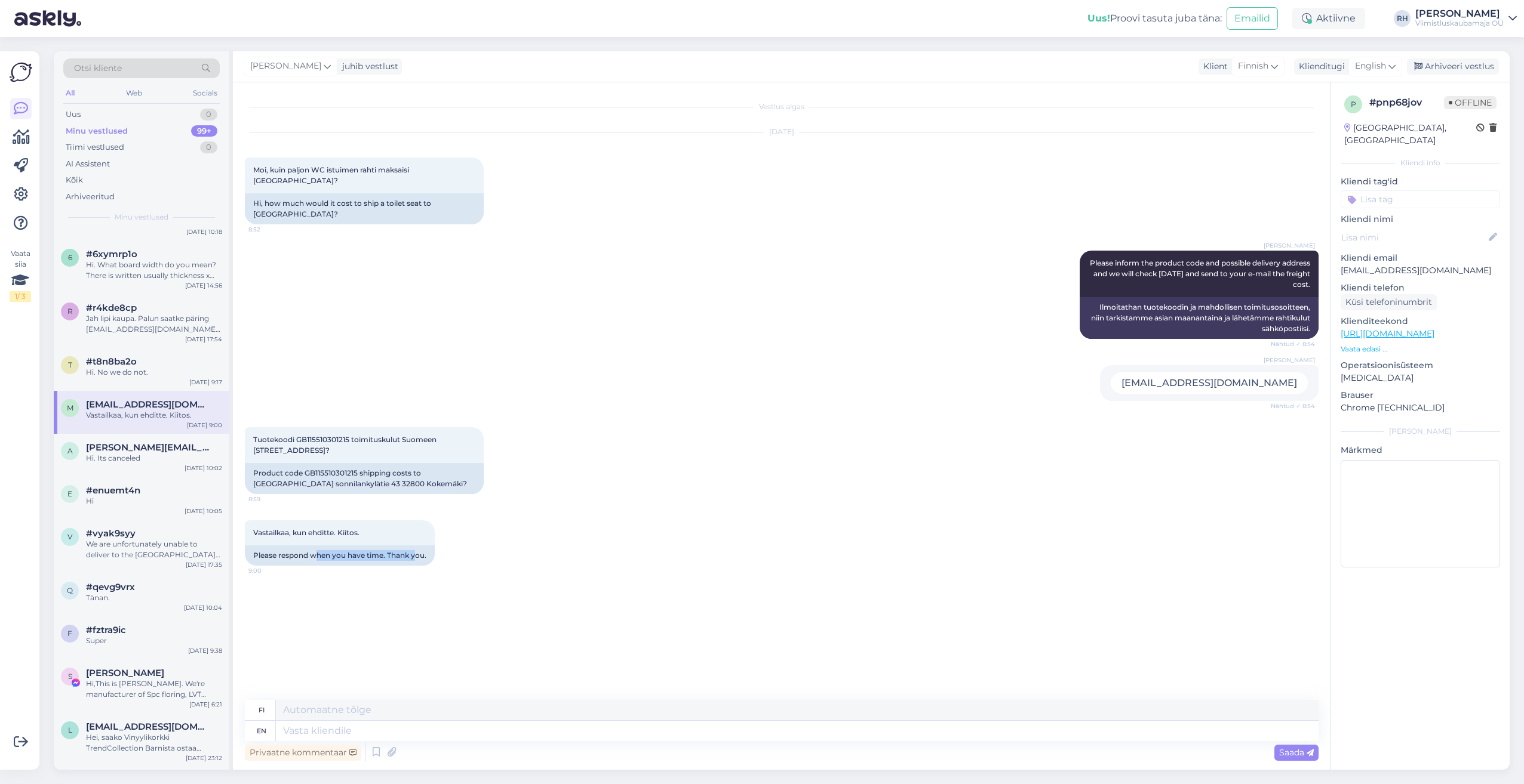
drag, startPoint x: 321, startPoint y: 531, endPoint x: 417, endPoint y: 545, distance: 97.0
click at [417, 545] on div "Vastailkaa, kun ehditte. Kiitos. 9:00 Please respond when you have time. Thank …" at bounding box center [782, 543] width 1073 height 72
drag, startPoint x: 417, startPoint y: 545, endPoint x: 422, endPoint y: 617, distance: 72.2
click at [422, 617] on div "Vestlus algas Aug 17 2025 Moi, kuin paljon WC istuimen rahti maksaisi Suomeen? …" at bounding box center [787, 392] width 1084 height 595
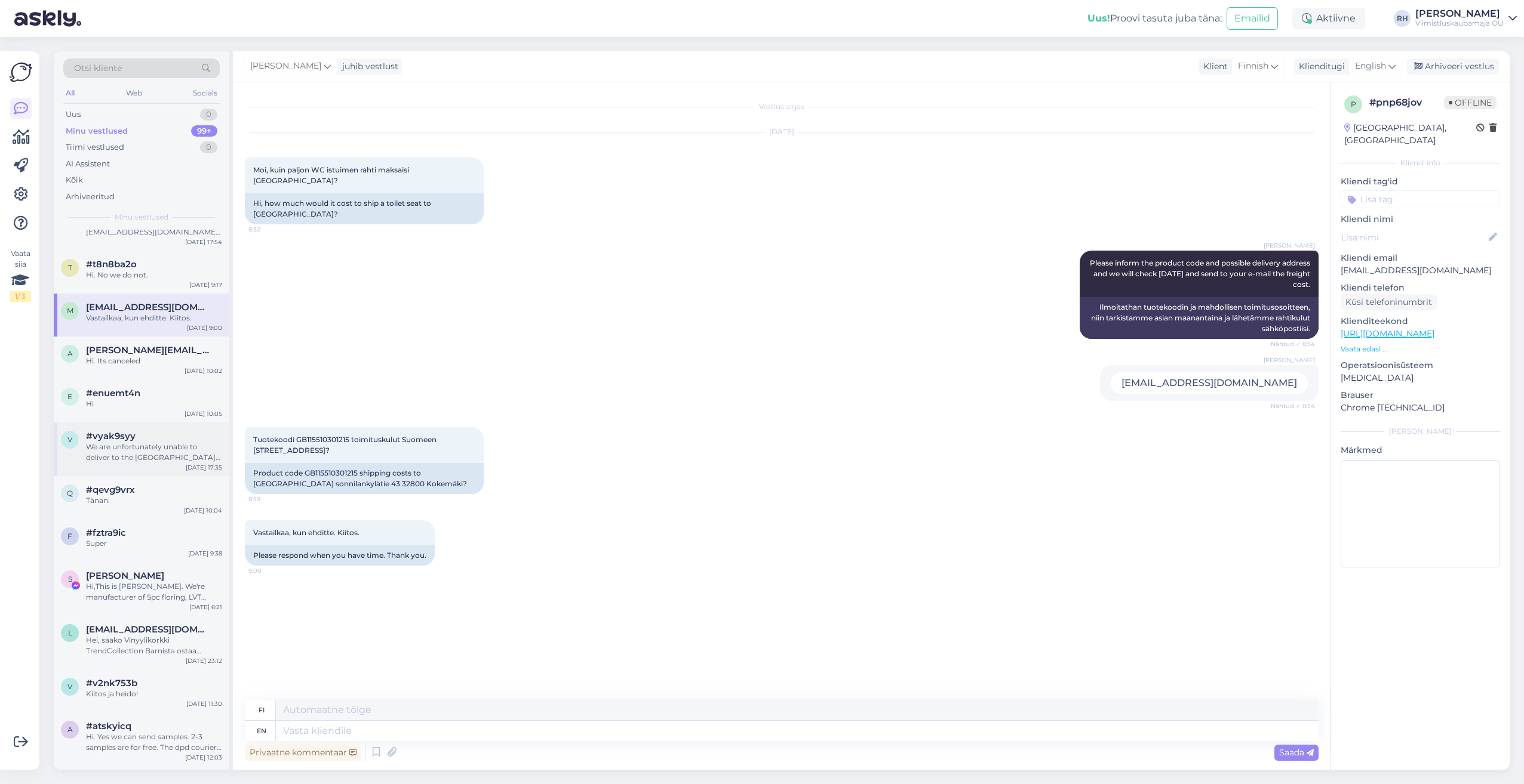
scroll to position [657, 0]
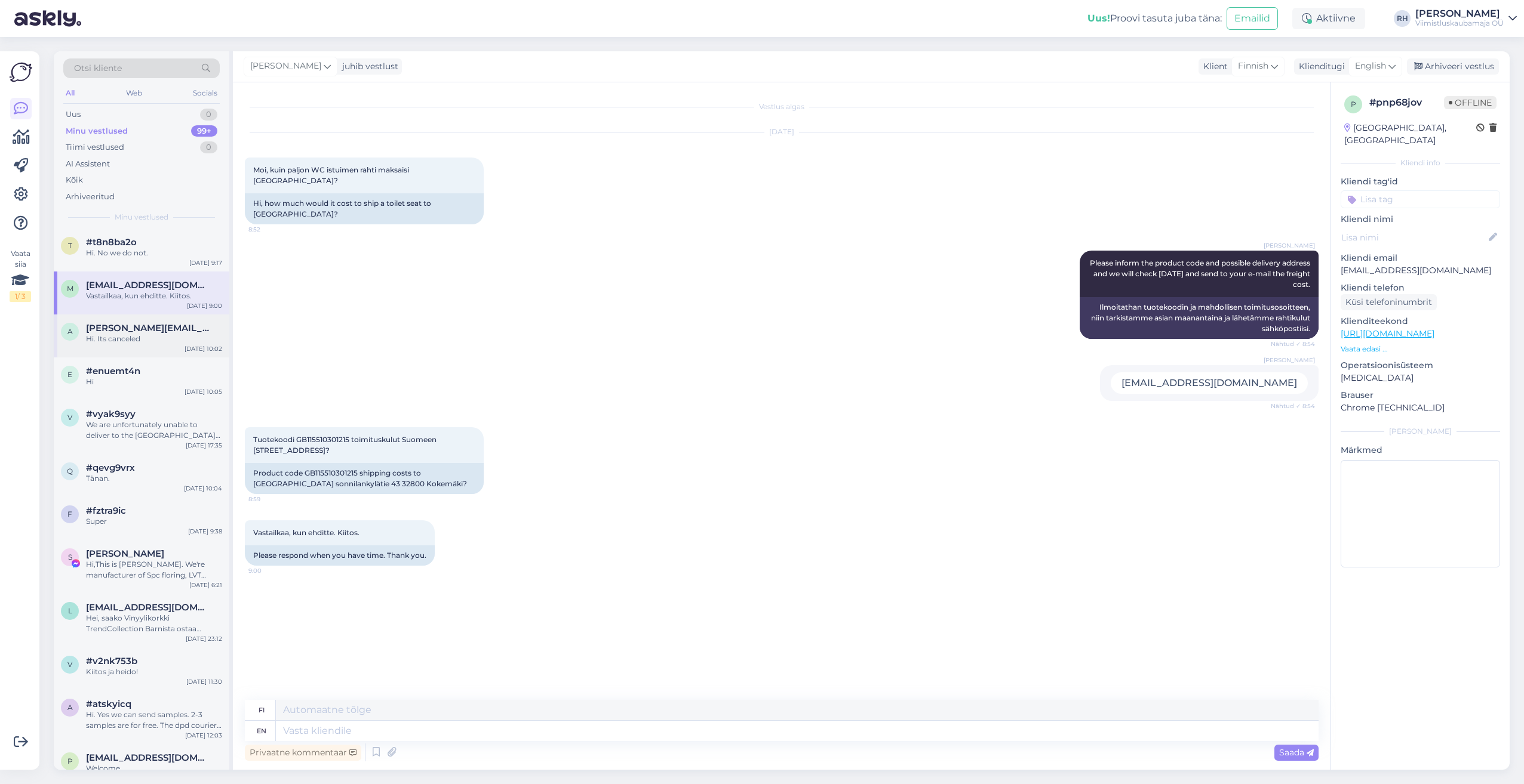
click at [118, 332] on span "[PERSON_NAME][EMAIL_ADDRESS][PERSON_NAME][DOMAIN_NAME]" at bounding box center [148, 328] width 124 height 11
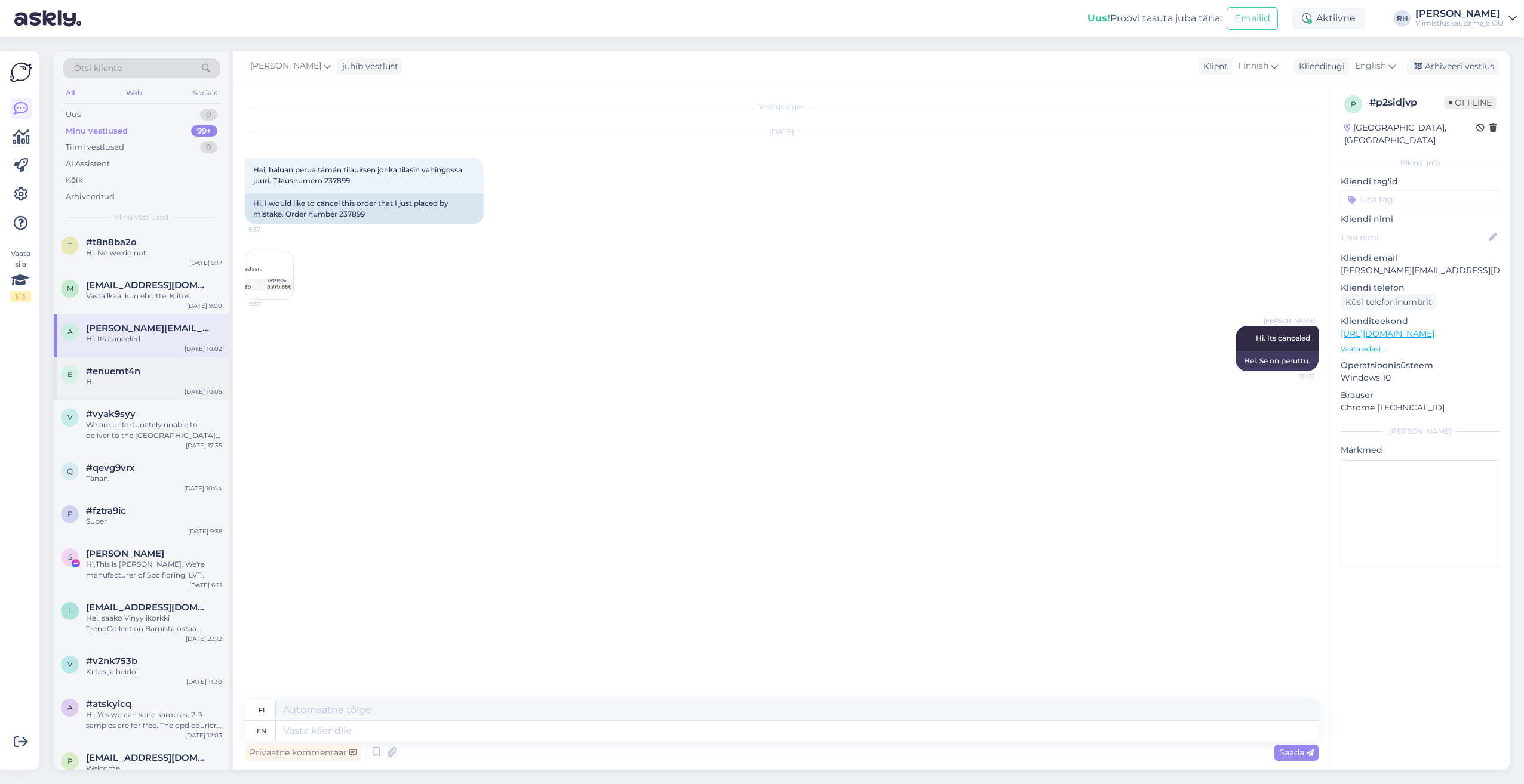
click at [130, 380] on div "Hi" at bounding box center [154, 382] width 136 height 11
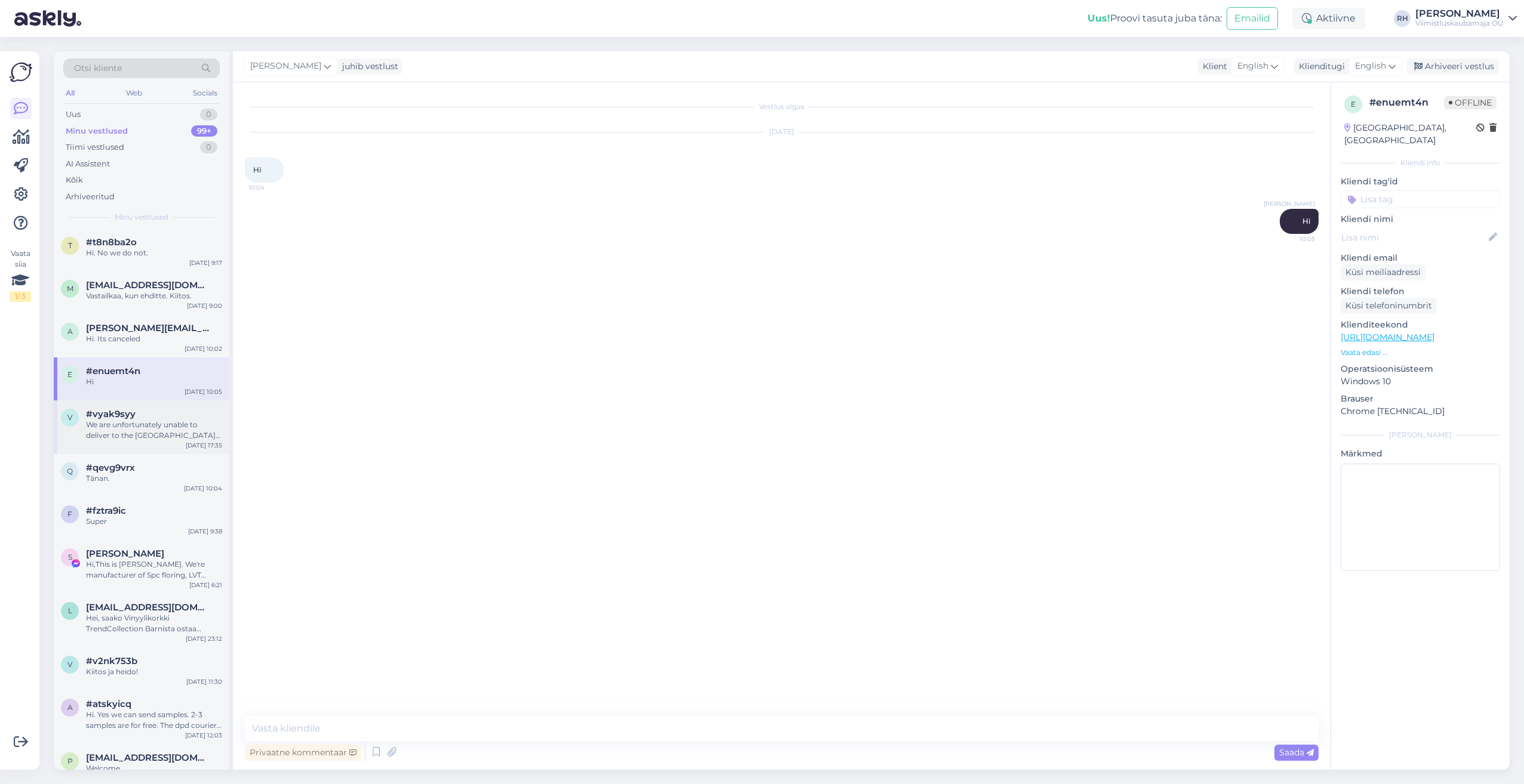
click at [131, 424] on div "We are unfortunately unable to deliver to the [GEOGRAPHIC_DATA] due tot the cus…" at bounding box center [154, 430] width 136 height 21
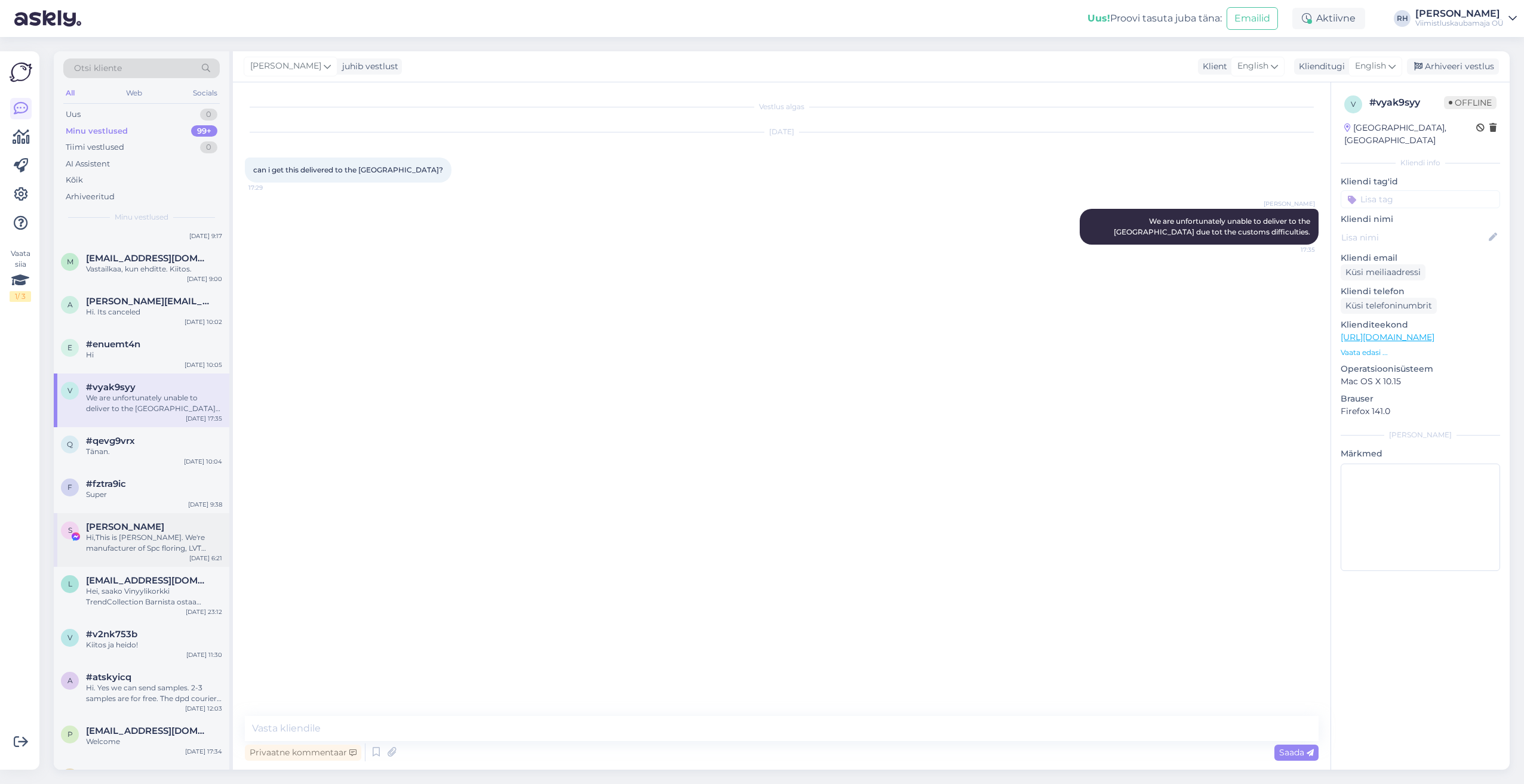
scroll to position [716, 0]
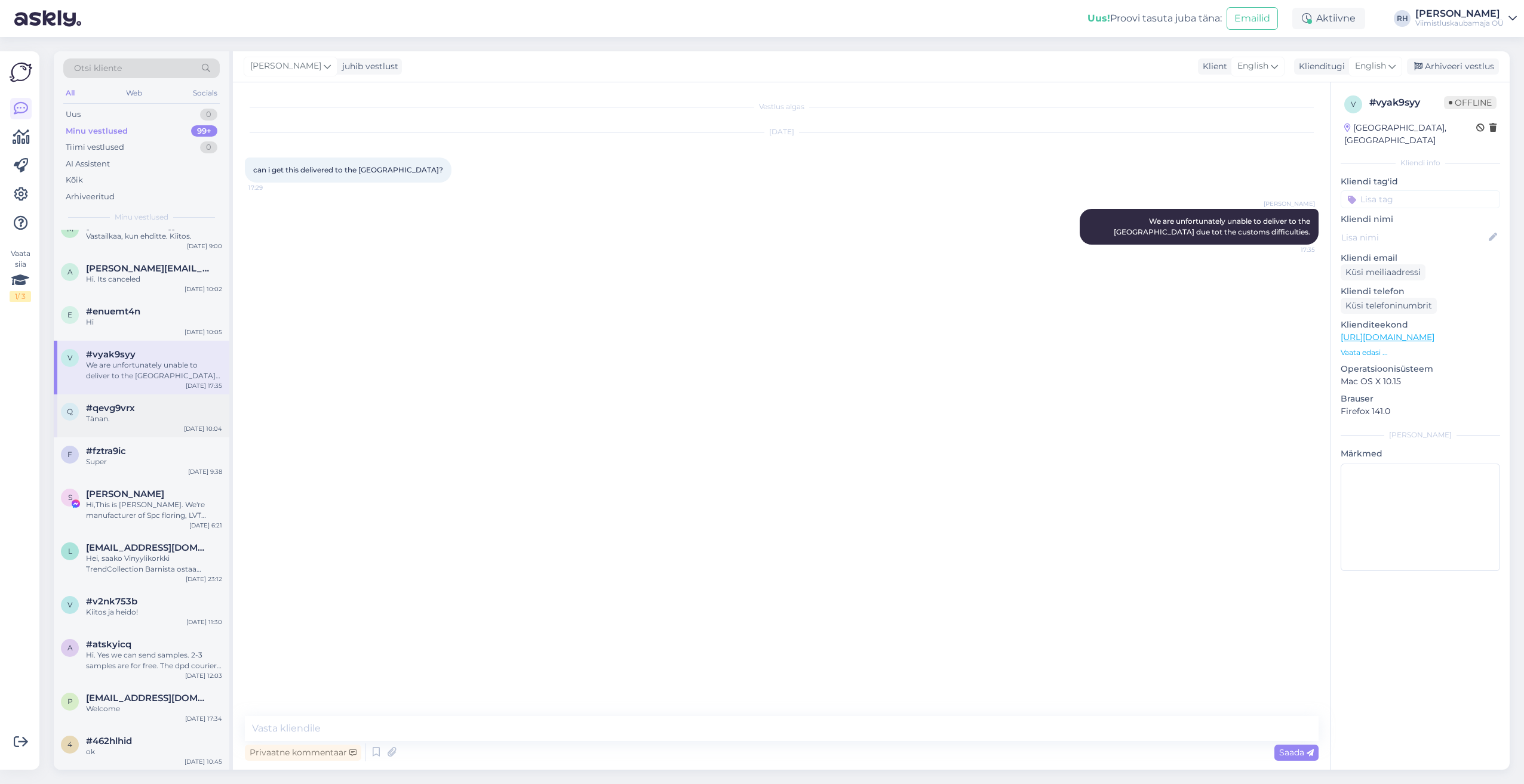
click at [136, 423] on div "Tänan." at bounding box center [154, 419] width 136 height 11
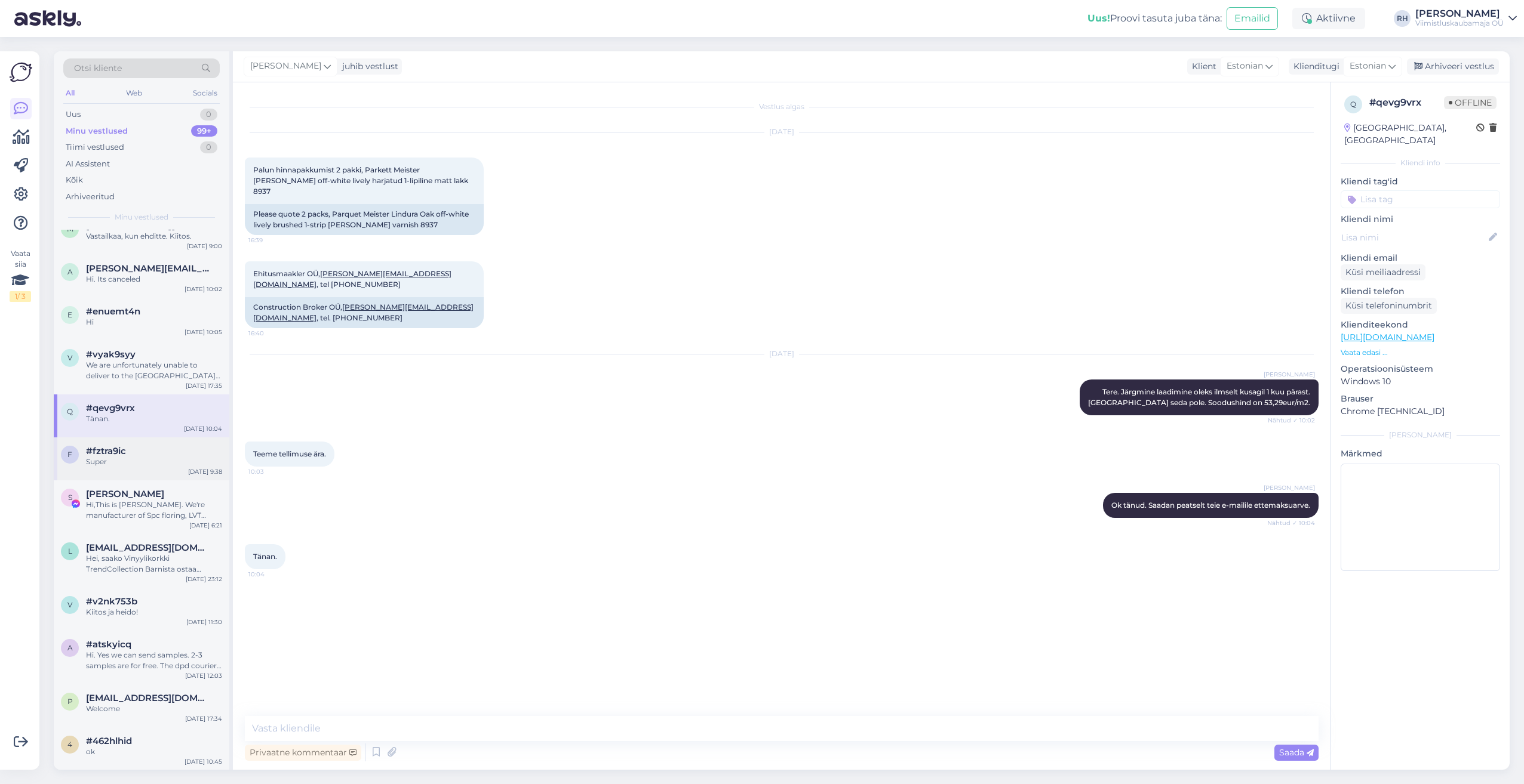
click at [134, 461] on div "Super" at bounding box center [154, 461] width 136 height 11
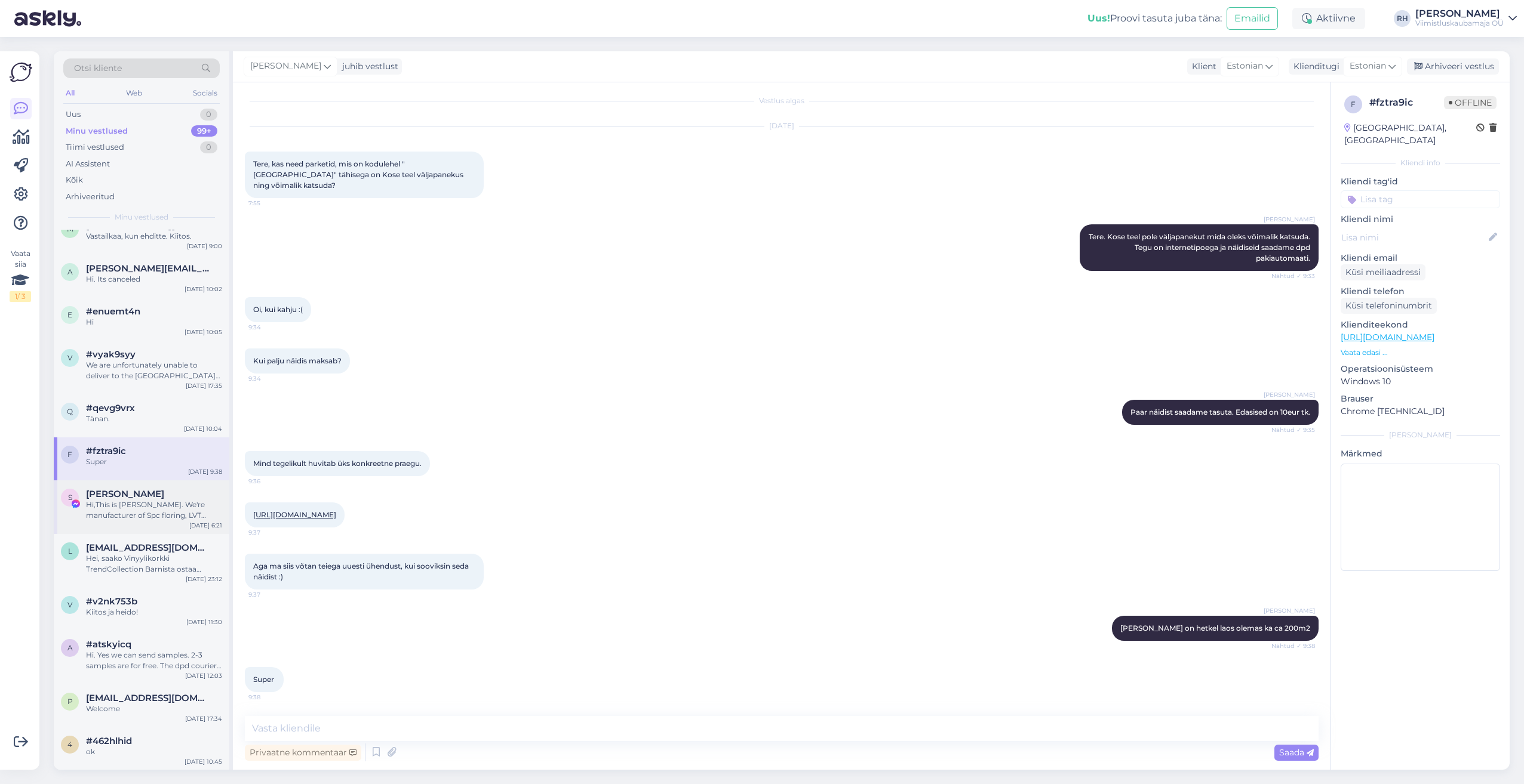
click at [124, 495] on span "[PERSON_NAME]" at bounding box center [125, 494] width 78 height 11
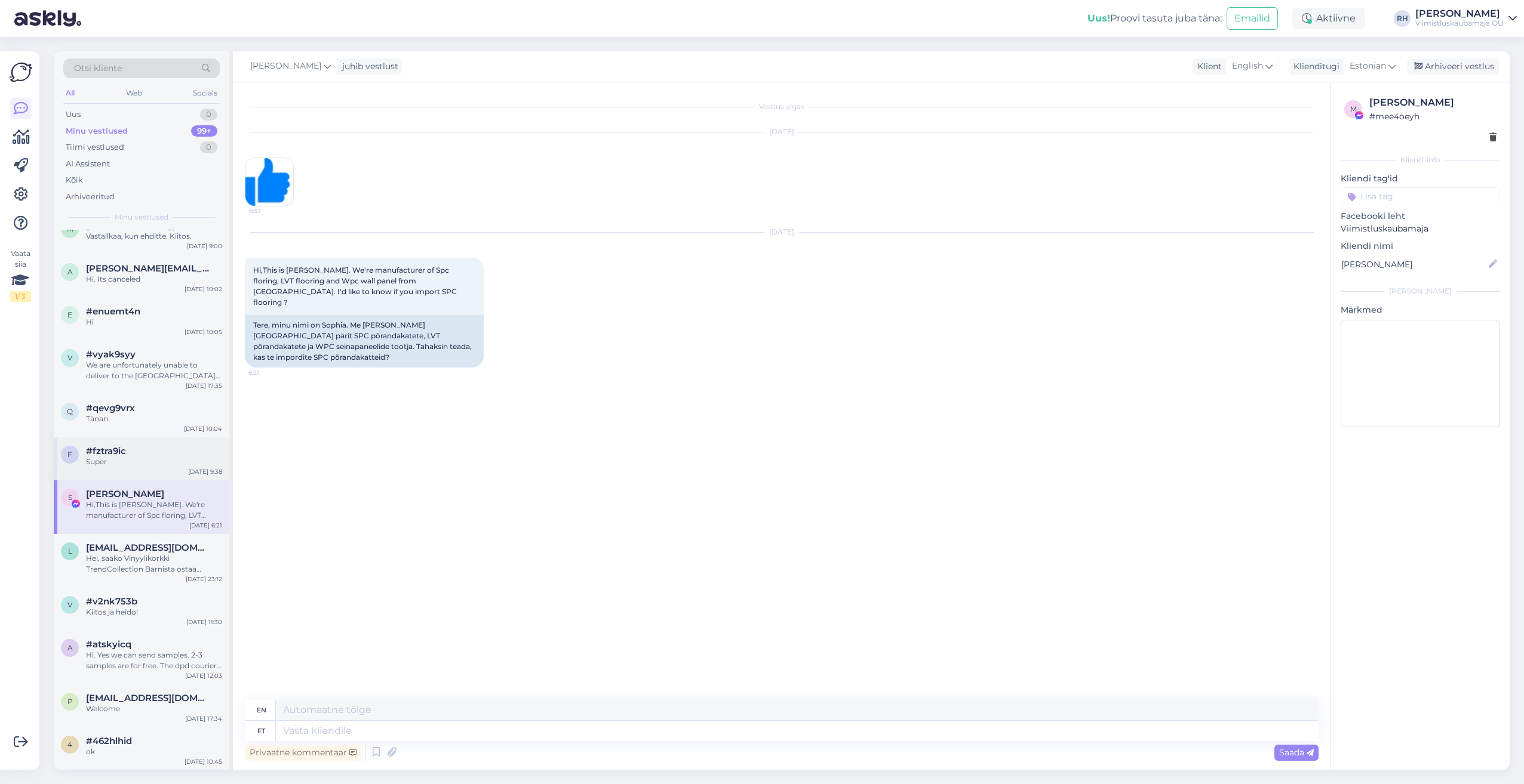
click at [129, 452] on div "#fztra9ic" at bounding box center [154, 451] width 136 height 11
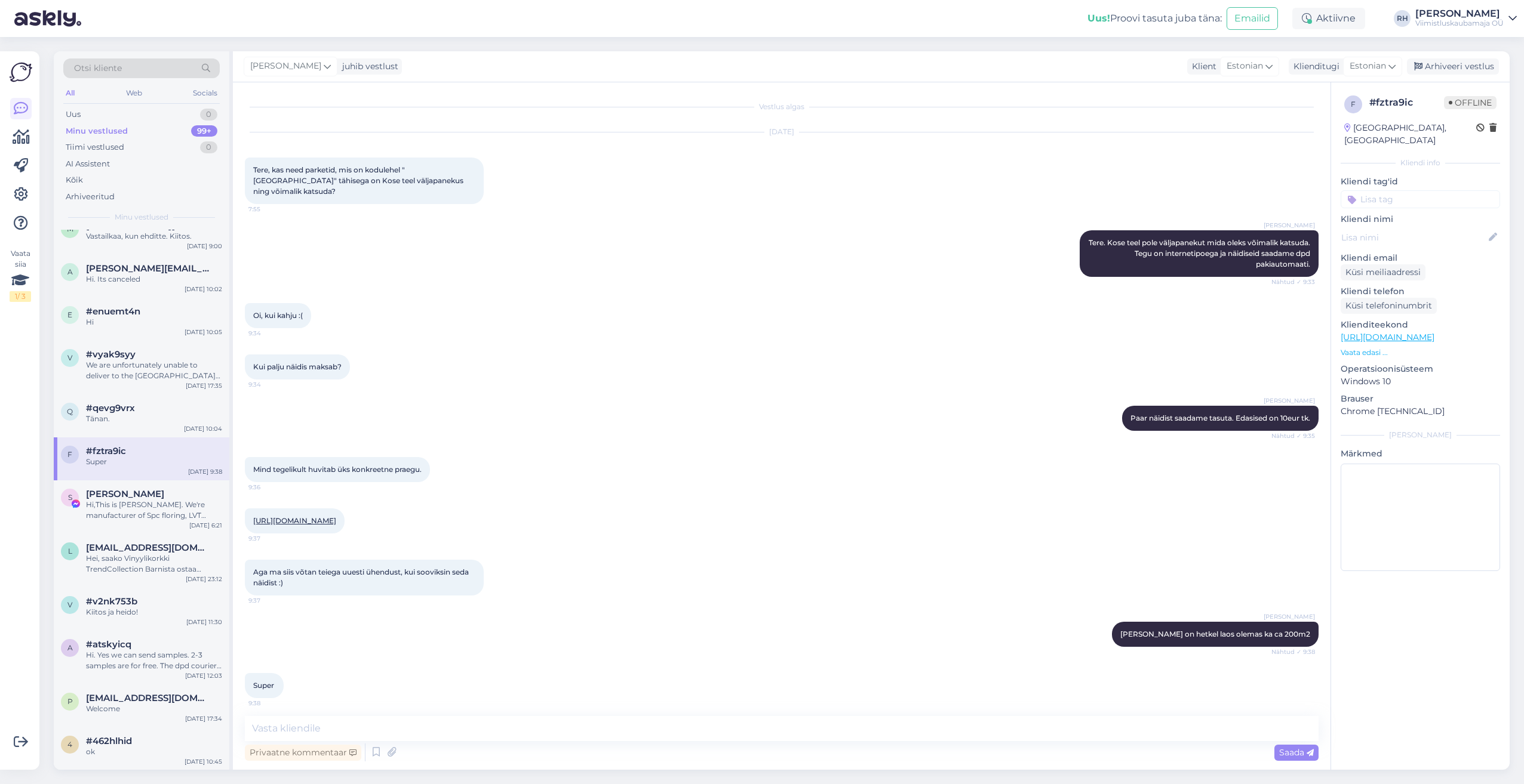
scroll to position [6, 0]
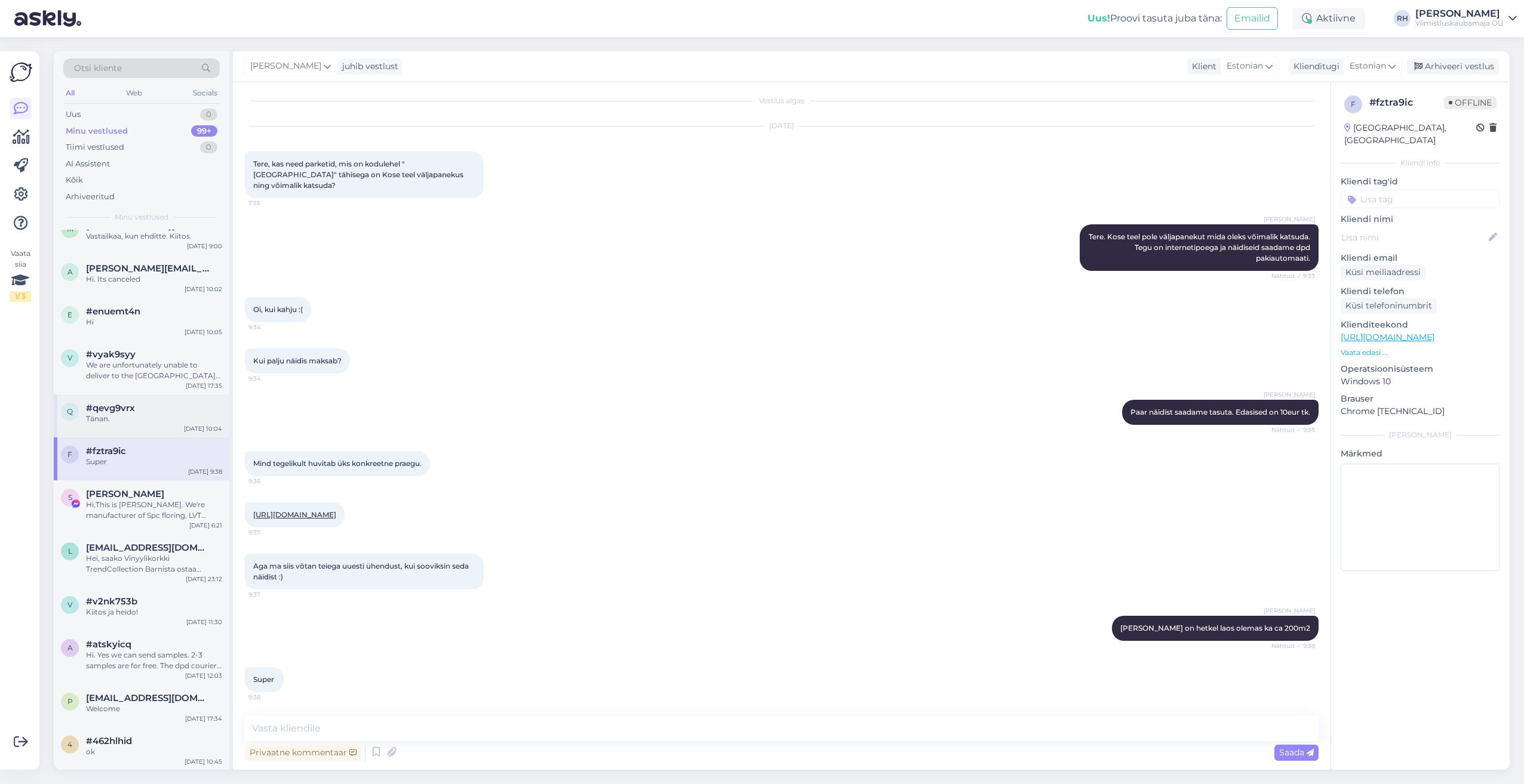
click at [123, 405] on span "#qevg9vrx" at bounding box center [111, 408] width 49 height 11
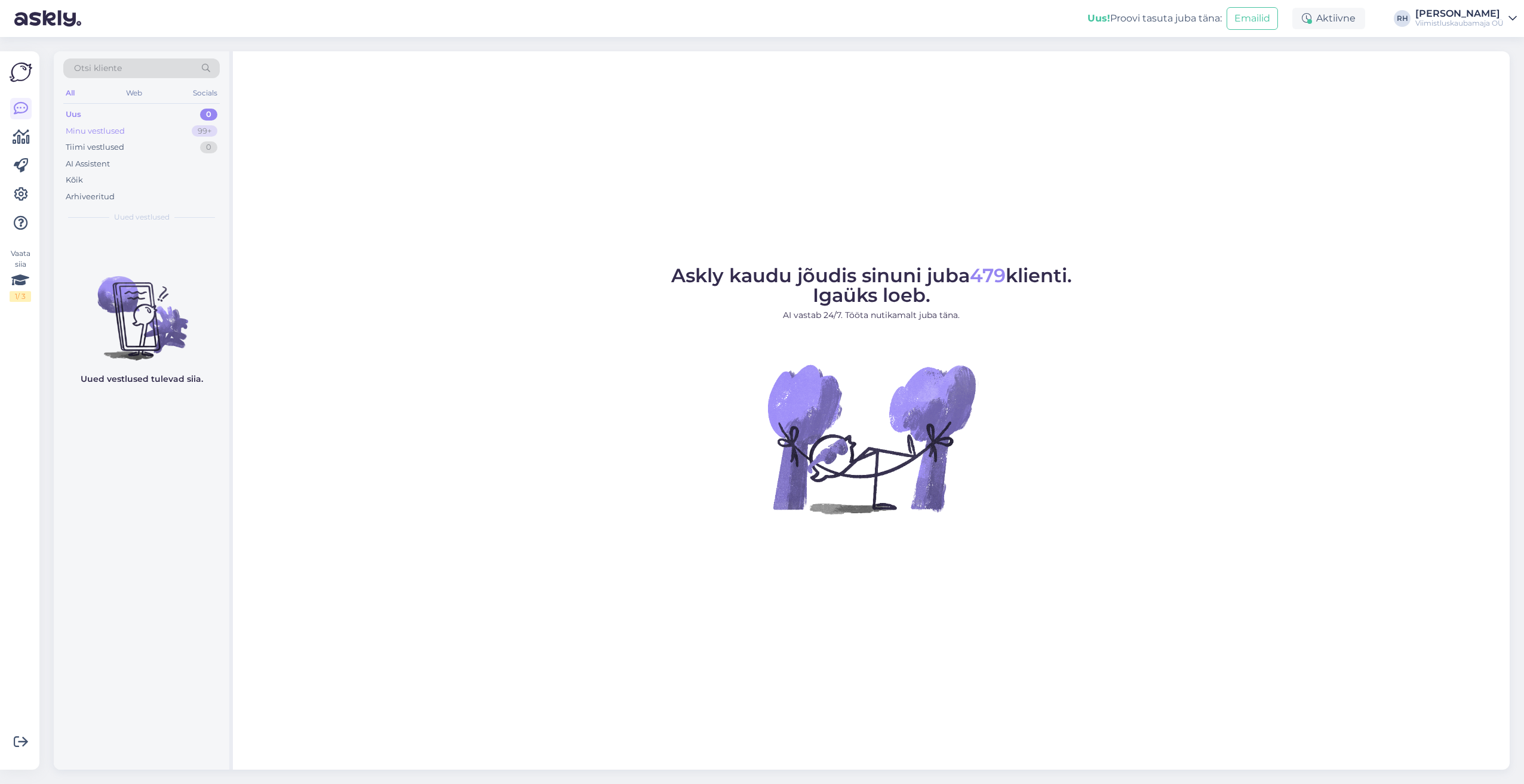
click at [142, 129] on div "Minu vestlused 99+" at bounding box center [142, 131] width 156 height 17
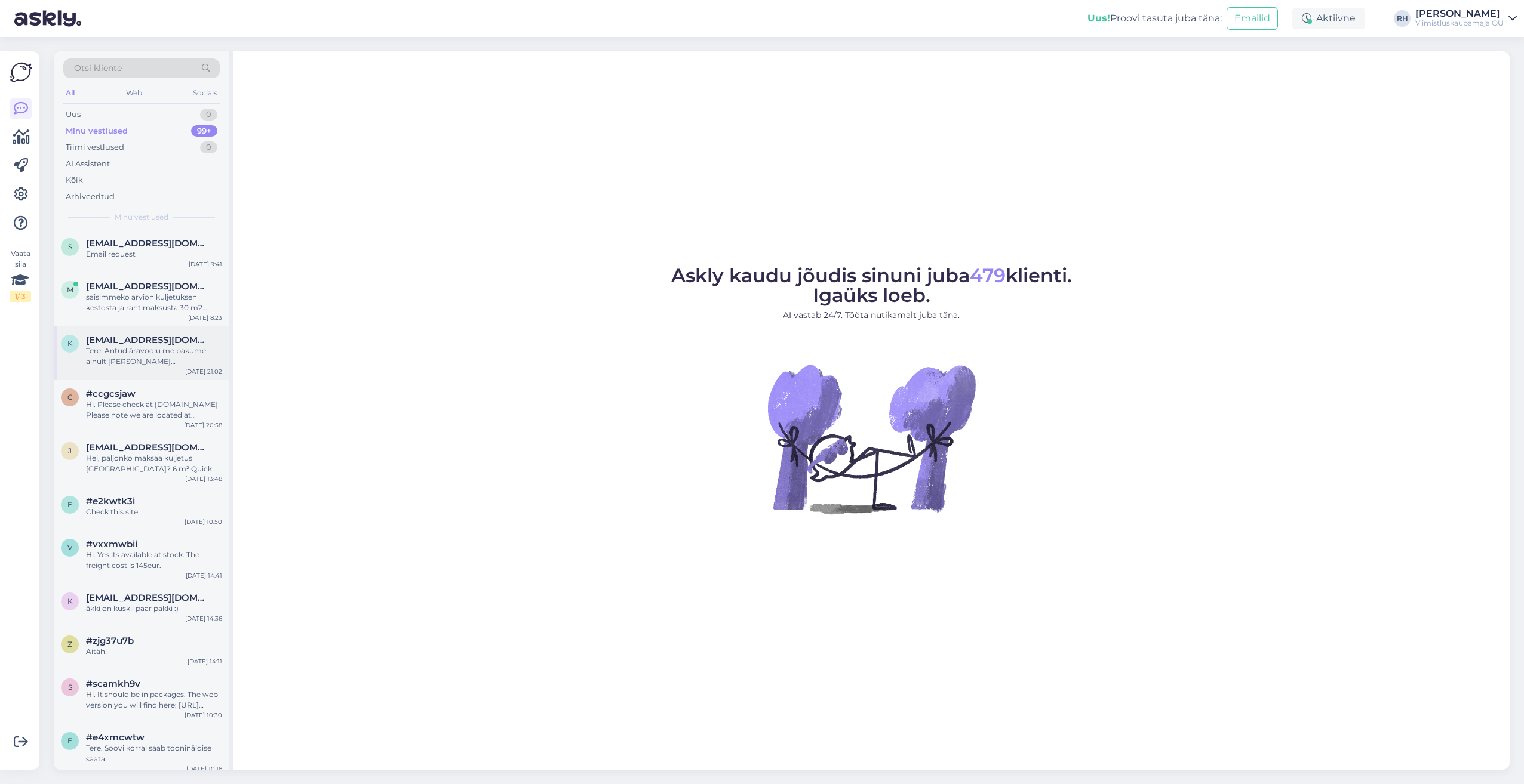
click at [142, 362] on div "Tere. Antud äravoolu me pakume ainult [PERSON_NAME] [PERSON_NAME] Paa dushialus…" at bounding box center [154, 356] width 136 height 21
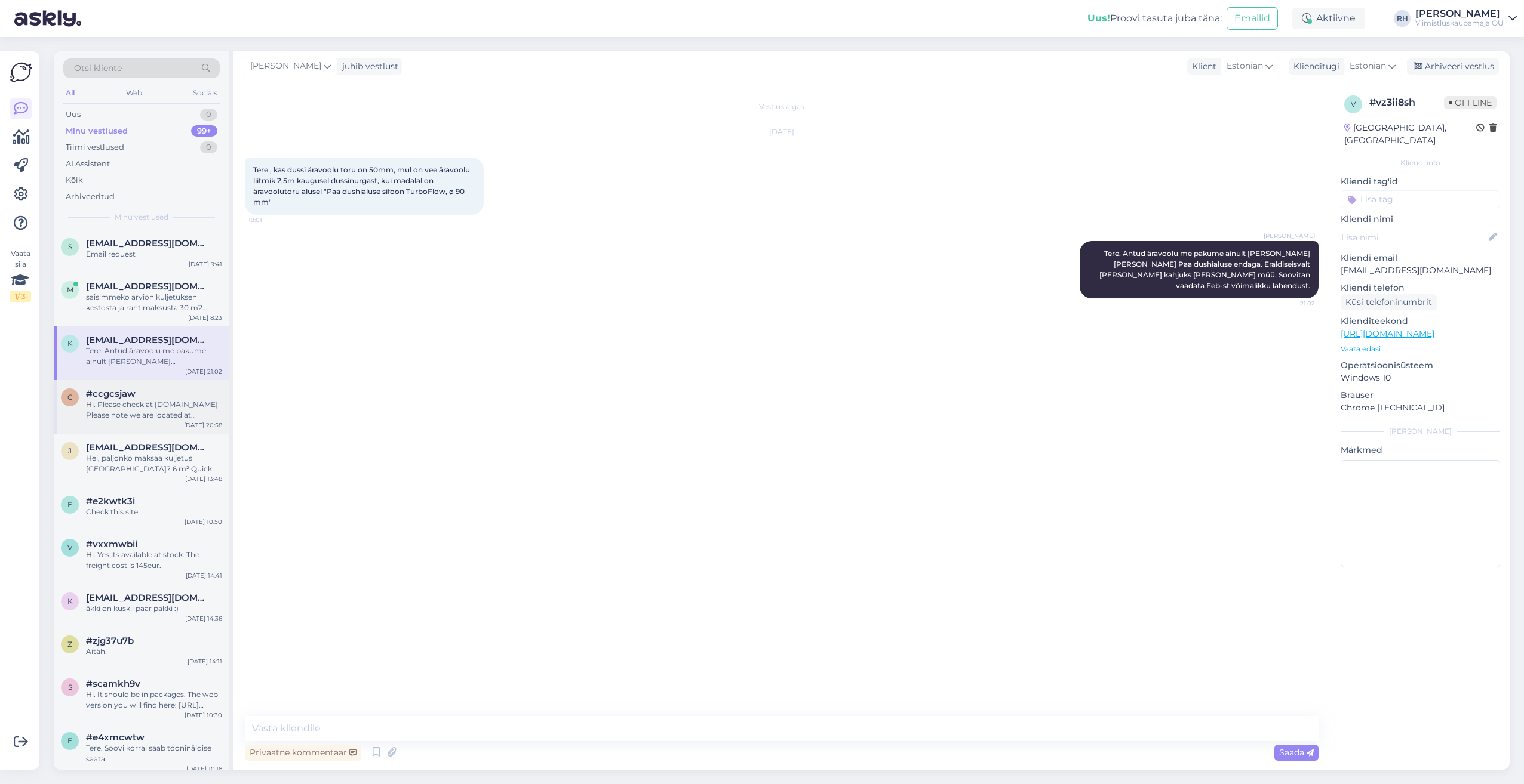
click at [145, 400] on div "Hi. Please check at [DOMAIN_NAME] Please note we are located at [GEOGRAPHIC_DAT…" at bounding box center [154, 410] width 136 height 21
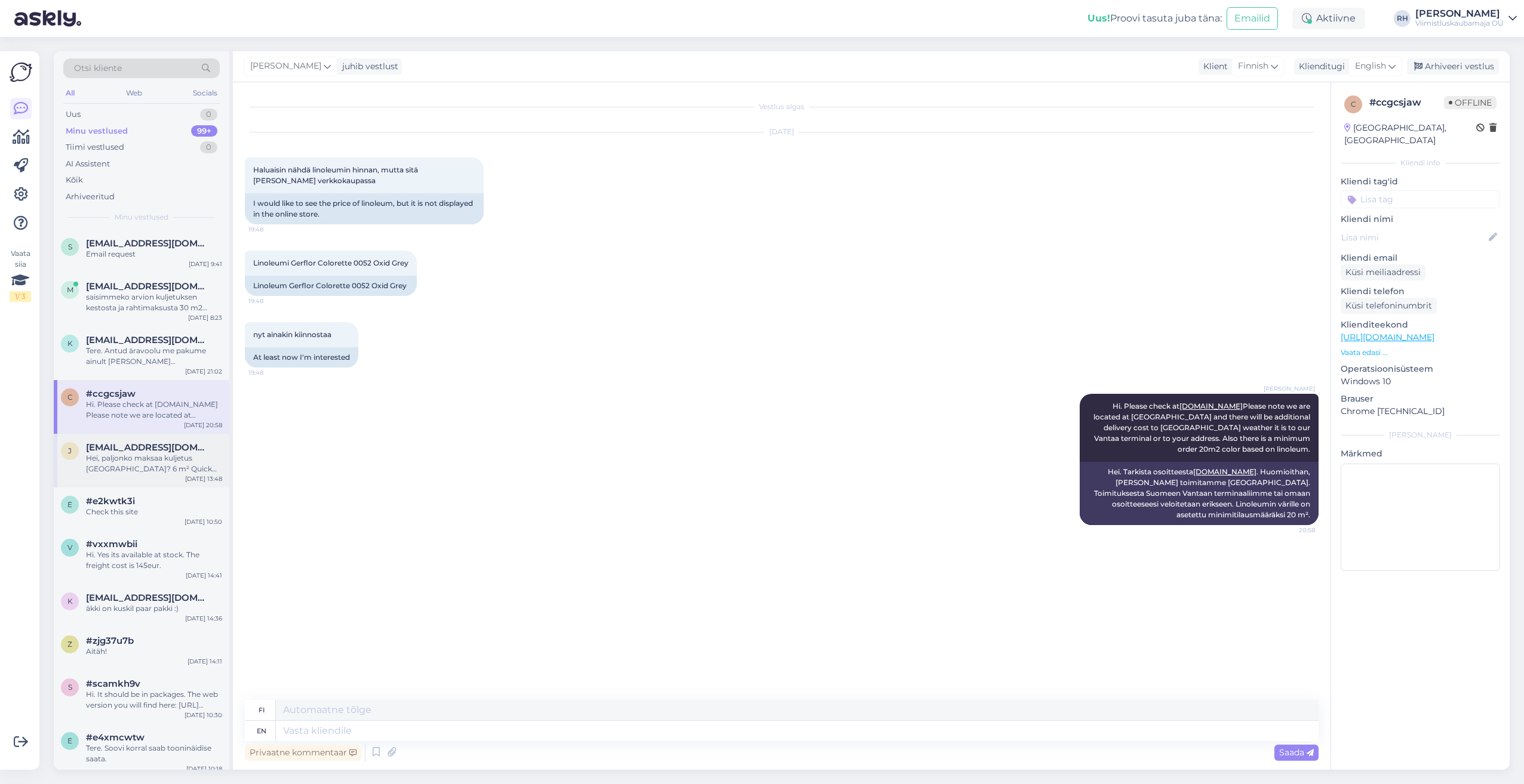
click at [156, 434] on div "j [EMAIL_ADDRESS][DOMAIN_NAME] Hei, paljonko maksaa kuljetus [GEOGRAPHIC_DATA]?…" at bounding box center [141, 460] width 175 height 54
